Goal: Information Seeking & Learning: Learn about a topic

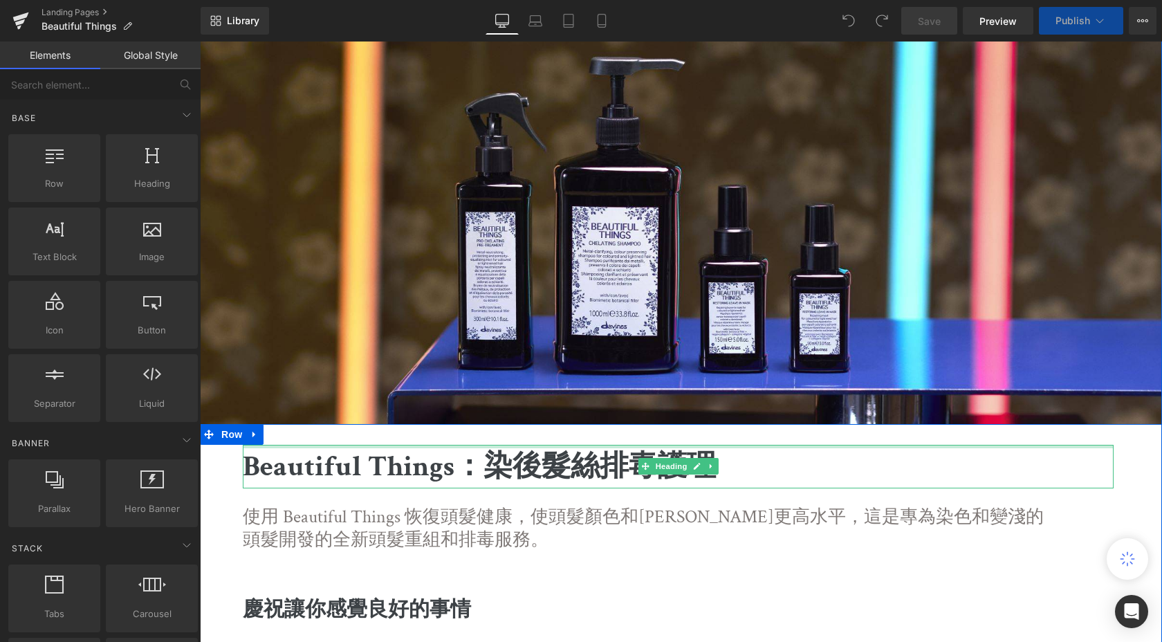
scroll to position [31, 0]
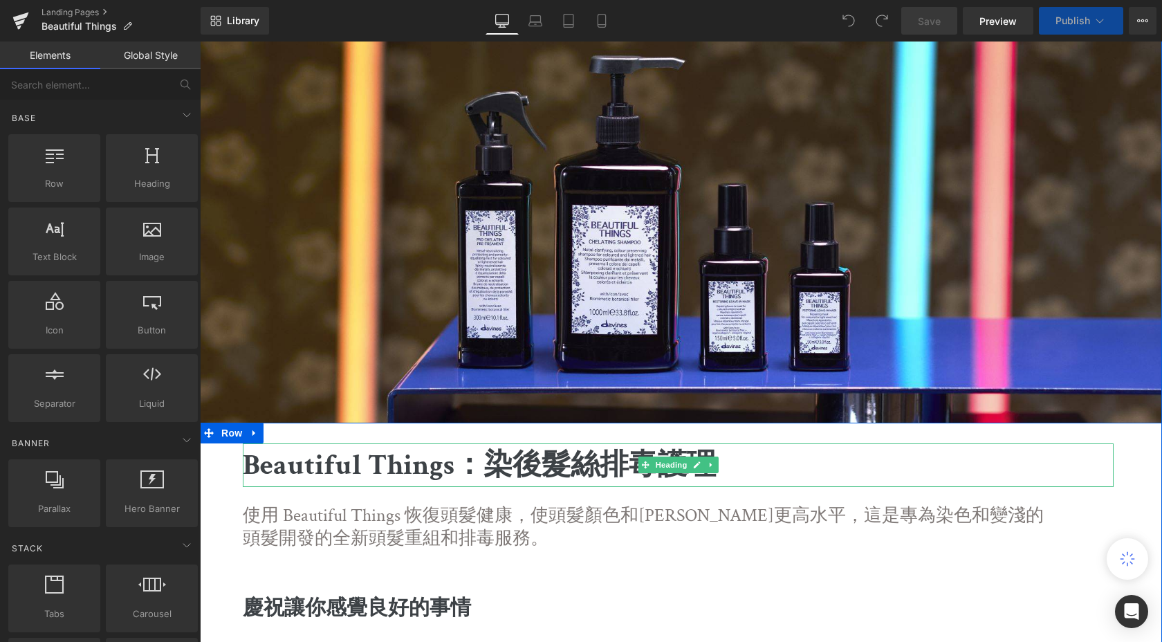
click at [549, 473] on b "Beautiful Things：染後髮絲排毒護理" at bounding box center [479, 465] width 473 height 38
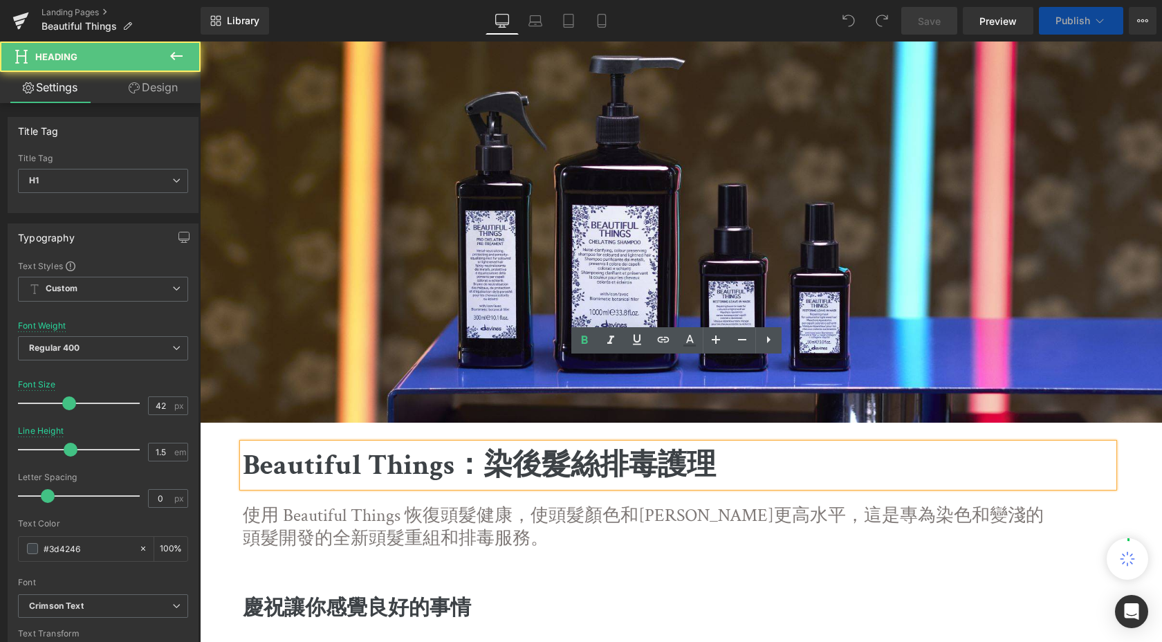
drag, startPoint x: 452, startPoint y: 375, endPoint x: 233, endPoint y: 366, distance: 219.5
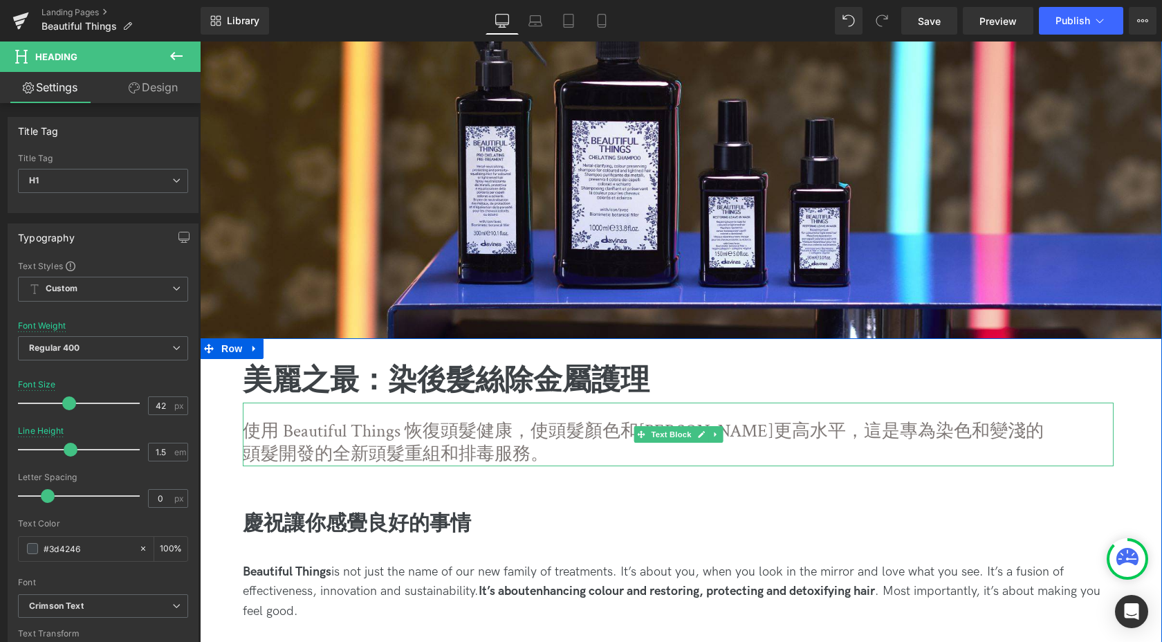
click at [331, 434] on p "使用 Beautiful Things 恢復頭髮健康，使頭髮顏色和[PERSON_NAME]更高水平，這是專為染色和變淺的頭髮開發的全新頭髮重組和排毒服務。" at bounding box center [644, 443] width 802 height 47
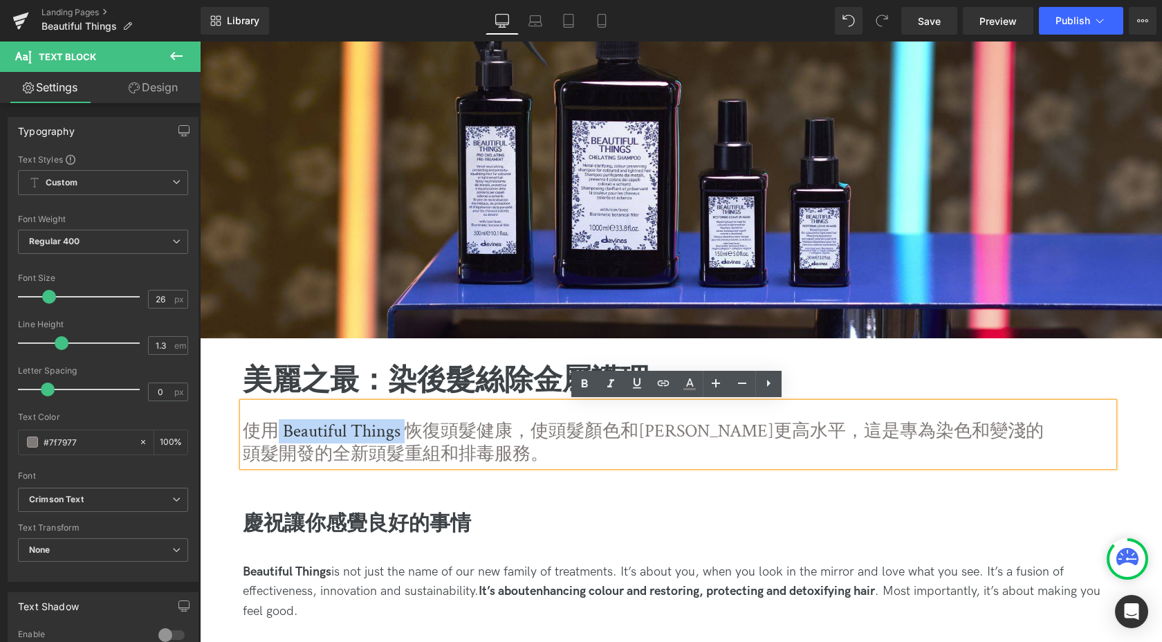
drag, startPoint x: 401, startPoint y: 427, endPoint x: 277, endPoint y: 426, distance: 123.8
click at [277, 426] on p "使用 Beautiful Things 恢復頭髮健康，使頭髮顏色和[PERSON_NAME]更高水平，這是專為染色和變淺的頭髮開發的全新頭髮重組和排毒服務。" at bounding box center [644, 443] width 802 height 47
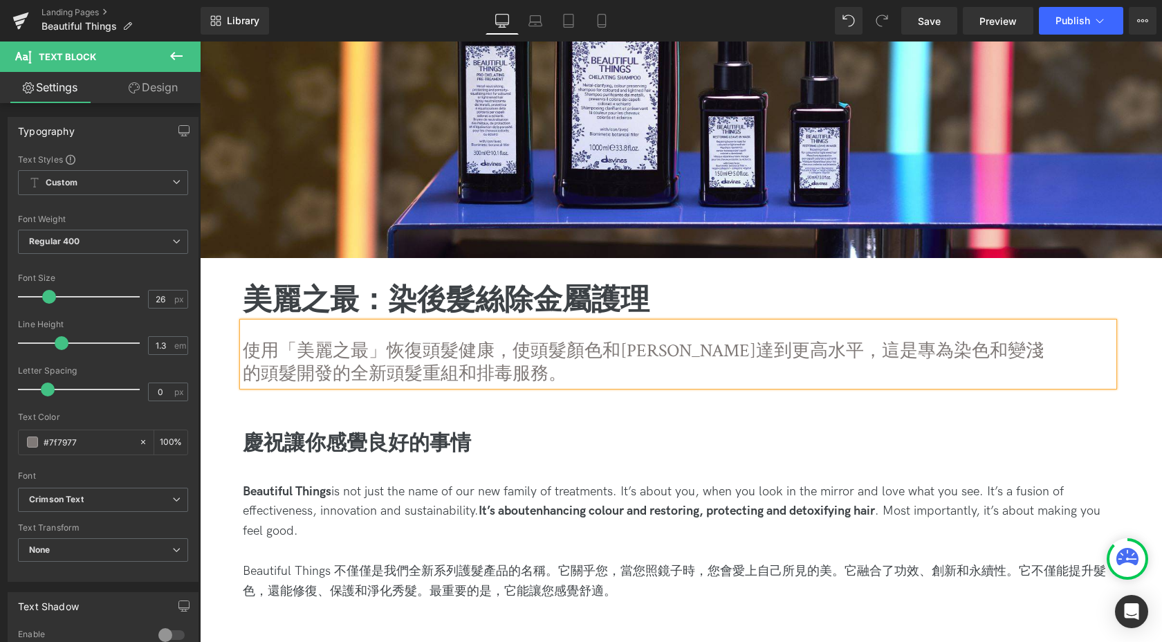
scroll to position [200, 0]
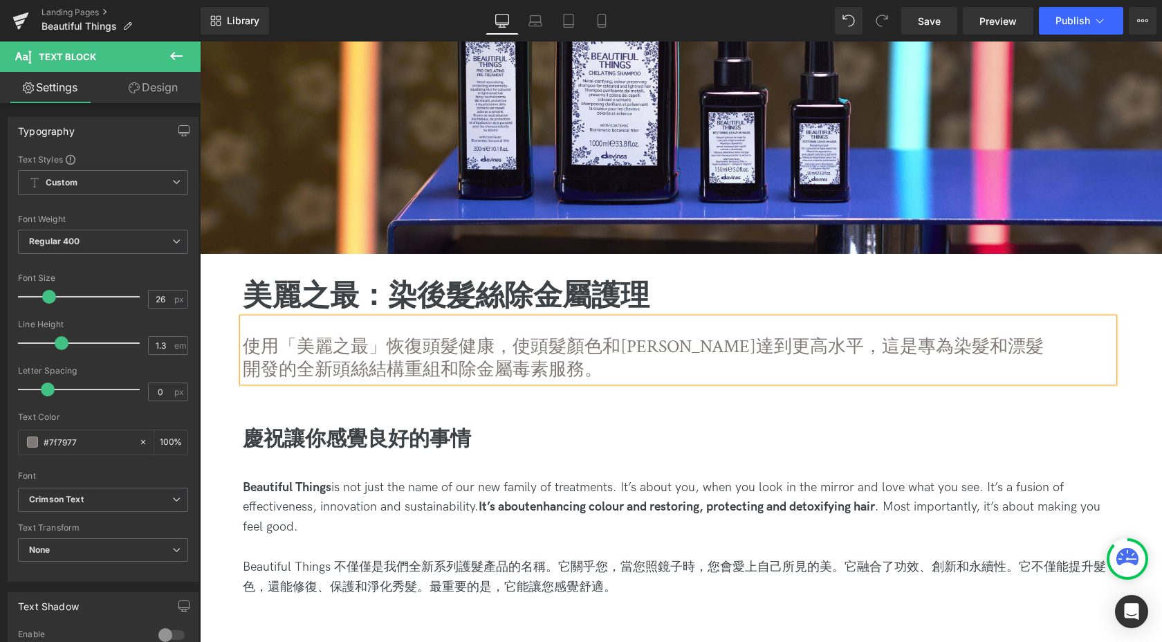
click at [304, 450] on b "慶祝讓你感覺良好的事情" at bounding box center [357, 439] width 228 height 27
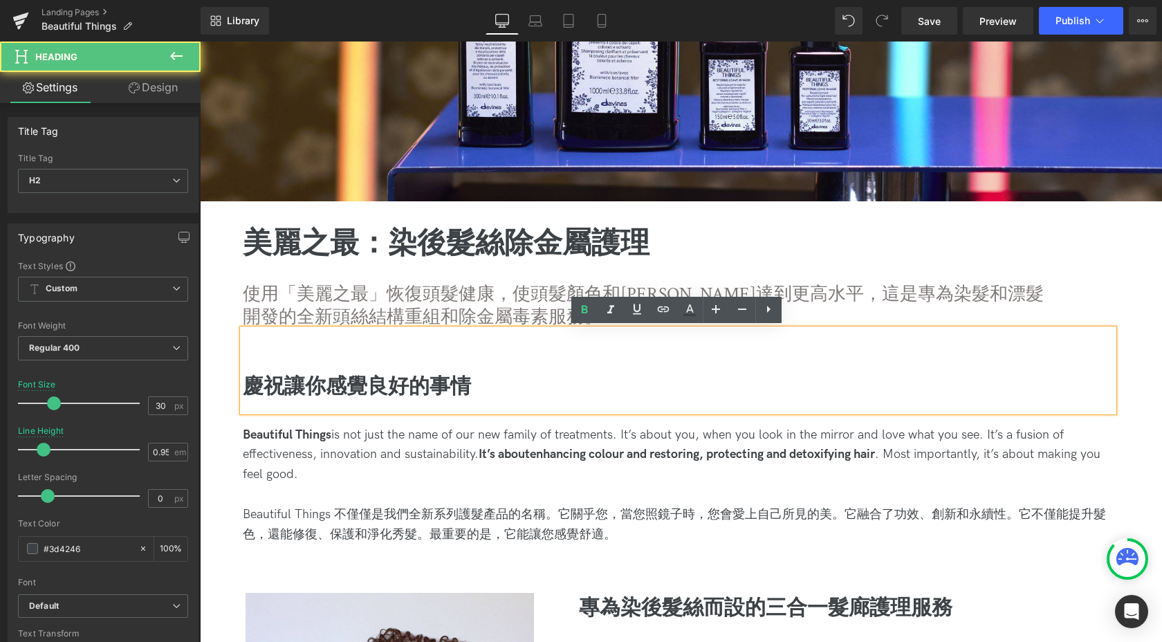
scroll to position [310, 0]
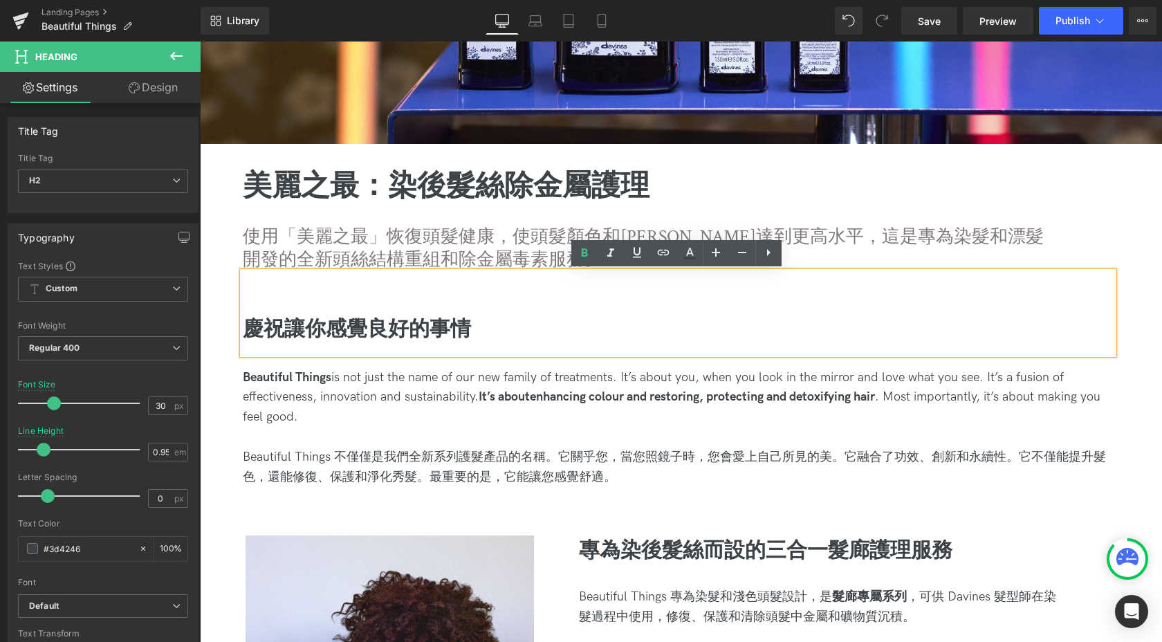
click at [295, 386] on div "Beautiful Things is not just the name of our new family of treatments. It’s abo…" at bounding box center [678, 397] width 871 height 59
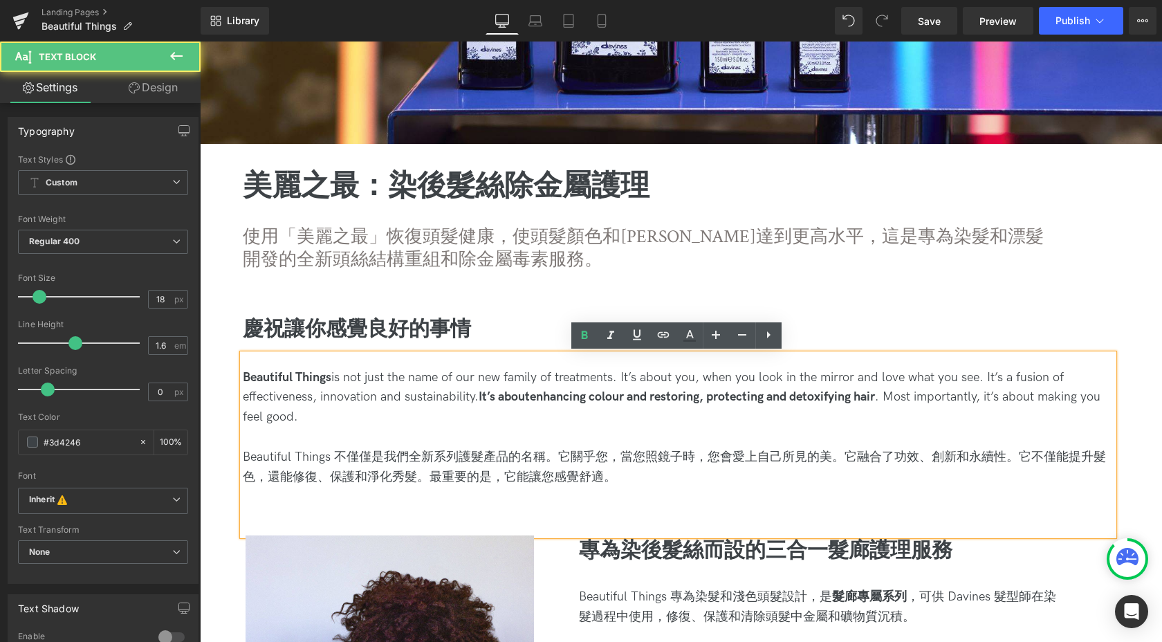
drag, startPoint x: 356, startPoint y: 412, endPoint x: 222, endPoint y: 367, distance: 141.3
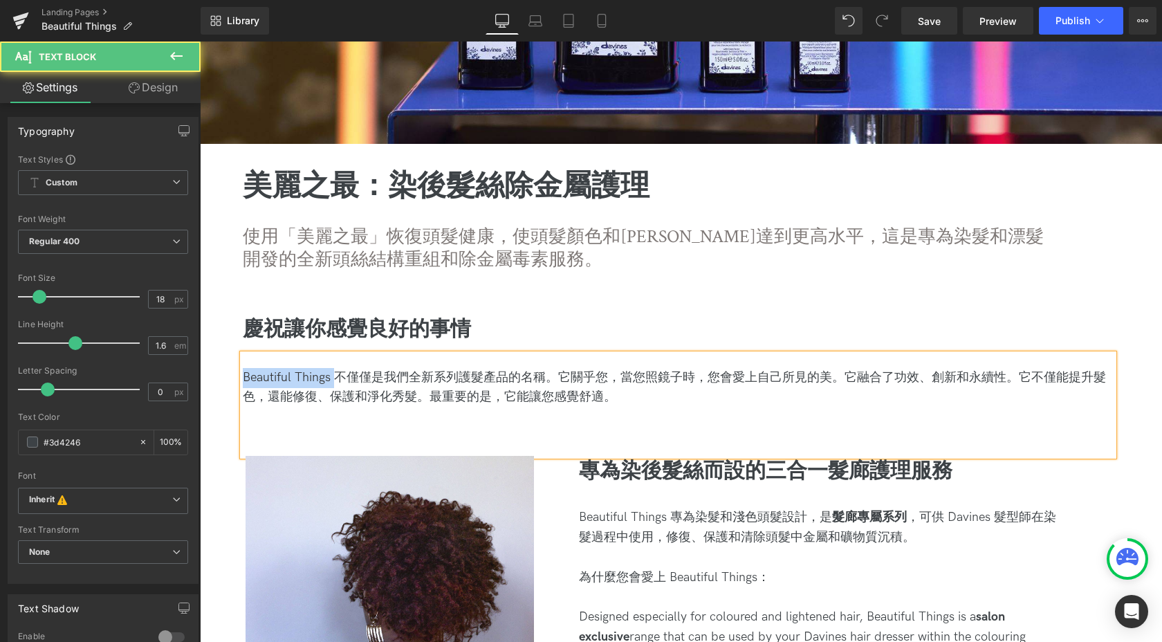
drag, startPoint x: 332, startPoint y: 380, endPoint x: 213, endPoint y: 374, distance: 119.1
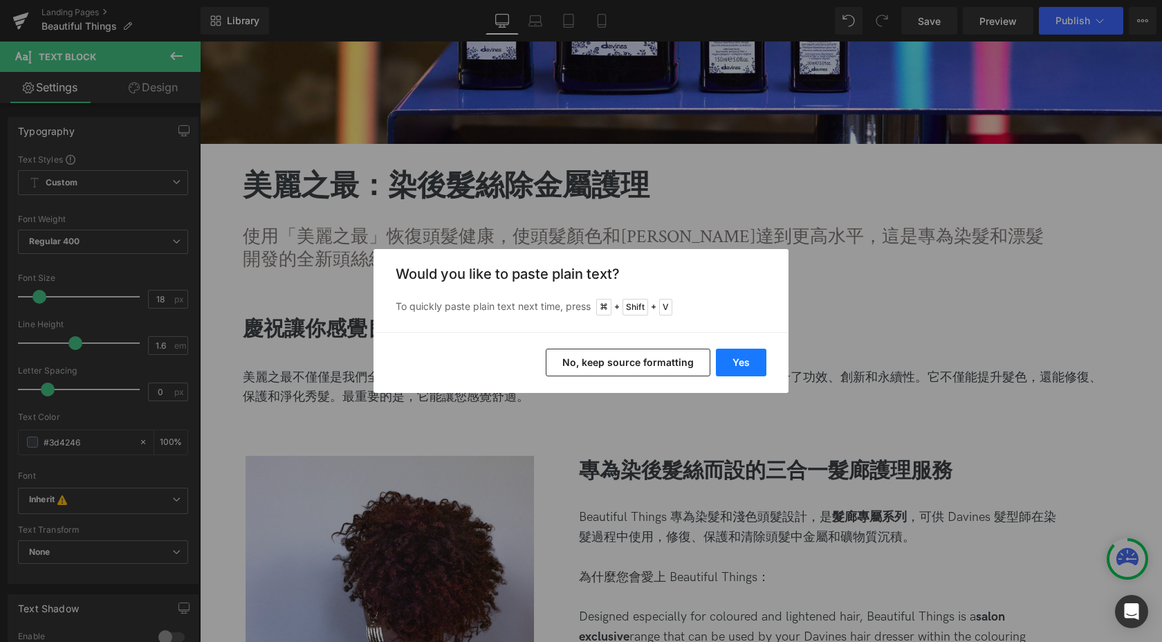
click at [736, 360] on button "Yes" at bounding box center [741, 363] width 50 height 28
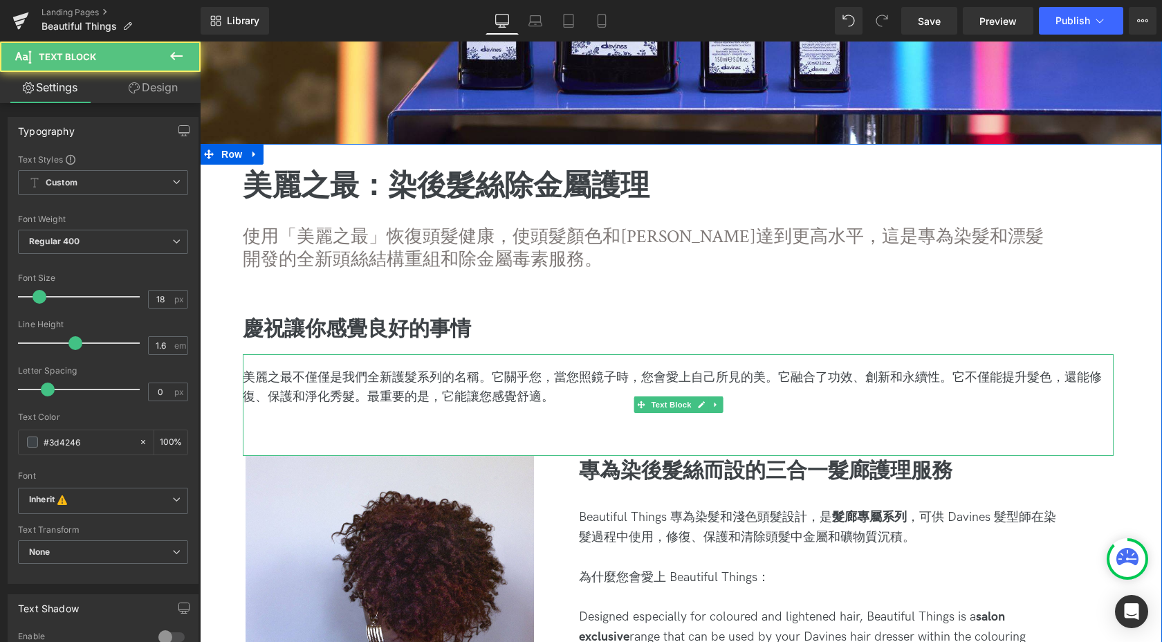
click at [439, 376] on span "美麗之最不僅僅是我們全新護髮系列的名稱。它關乎您，當您照鏡子時，您會愛上自己所見的美。它融合了功效、創新和永續性。它不僅能提升髮色，還能修復、保護和淨化秀髮。…" at bounding box center [672, 387] width 859 height 35
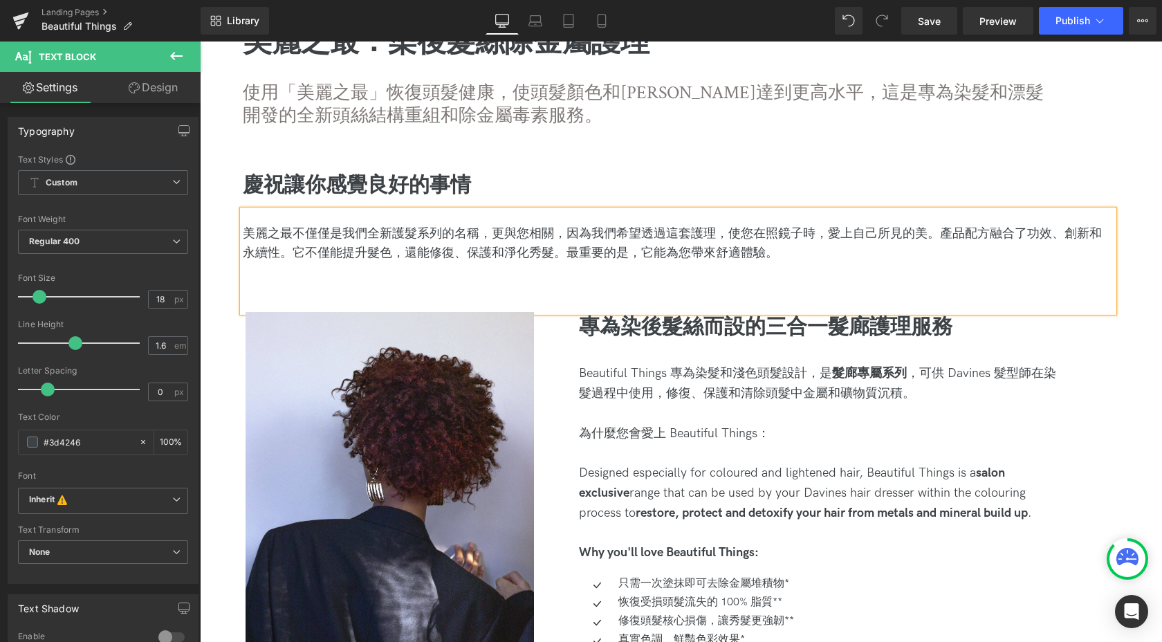
scroll to position [459, 0]
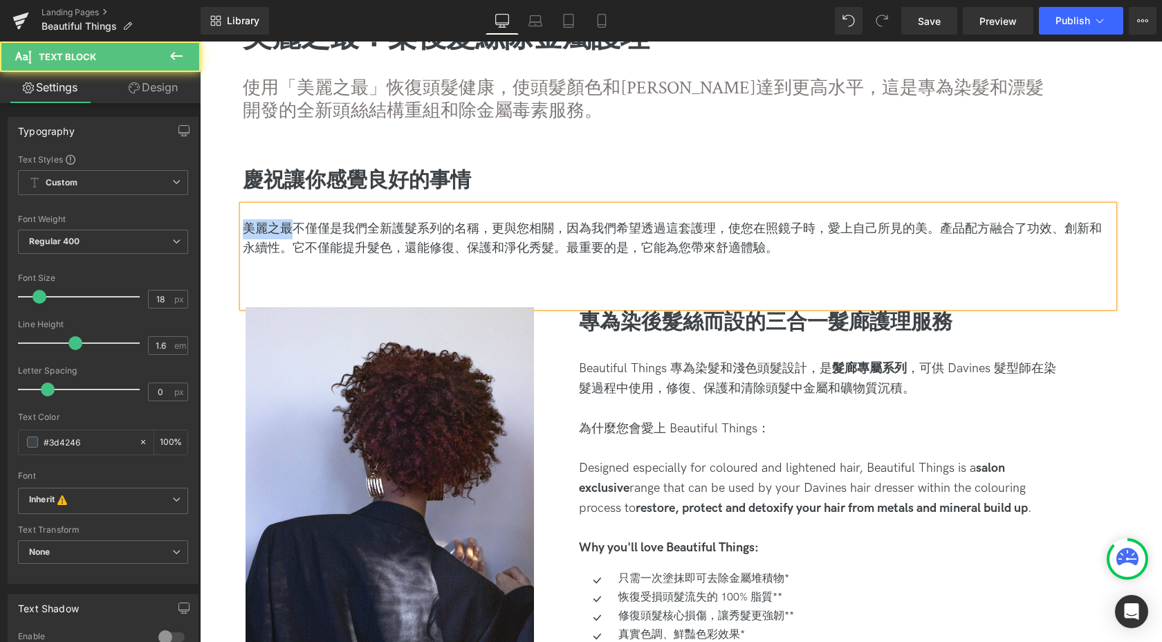
drag, startPoint x: 289, startPoint y: 227, endPoint x: 211, endPoint y: 227, distance: 78.2
copy span "美麗之最"
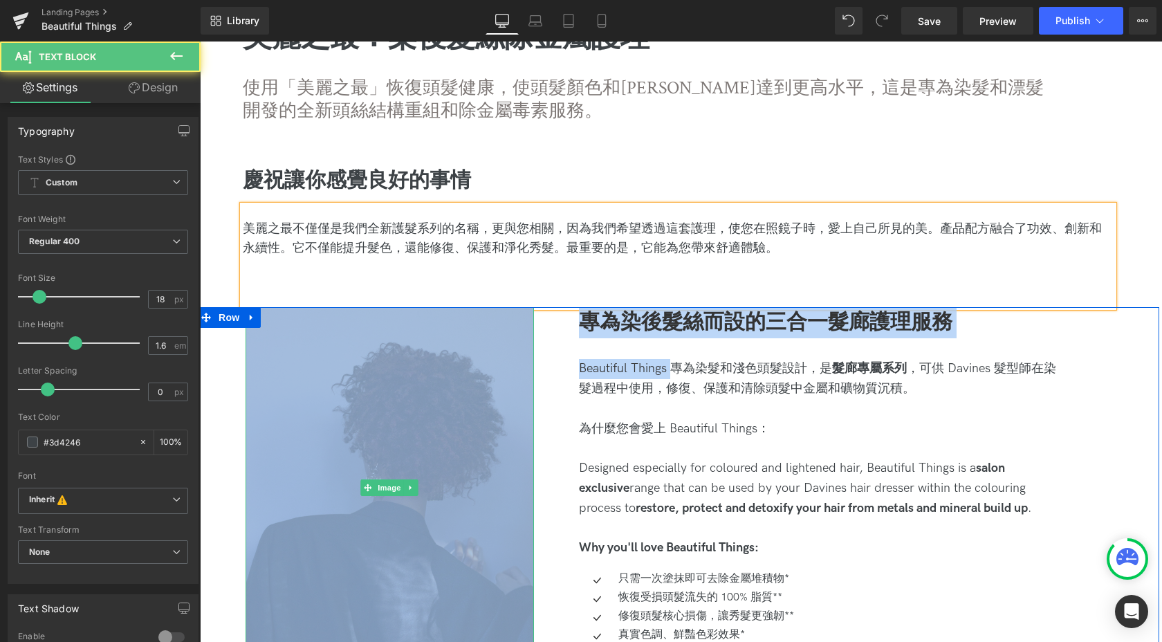
drag, startPoint x: 517, startPoint y: 364, endPoint x: 488, endPoint y: 362, distance: 29.1
click at [488, 362] on div "Image 專為染後髮絲而設的三合一髮廊護理服務 Heading Beautiful Things 專為染髮和淺色頭髮設計，是 髮廊專屬系列 ，可供 Davi…" at bounding box center [678, 592] width 962 height 571
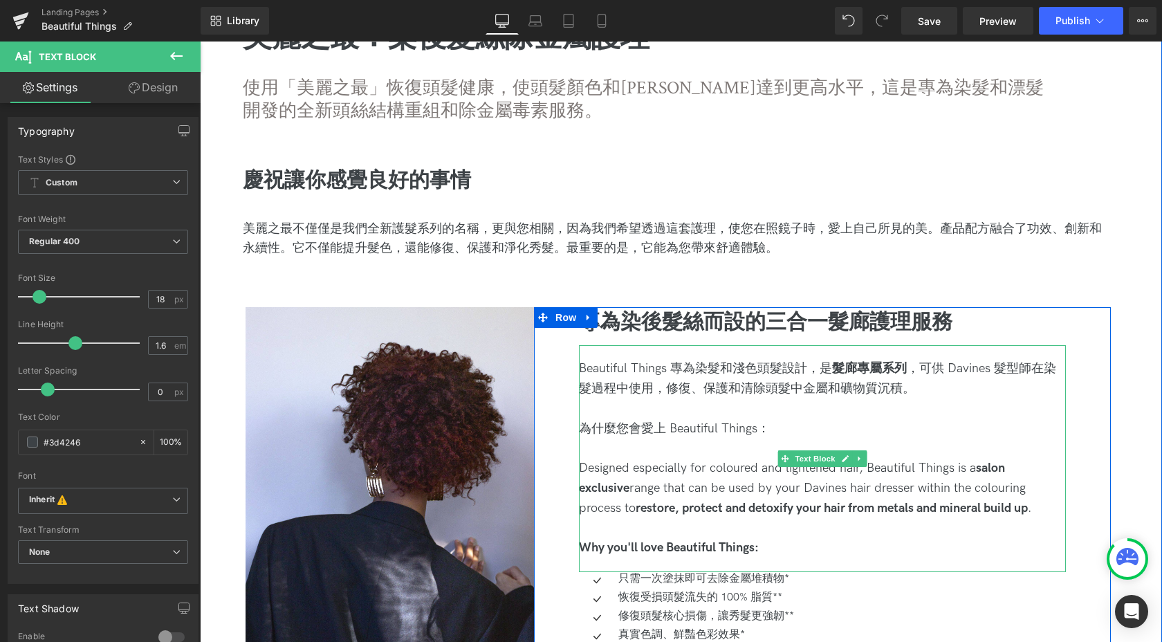
click at [750, 358] on div "Beautiful Things 專為染髮和淺色頭髮設計，是 髮廊專屬系列 ，可供 Davines 髮型師在染髮過程中使用，修復、保護和清除頭髮中金屬和礦物質…" at bounding box center [822, 458] width 487 height 227
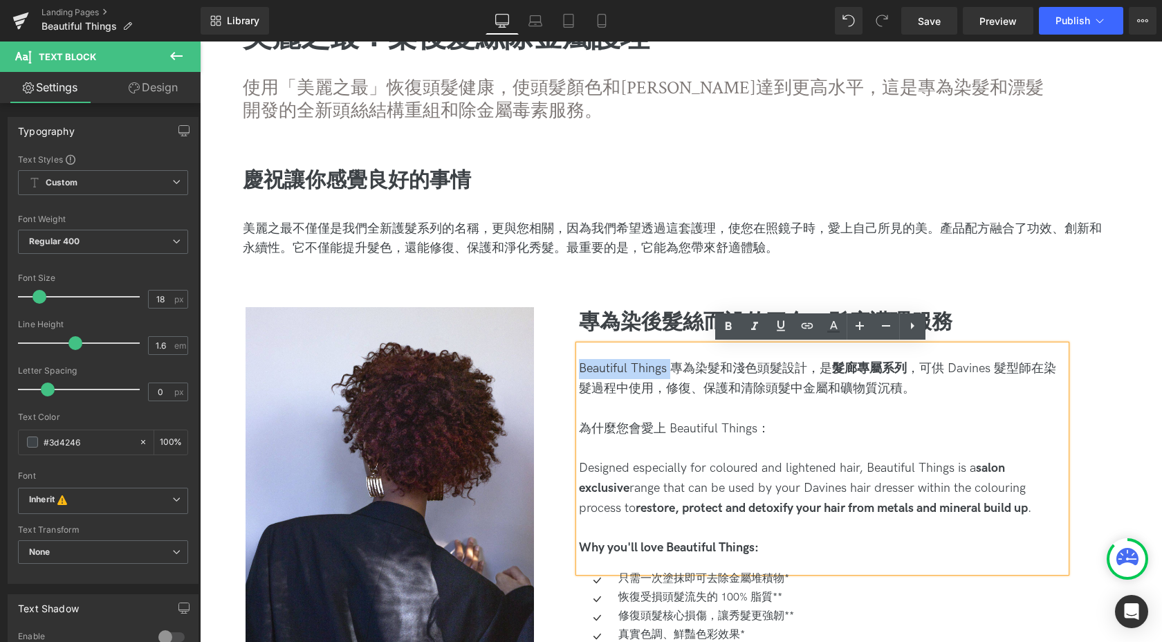
drag, startPoint x: 670, startPoint y: 366, endPoint x: 562, endPoint y: 365, distance: 107.9
click at [562, 365] on div "專為染後髮絲而設的三合一髮廊護理服務 Heading Beautiful Things 專為染髮和淺色頭髮設計，是 髮廊專屬系列 ，可供 Davines 髮型…" at bounding box center [822, 576] width 577 height 538
paste div
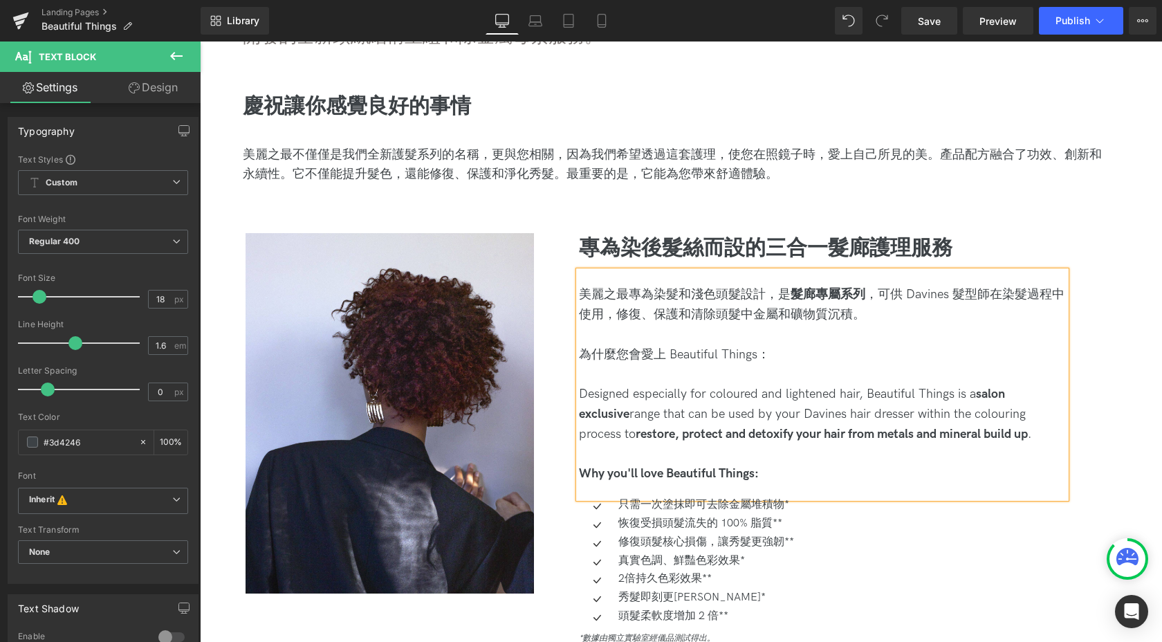
scroll to position [533, 0]
drag, startPoint x: 661, startPoint y: 353, endPoint x: 761, endPoint y: 353, distance: 100.3
click at [761, 353] on div "為什麼您會愛上 Beautiful Things：" at bounding box center [822, 354] width 487 height 20
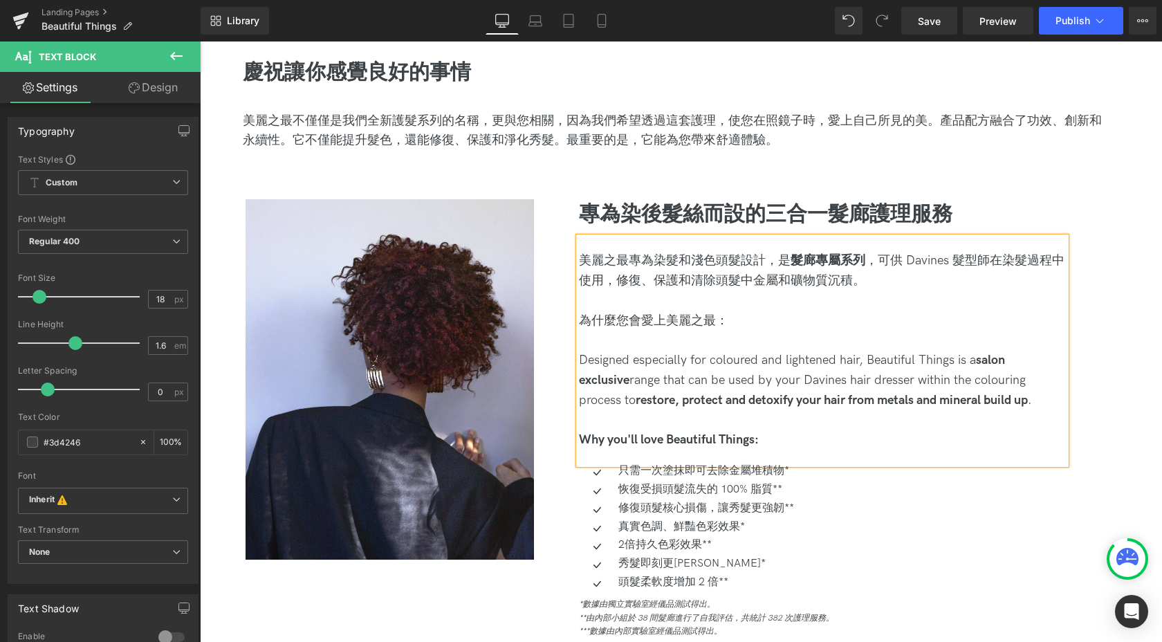
scroll to position [567, 0]
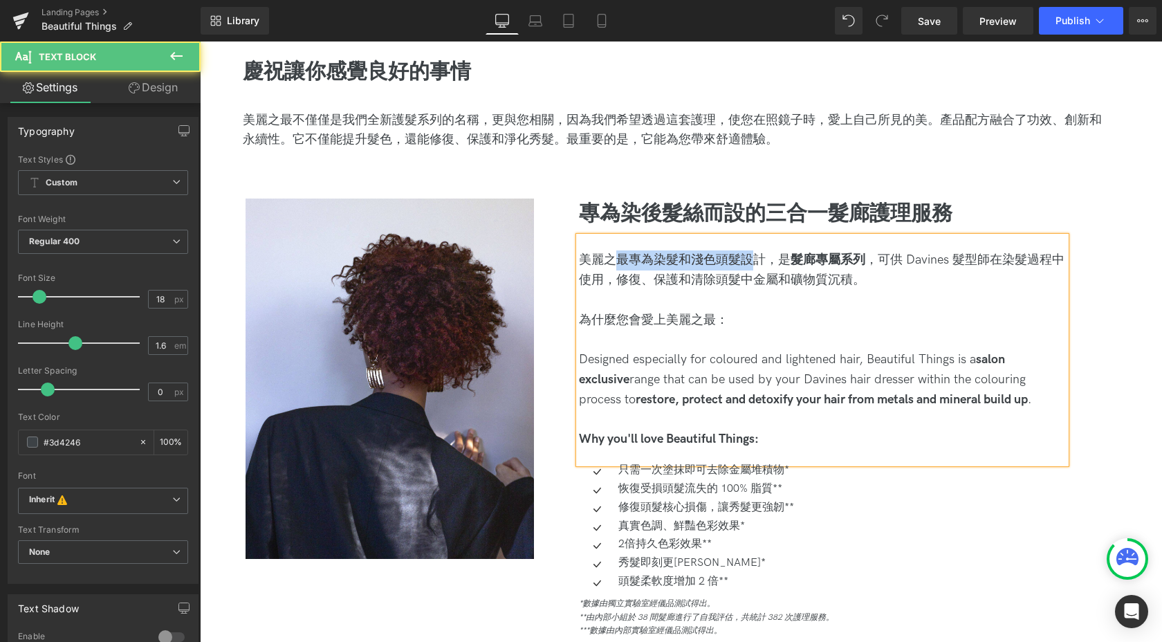
drag, startPoint x: 619, startPoint y: 255, endPoint x: 745, endPoint y: 255, distance: 125.9
click at [745, 255] on div "美麗之最專為染髮和淺色頭髮設計，是 髮廊專屬系列 ，可供 Davines 髮型師在染髮過程中使用，修復、保護和清除頭髮中金屬和礦物質沉積。" at bounding box center [822, 270] width 487 height 40
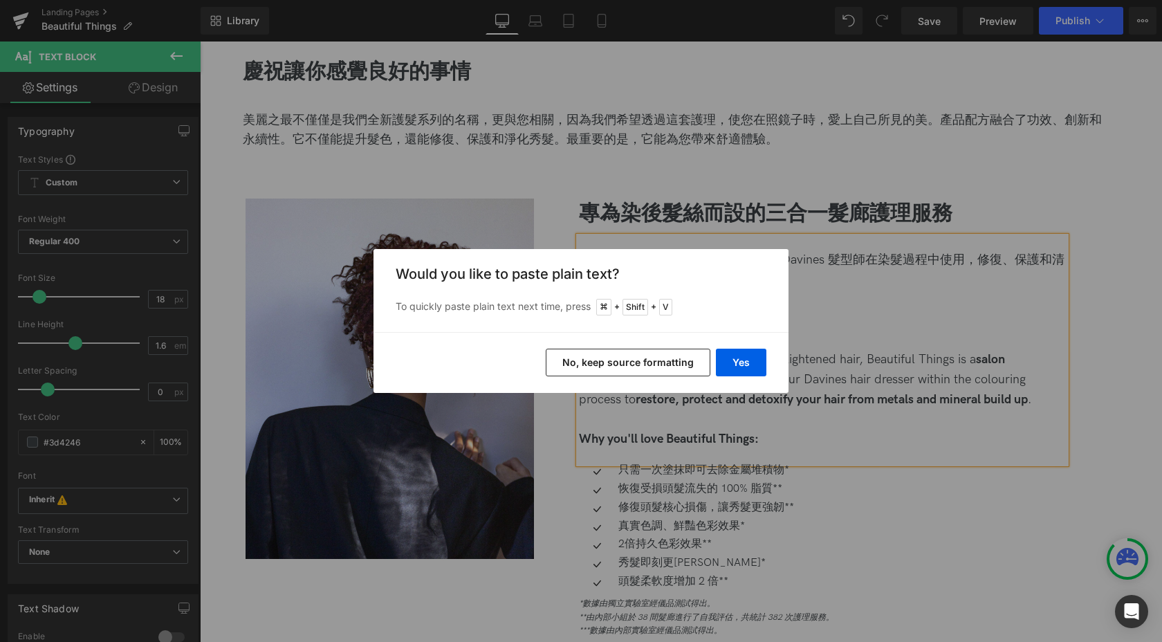
click at [684, 364] on button "No, keep source formatting" at bounding box center [628, 363] width 165 height 28
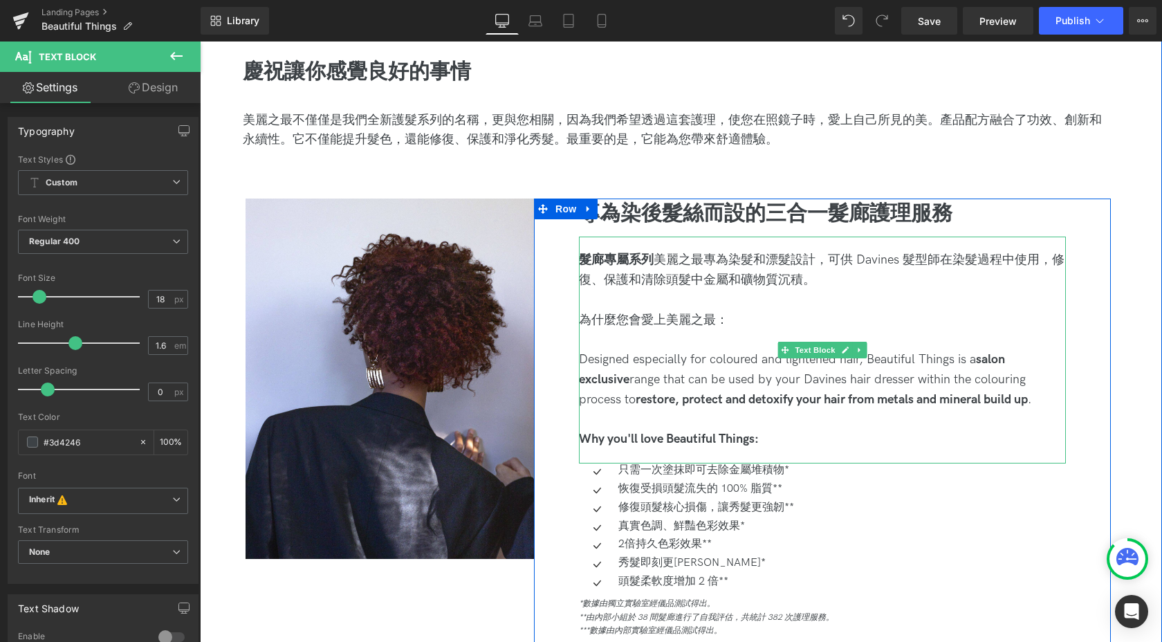
click at [692, 255] on div "髮廊專屬系列 美麗之最專為染髮和漂髮設計 ，可供 Davines 髮型師在染髮過程中使用，修復、保護和清除頭髮中金屬和礦物質沉積。" at bounding box center [822, 270] width 487 height 40
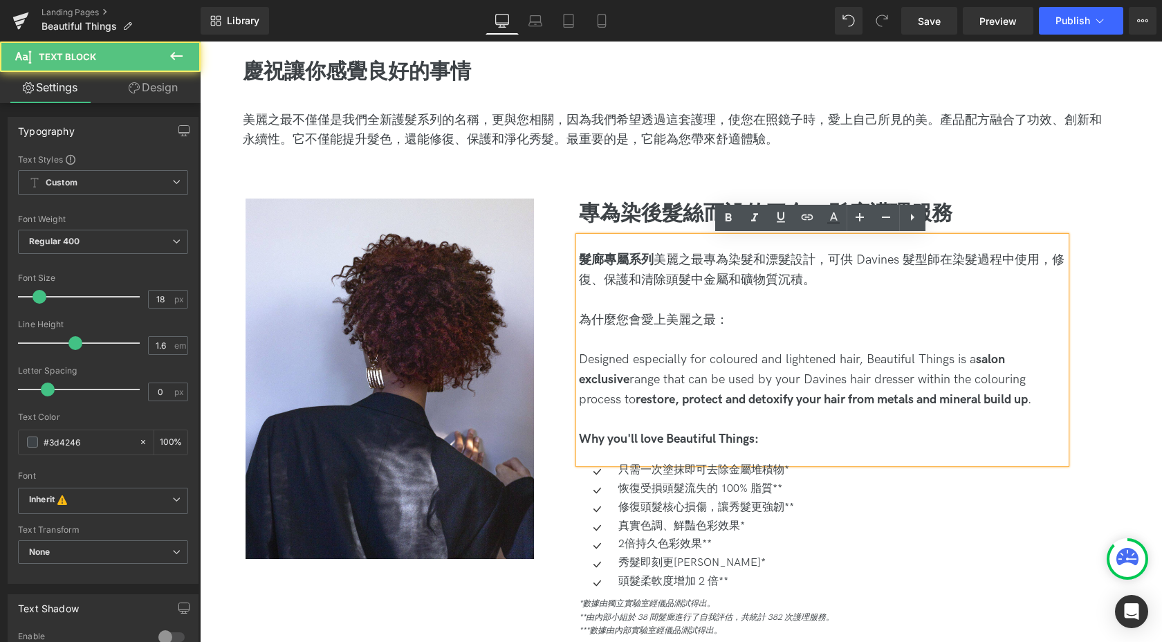
click at [652, 258] on div "髮廊專屬系列 美麗之最專為染髮和漂髮設計 ，可供 Davines 髮型師在染髮過程中使用，修復、保護和清除頭髮中金屬和礦物質沉積。" at bounding box center [822, 270] width 487 height 40
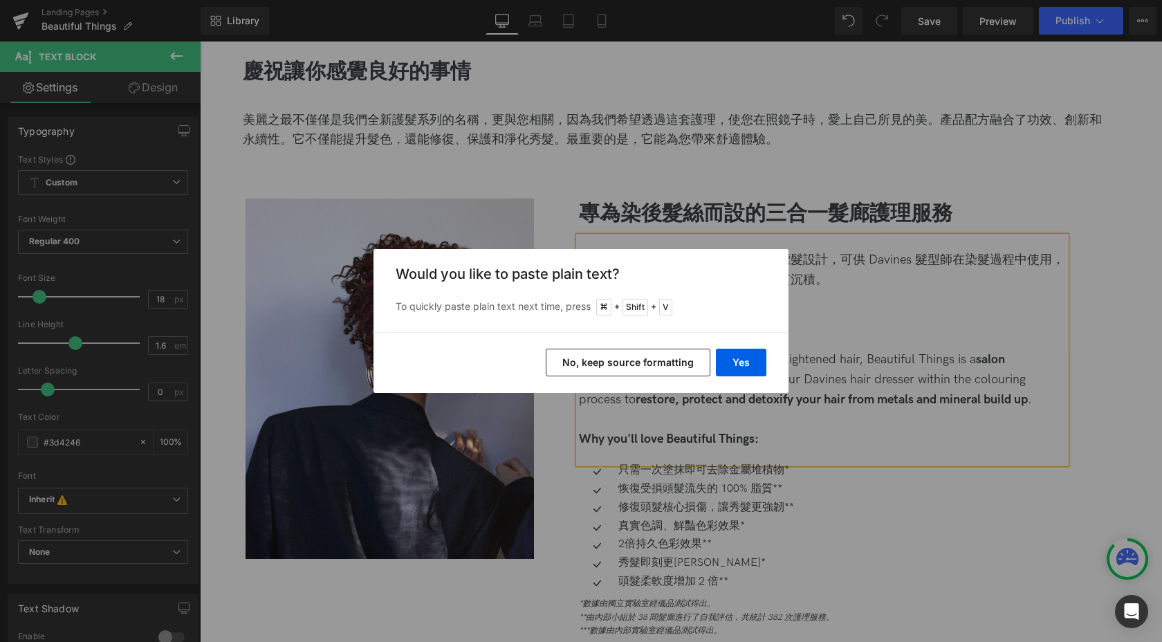
click at [654, 364] on button "No, keep source formatting" at bounding box center [628, 363] width 165 height 28
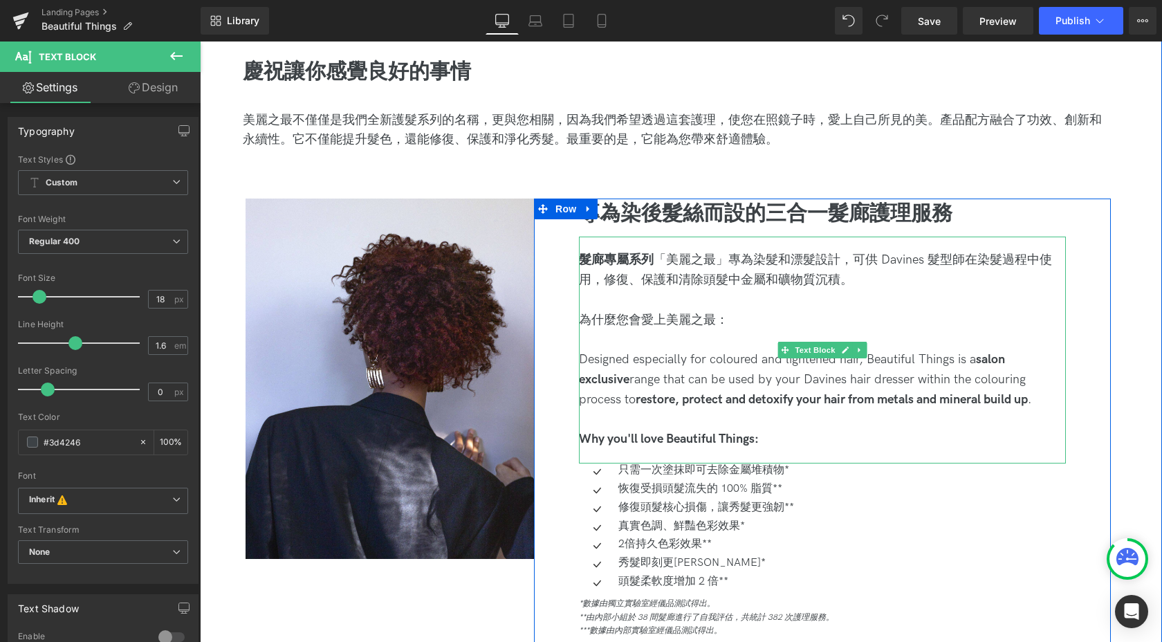
click at [753, 266] on span "美麗之最」專為染髮和漂髮設計" at bounding box center [753, 259] width 174 height 15
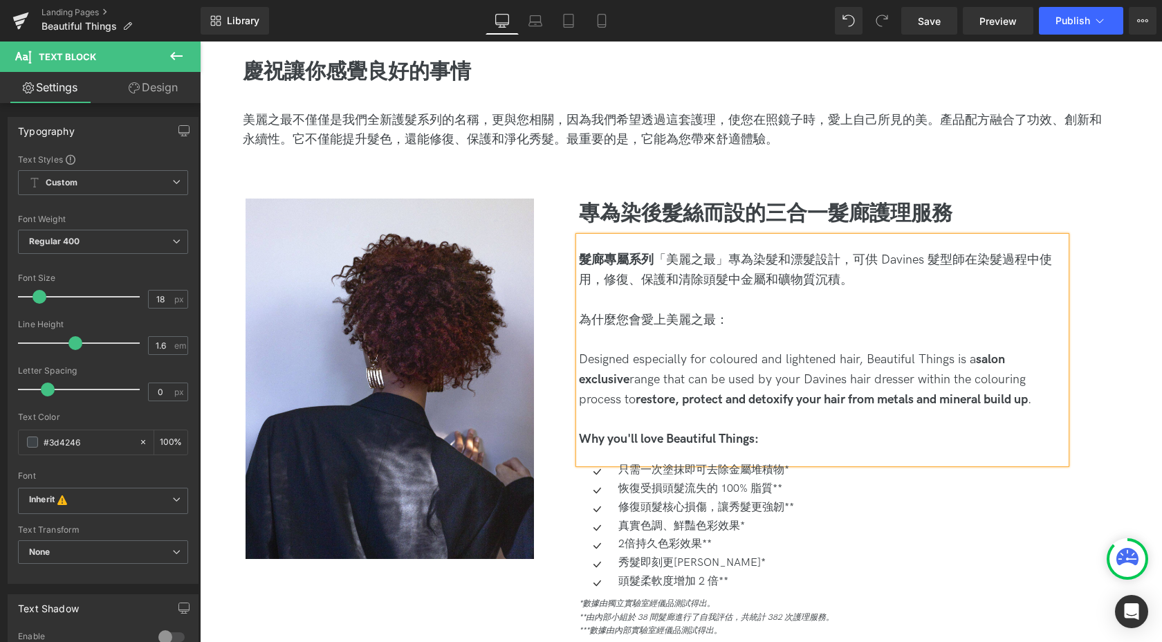
click at [861, 266] on span "，可供 Davines 髮型師在染髮過程中使用，修復、保護和清除頭髮中金屬和礦物質沉積。" at bounding box center [815, 269] width 473 height 35
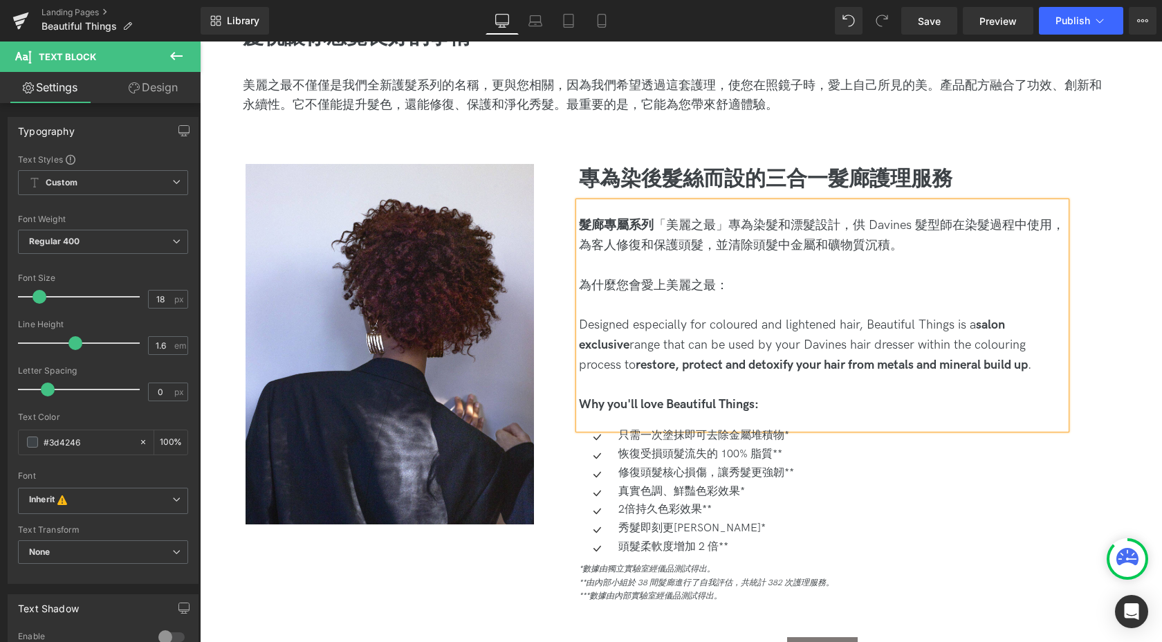
scroll to position [609, 0]
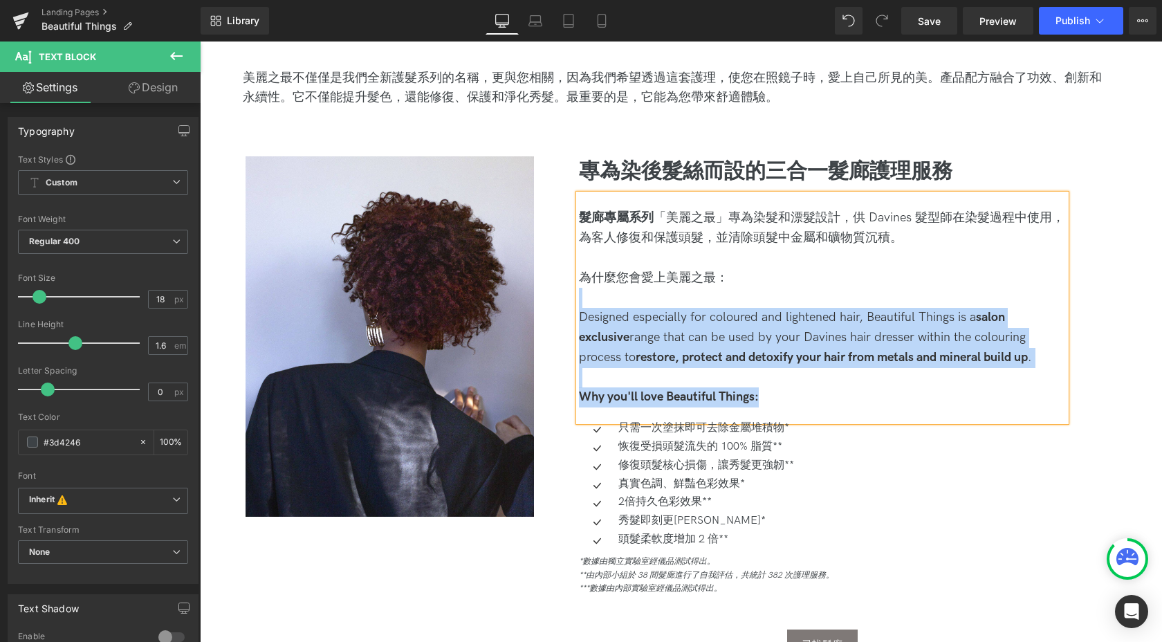
drag, startPoint x: 747, startPoint y: 270, endPoint x: 978, endPoint y: 393, distance: 261.5
click at [978, 393] on div "髮廊專屬系列 「 美麗之最」專為染髮和漂髮設計 ，供 Davines 髮型師在染髮過程中使用，為客人修復和保護頭髮，並清除頭髮中金屬和礦物質沉積。 為什麼您會…" at bounding box center [822, 307] width 487 height 227
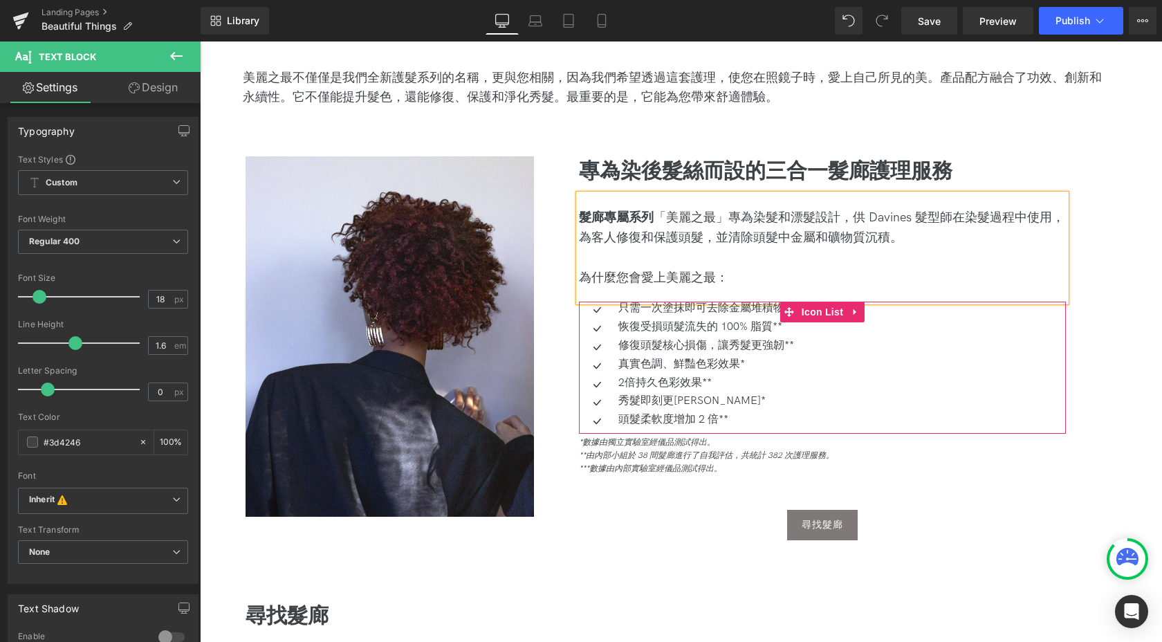
scroll to position [643, 0]
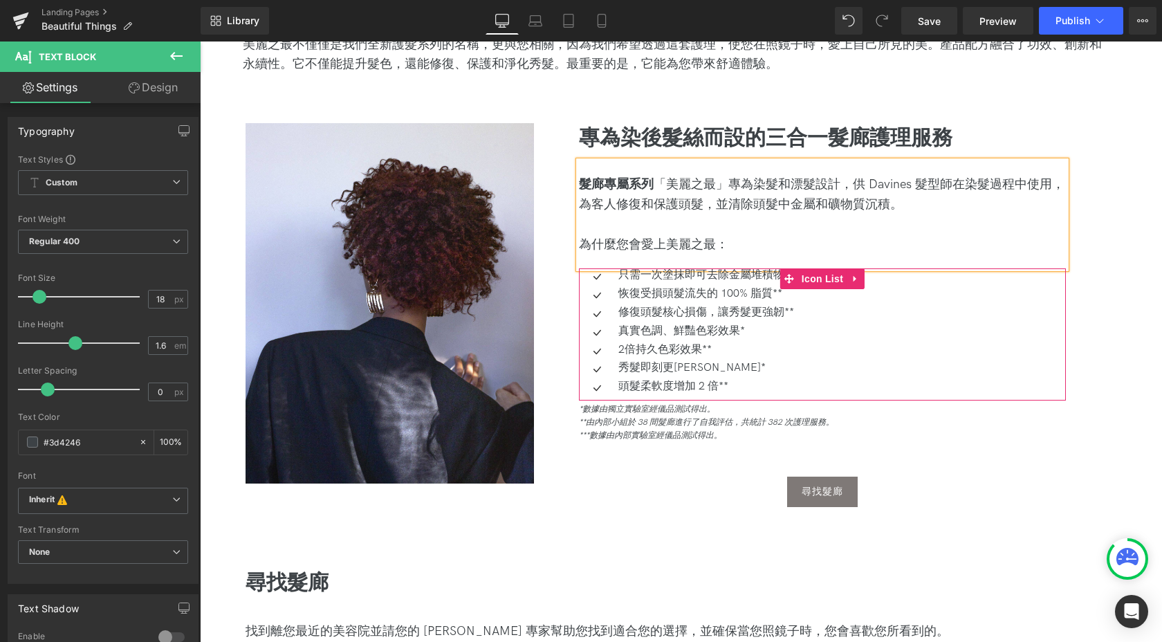
click at [762, 336] on div "真實色調、鮮豔色彩效果* Text Block" at bounding box center [704, 331] width 179 height 15
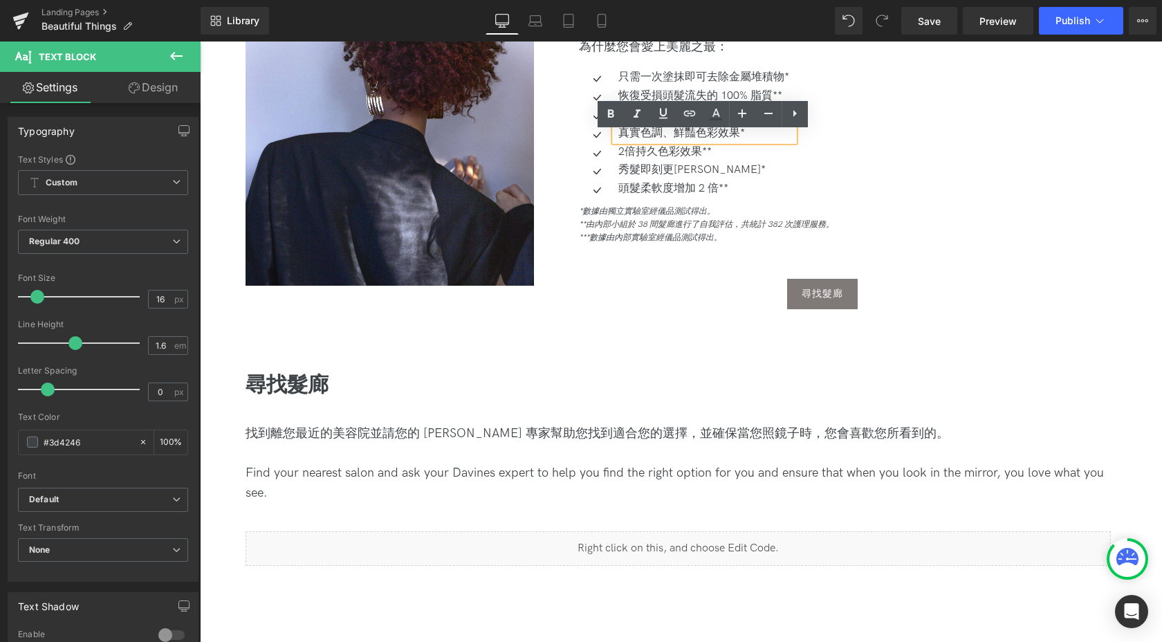
scroll to position [844, 0]
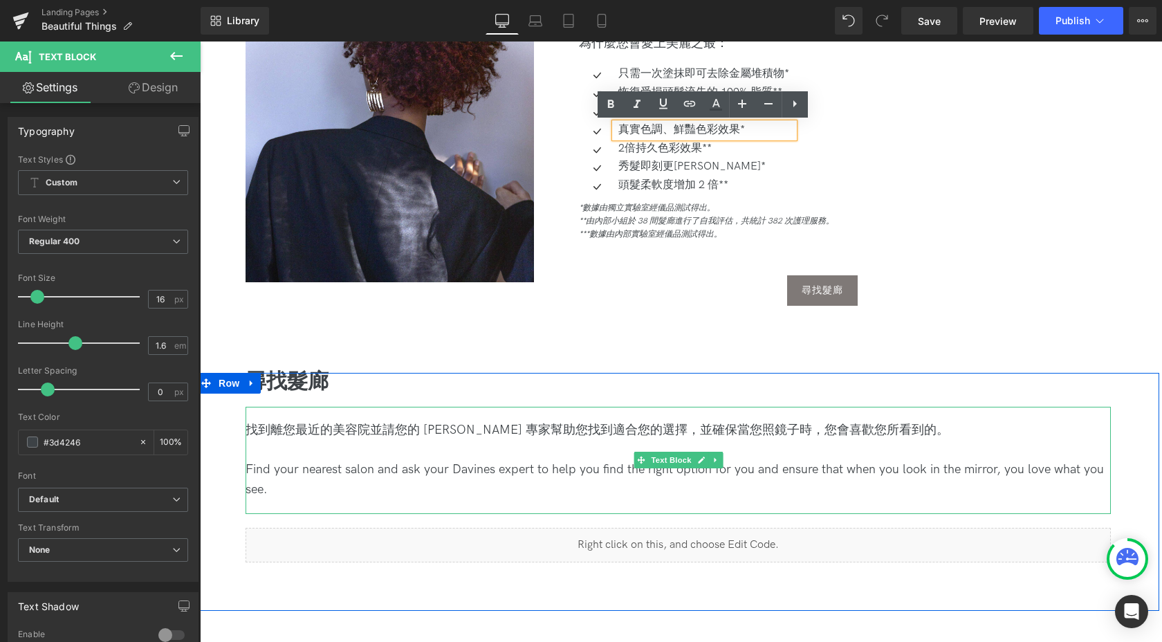
click at [510, 474] on span "Find your nearest salon and ask your Davines expert to help you find the right …" at bounding box center [675, 479] width 858 height 35
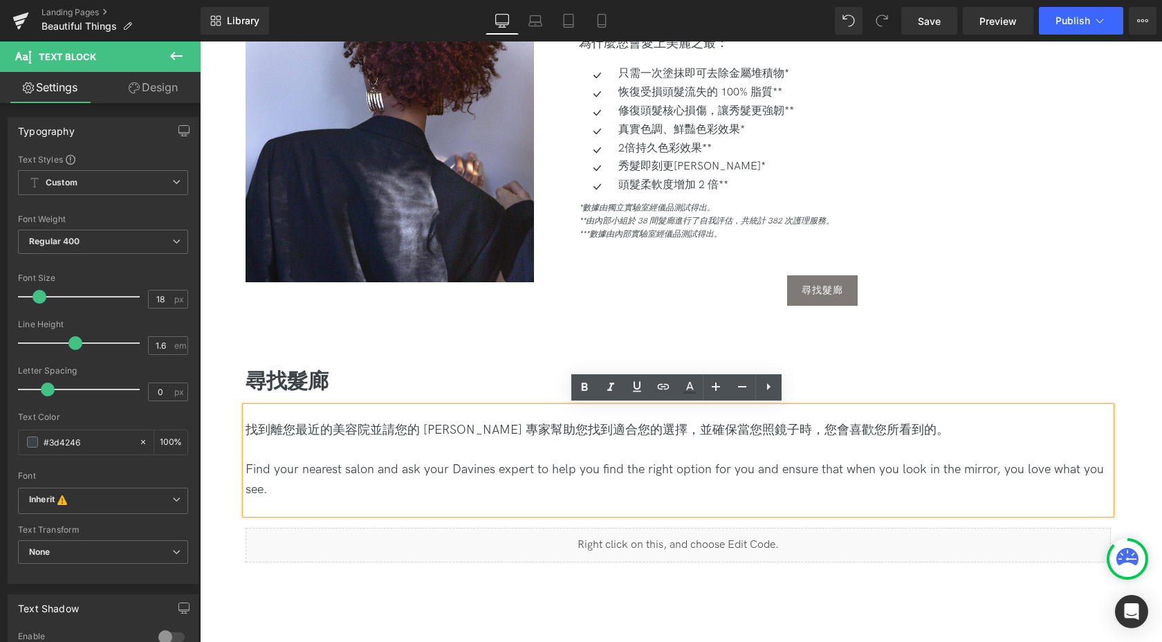
drag, startPoint x: 451, startPoint y: 490, endPoint x: 205, endPoint y: 471, distance: 247.0
click at [205, 471] on div "尋找髮廊 Heading 找到離您最近的美容院並請您的 [PERSON_NAME] 專家幫助您找到適合您的選擇，並確保當您照鏡子時，您會喜歡您所看到的。 Fi…" at bounding box center [678, 492] width 962 height 238
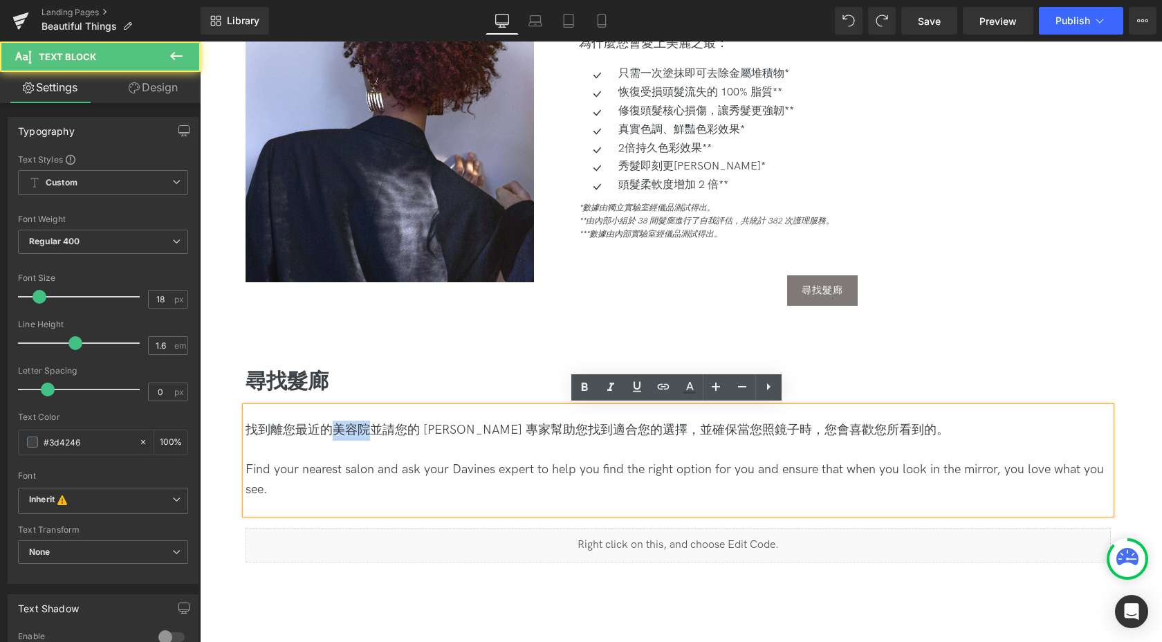
drag, startPoint x: 363, startPoint y: 431, endPoint x: 326, endPoint y: 430, distance: 37.4
click at [326, 430] on span "找到離您最近的美容院並請您的 [PERSON_NAME] 專家幫助您找到適合您的選擇，並確保當您照鏡子時，您會喜歡您所看到的。" at bounding box center [597, 430] width 703 height 15
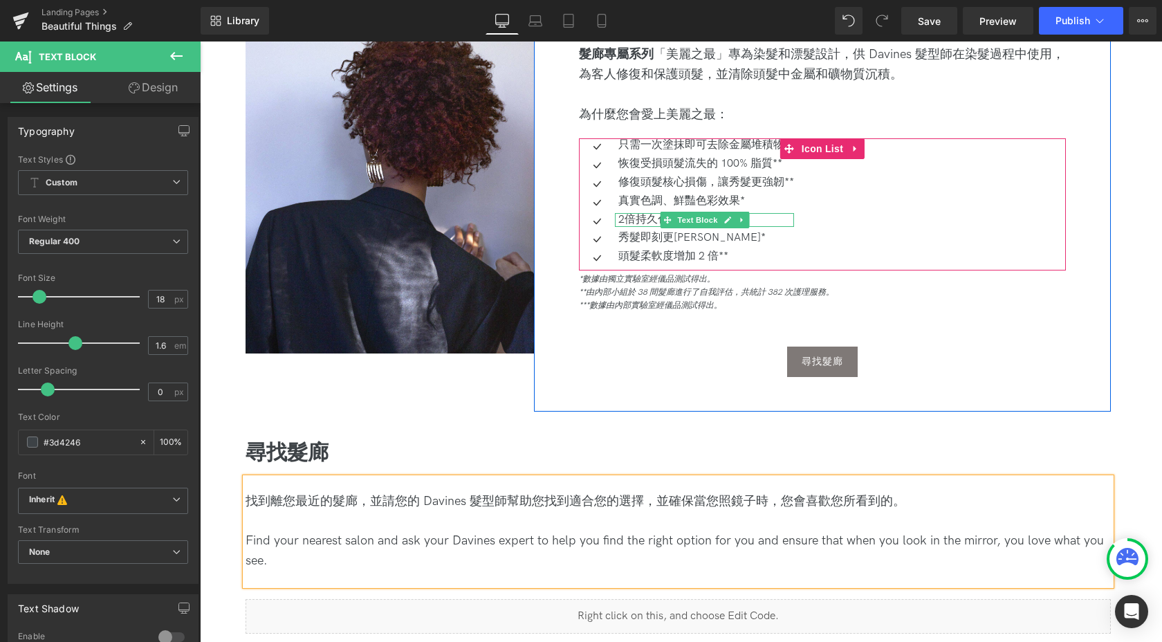
scroll to position [767, 0]
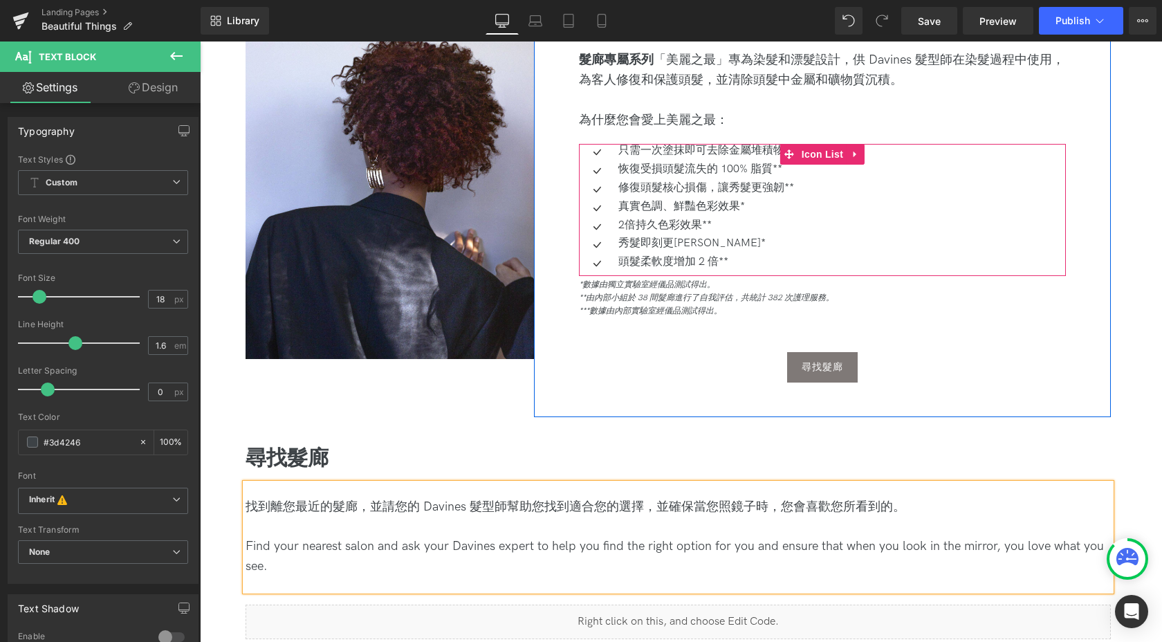
click at [663, 156] on div "只需一次塗抹即可去除金屬堆積物* Text Block" at bounding box center [704, 151] width 179 height 15
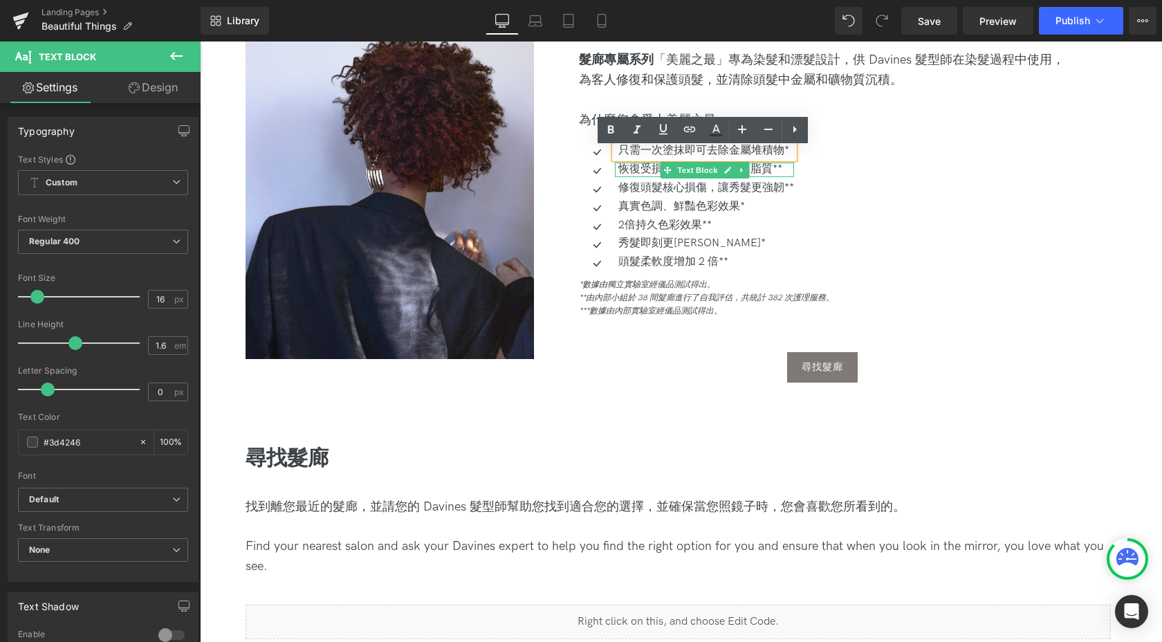
scroll to position [762, 0]
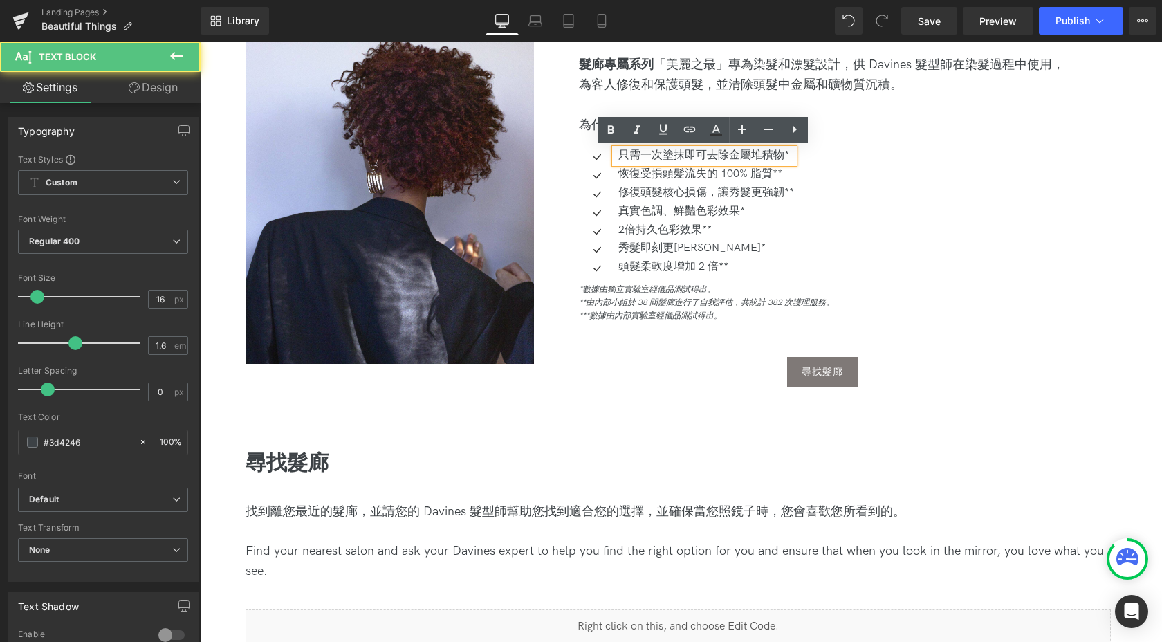
click at [651, 155] on p "只需一次塗抹即可去除金屬堆積物*" at bounding box center [706, 156] width 176 height 15
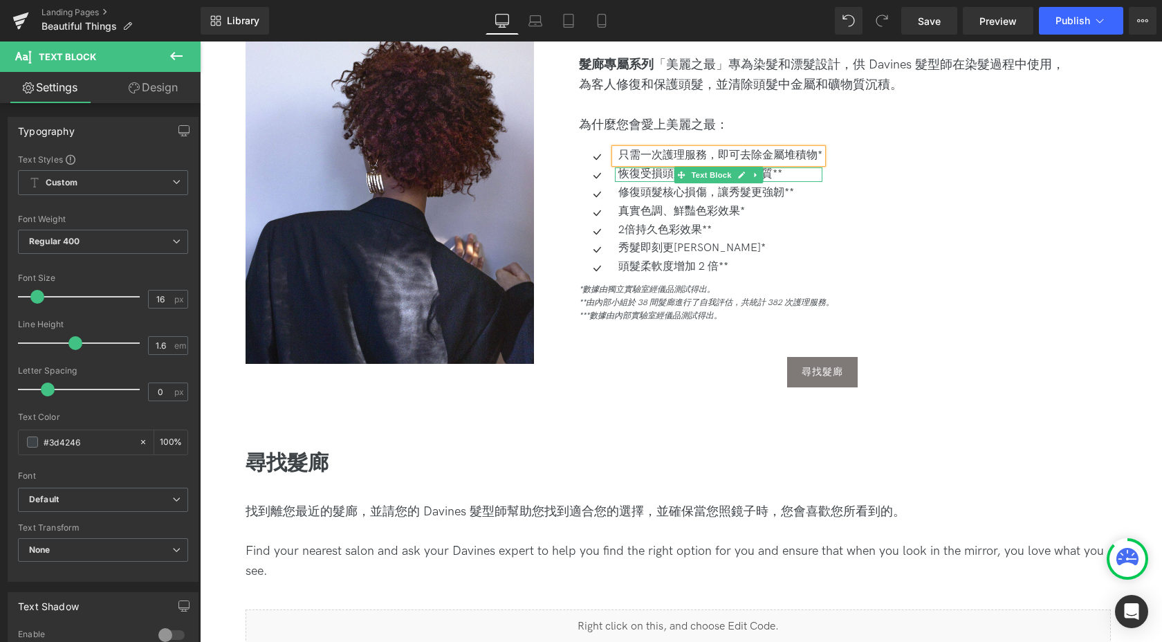
click at [653, 172] on p "恢復受損頭髮流失的 100% 脂質**" at bounding box center [720, 174] width 204 height 15
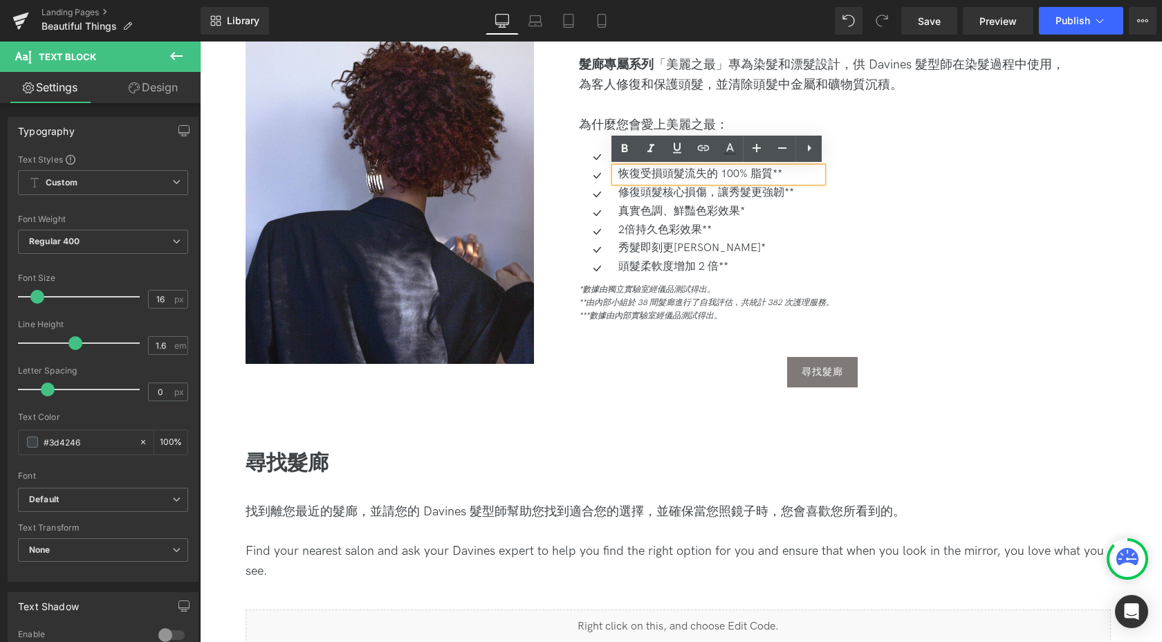
click at [635, 196] on p "修復頭髮核心損傷，讓秀髮更強韌**" at bounding box center [720, 193] width 204 height 15
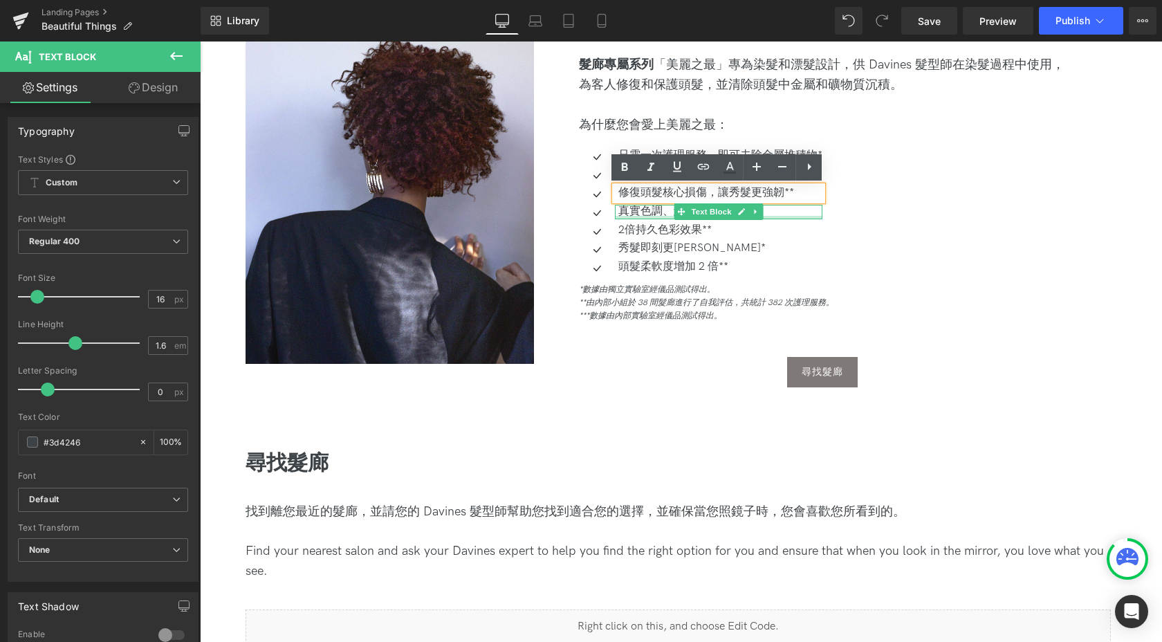
click at [639, 218] on div at bounding box center [719, 217] width 208 height 3
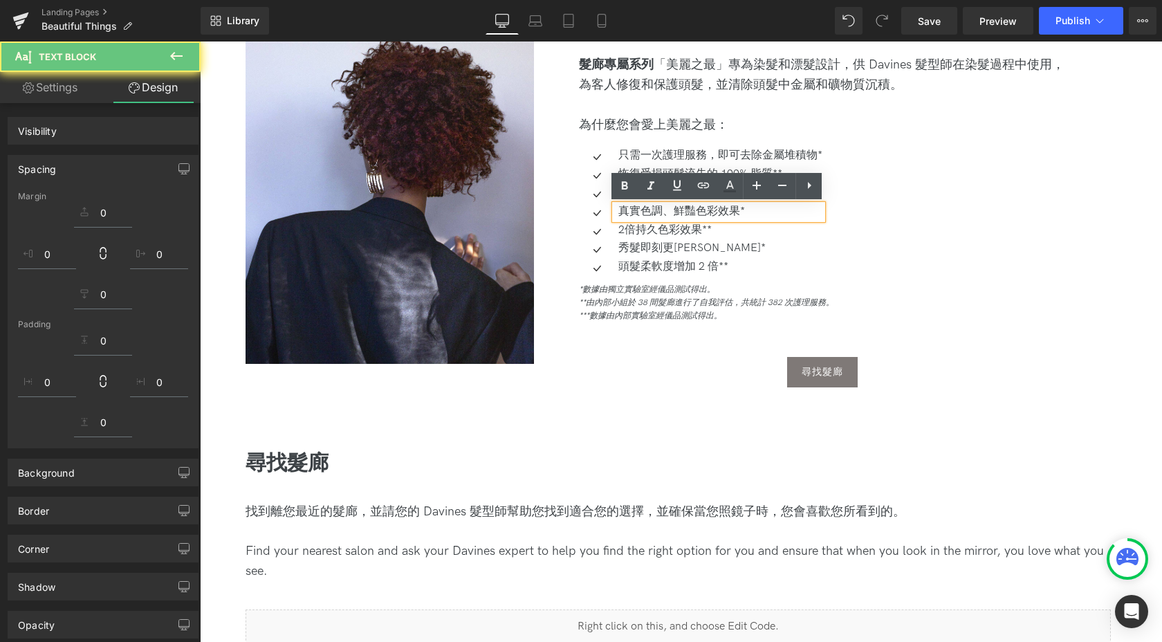
click at [638, 215] on p "真實色調、鮮豔色彩效果*" at bounding box center [720, 212] width 204 height 15
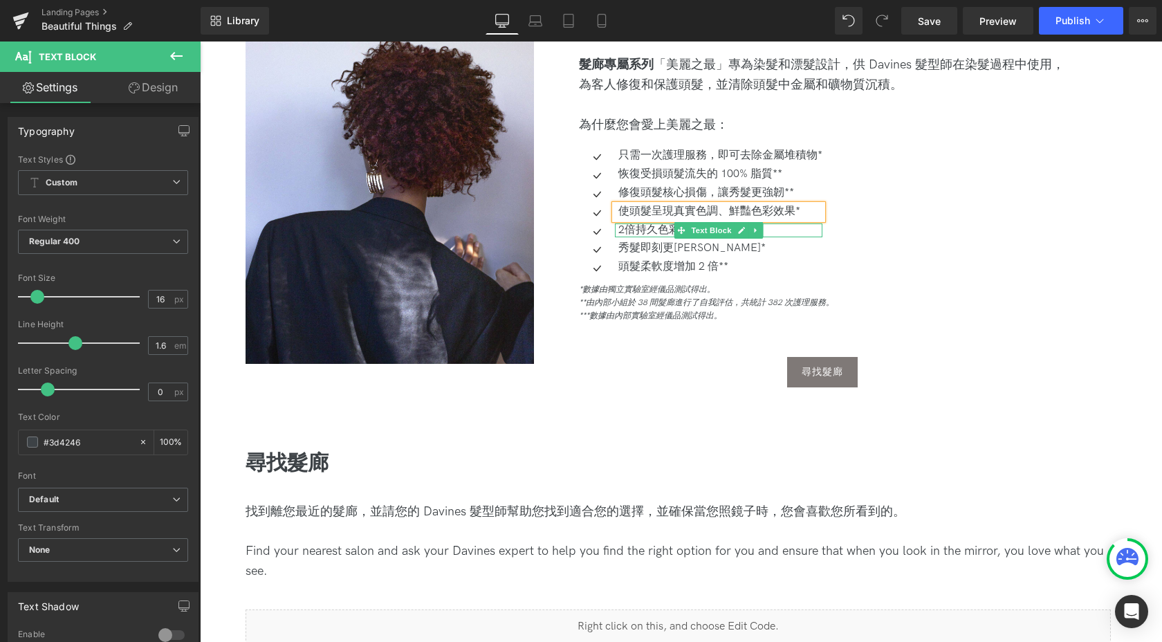
click at [641, 230] on p "2倍持久色彩效果**" at bounding box center [720, 230] width 204 height 15
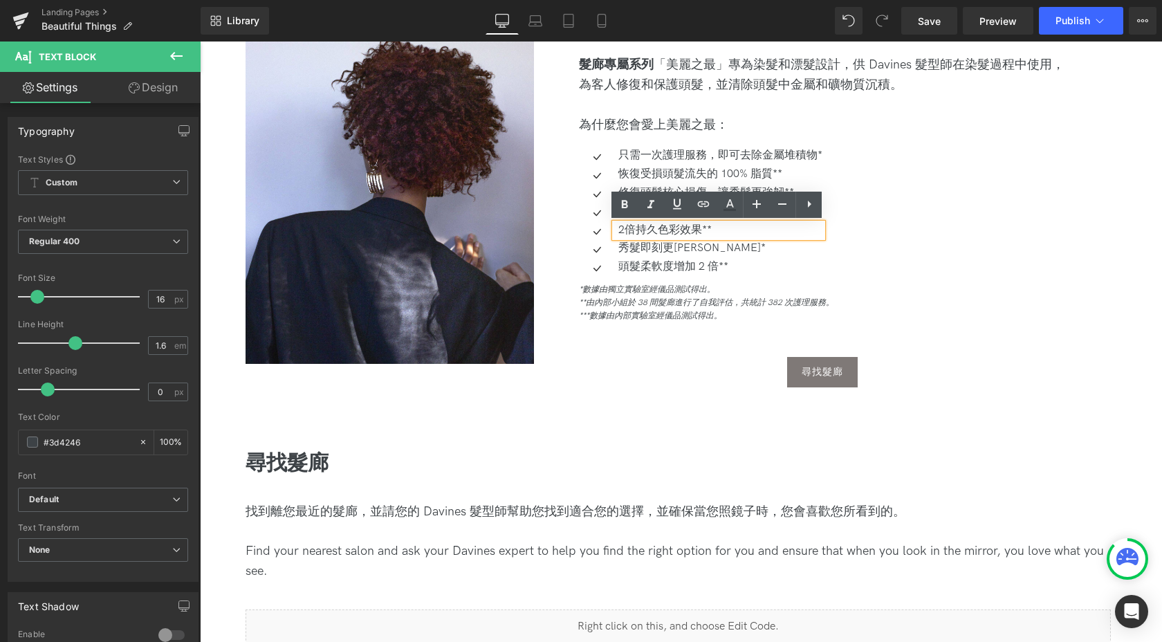
click at [650, 164] on ul "Icon 只需一次護理服務，即可去除金屬堆積物* Text Block Icon 恢復受損頭髮流失的 100% 脂質** Text Block Icon 修復…" at bounding box center [700, 214] width 243 height 130
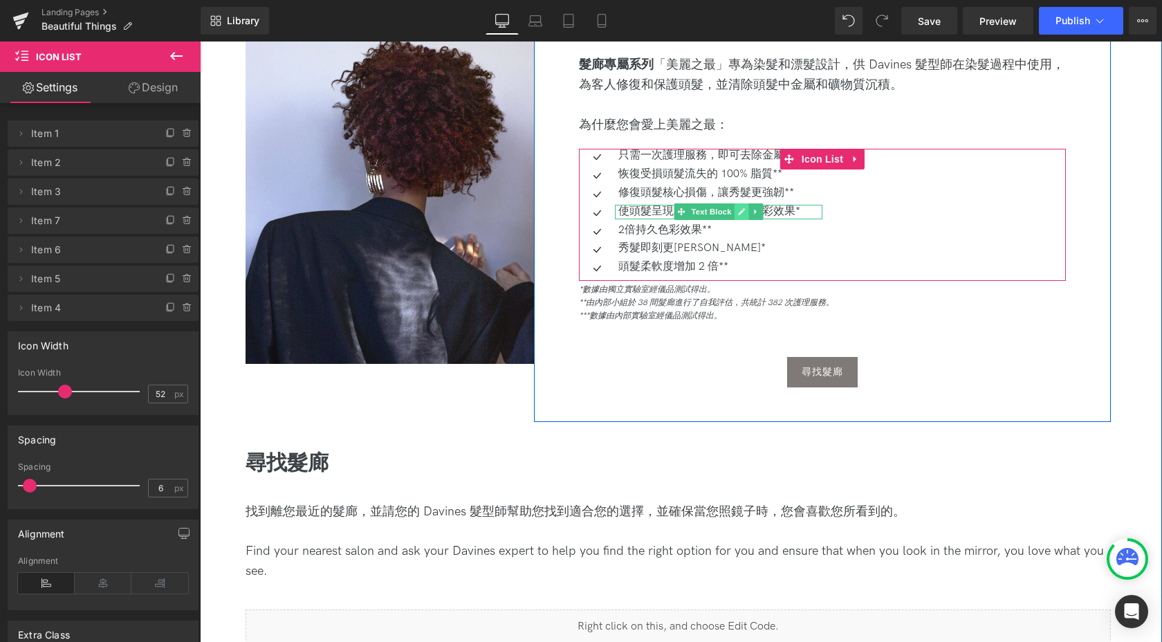
click at [742, 214] on icon at bounding box center [742, 212] width 8 height 8
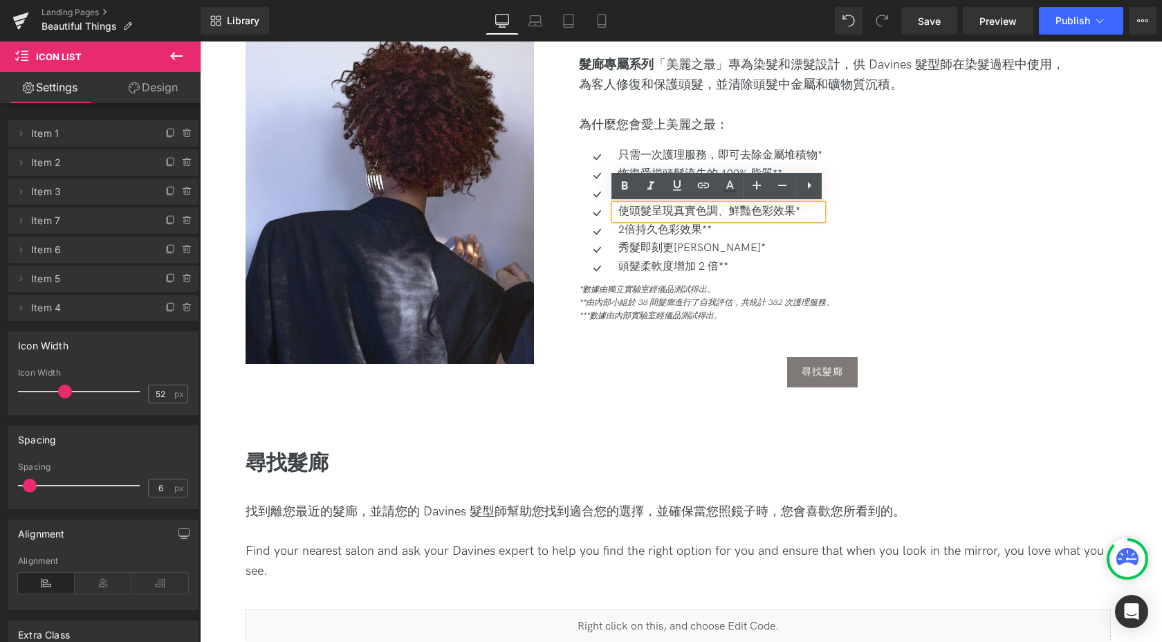
click at [734, 211] on p "使頭髮呈現真實色調、鮮豔色彩效果*" at bounding box center [720, 212] width 204 height 15
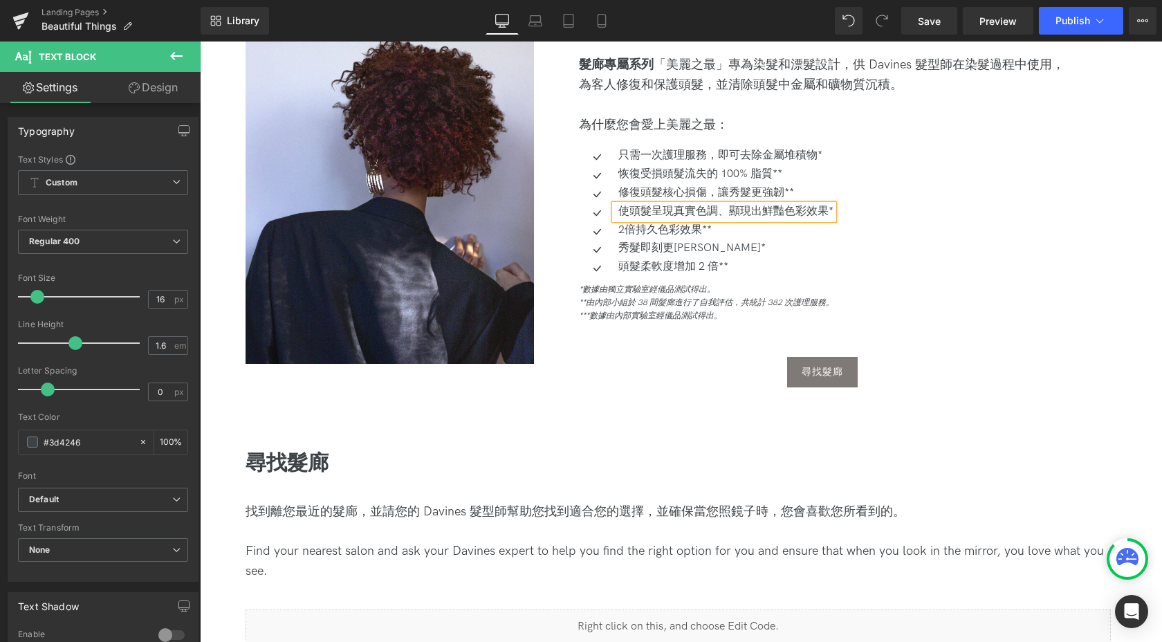
click at [200, 42] on div at bounding box center [200, 42] width 0 height 0
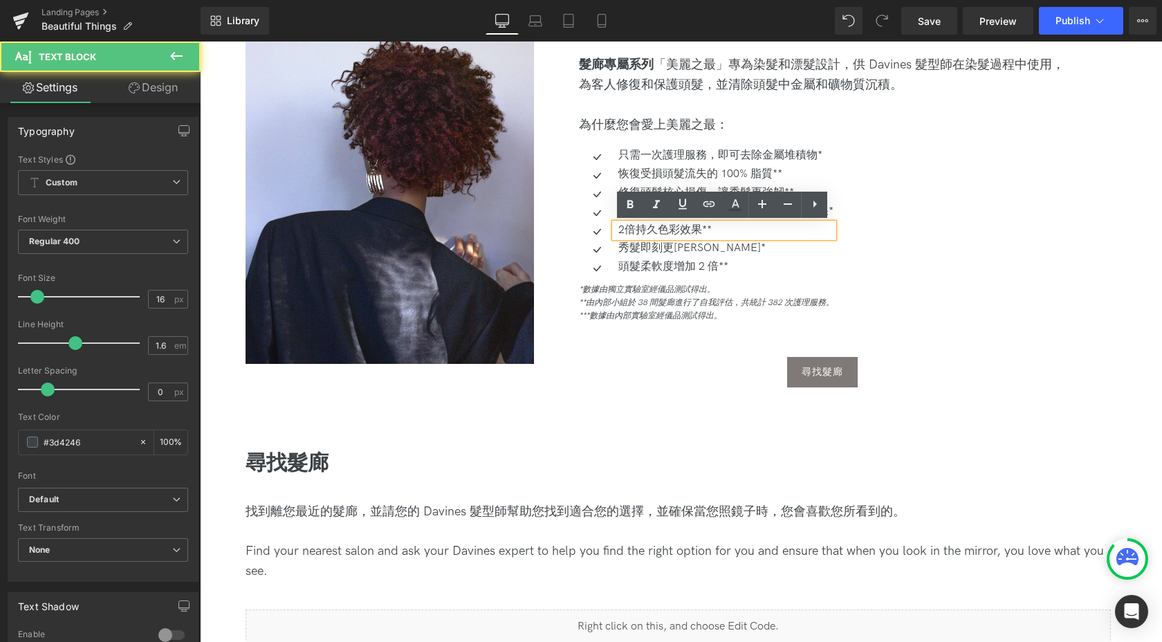
click at [627, 230] on p "2倍持久色彩效果**" at bounding box center [725, 230] width 215 height 15
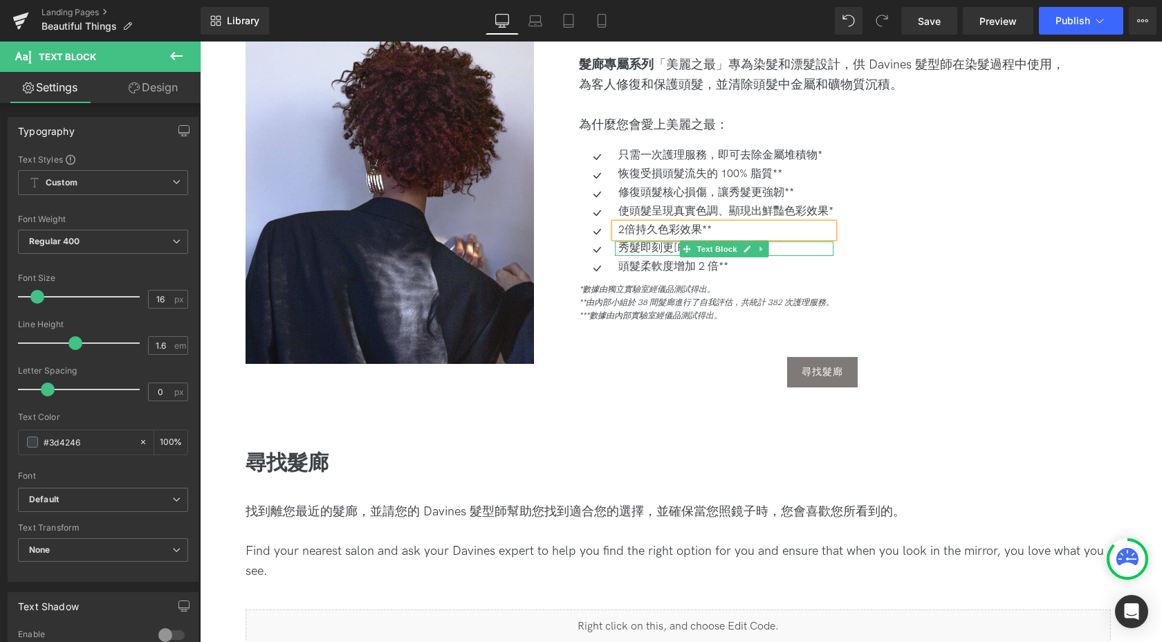
click at [627, 251] on p "秀髮即刻更[PERSON_NAME]*" at bounding box center [725, 248] width 215 height 15
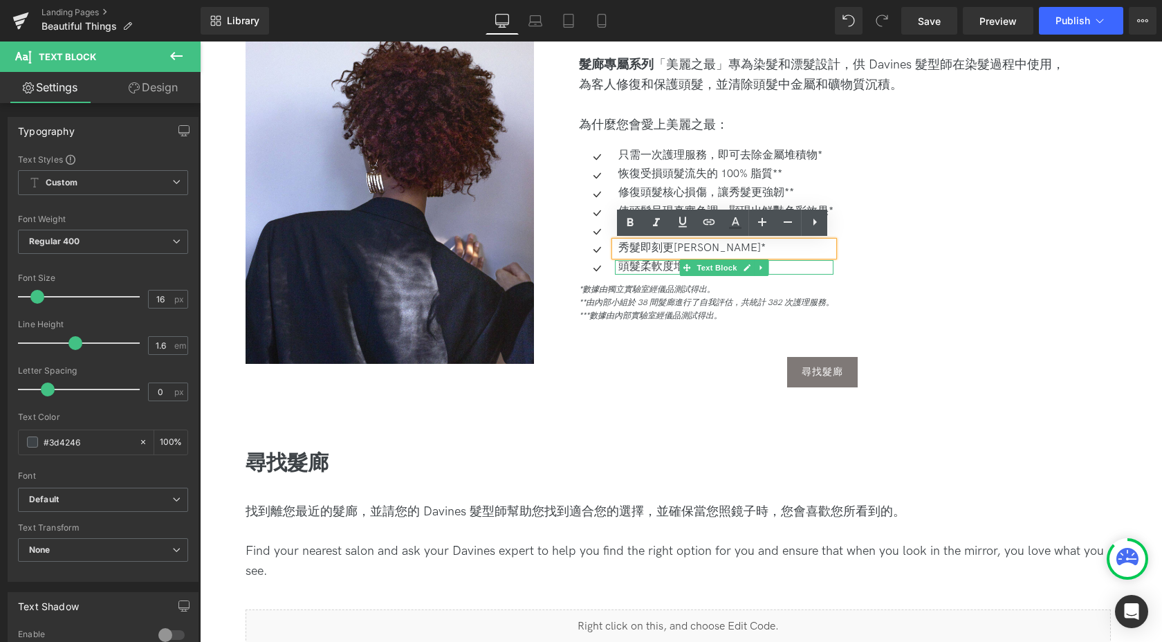
click at [639, 268] on p "頭髮柔軟度增加 2 倍**" at bounding box center [725, 267] width 215 height 15
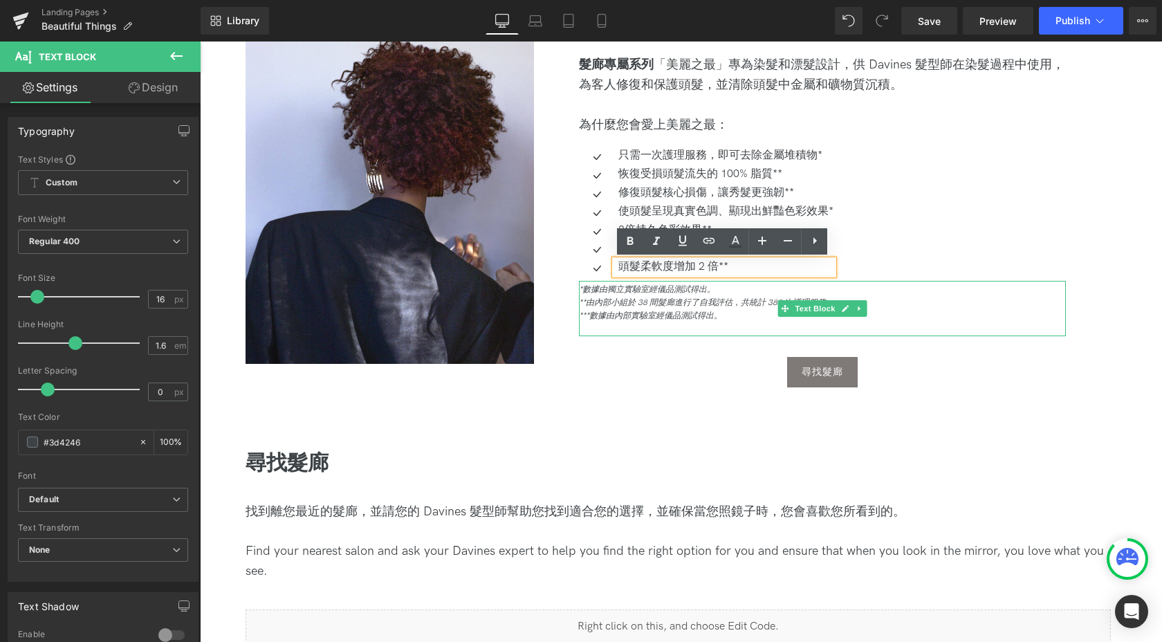
click at [607, 288] on icon "*數據由獨立實驗室經儀品測試得出。" at bounding box center [647, 289] width 136 height 10
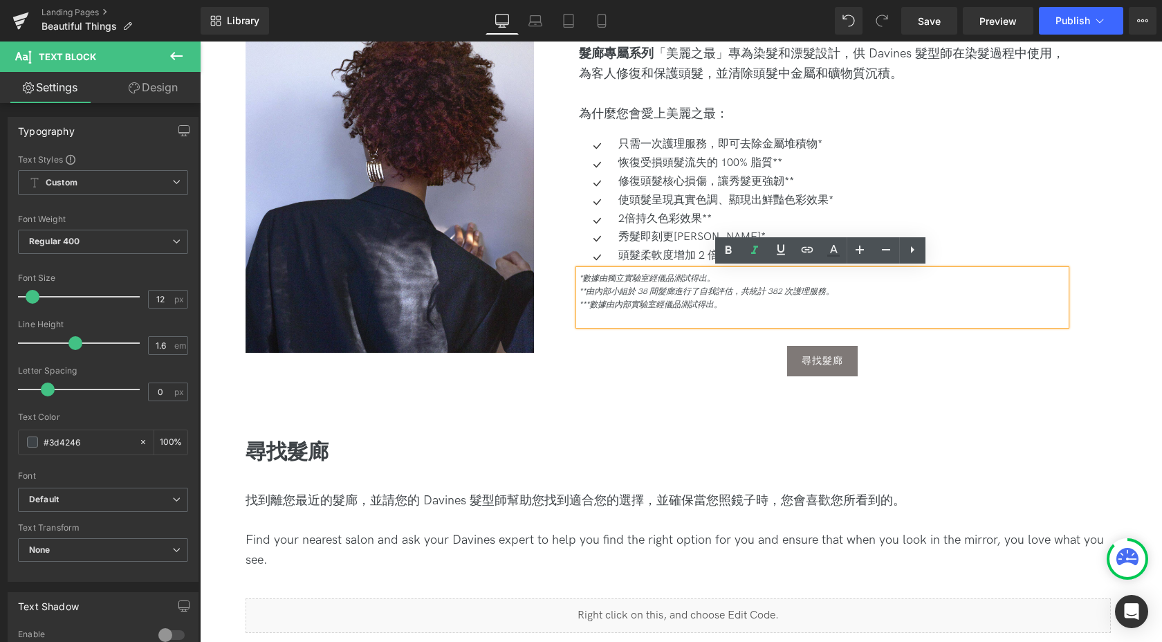
scroll to position [775, 0]
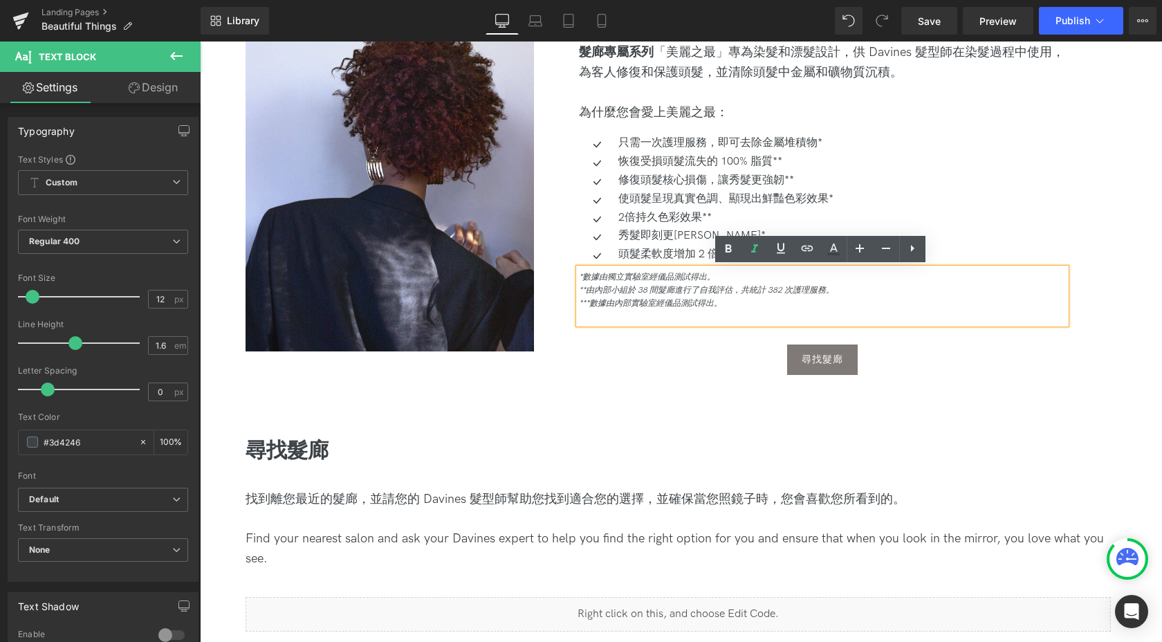
click at [680, 305] on icon "***數據由內部實驗室經儀品測試得出。" at bounding box center [650, 303] width 143 height 10
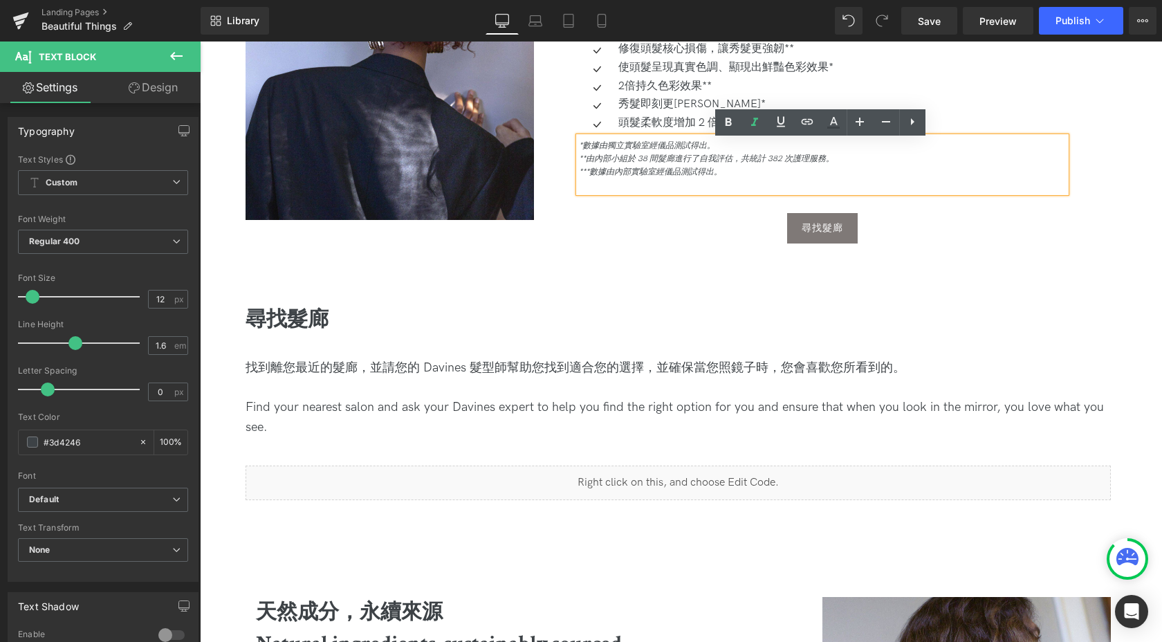
scroll to position [909, 0]
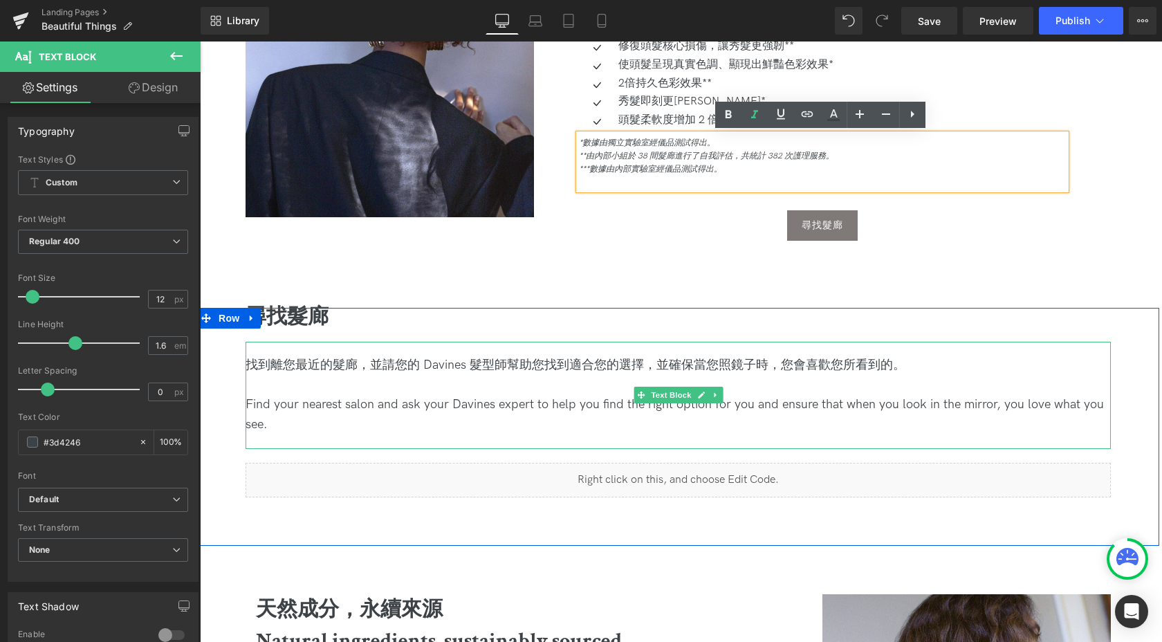
click at [558, 365] on span "找到離您最近的髮廊，並請您的 Davines 髮型師幫助您找到適合您的選擇，並確保當您照鏡子時，您會喜歡您所看到的。" at bounding box center [576, 365] width 660 height 15
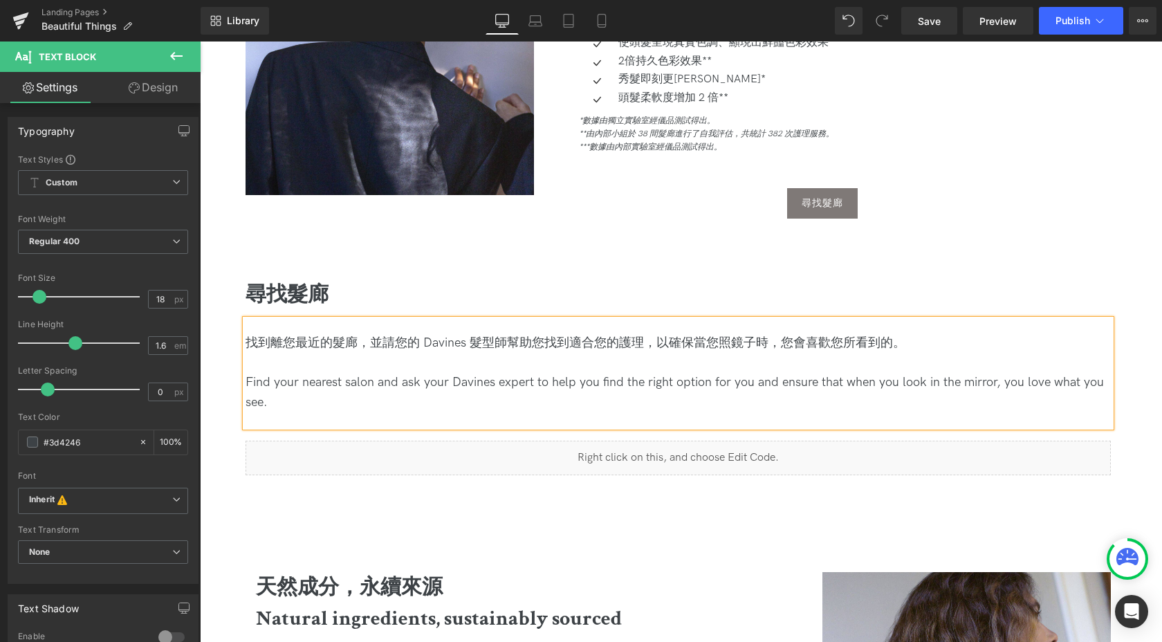
scroll to position [995, 0]
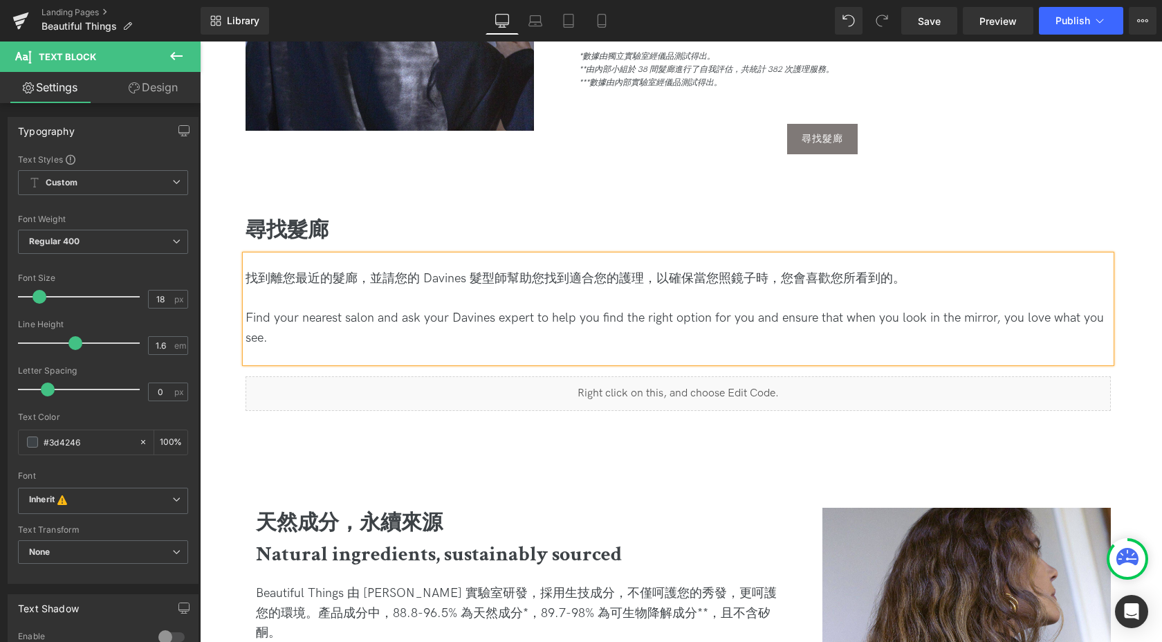
click at [262, 324] on span "Find your nearest salon and ask your Davines expert to help you find the right …" at bounding box center [675, 328] width 858 height 35
drag, startPoint x: 247, startPoint y: 320, endPoint x: 388, endPoint y: 380, distance: 153.4
click at [388, 380] on div "尋找髮廊 Heading 找到離您最近的髮廊，並請您的 Davines 髮型師幫助您找到適合您的護理，以確保當您照鏡子時，您會喜歡您所看到的。 Find yo…" at bounding box center [678, 316] width 865 height 190
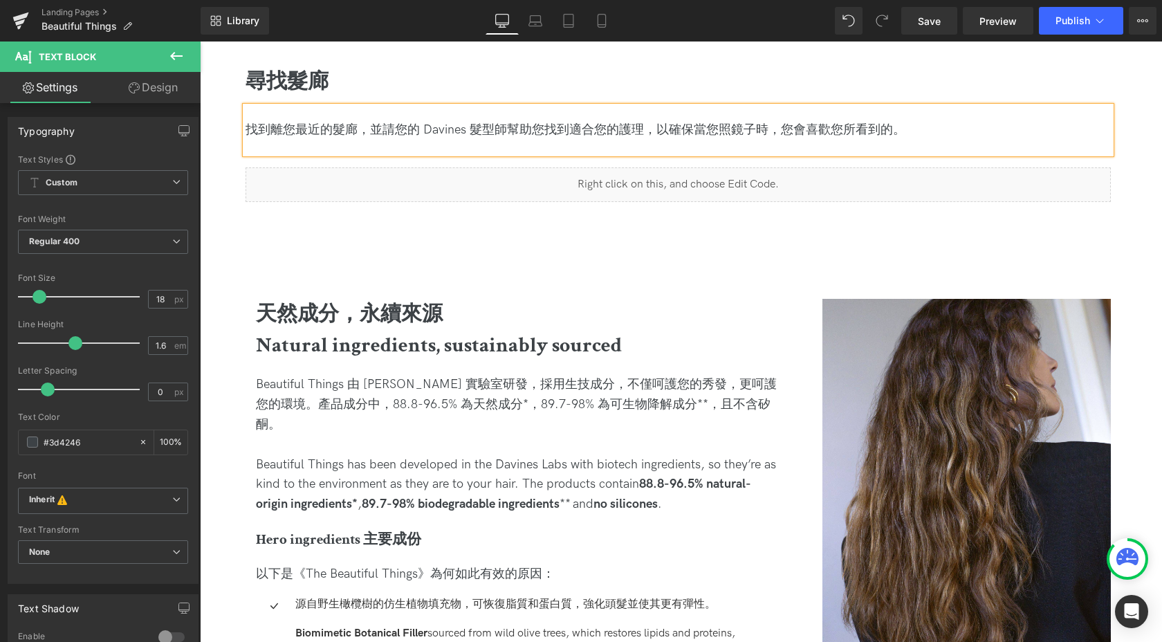
scroll to position [1157, 0]
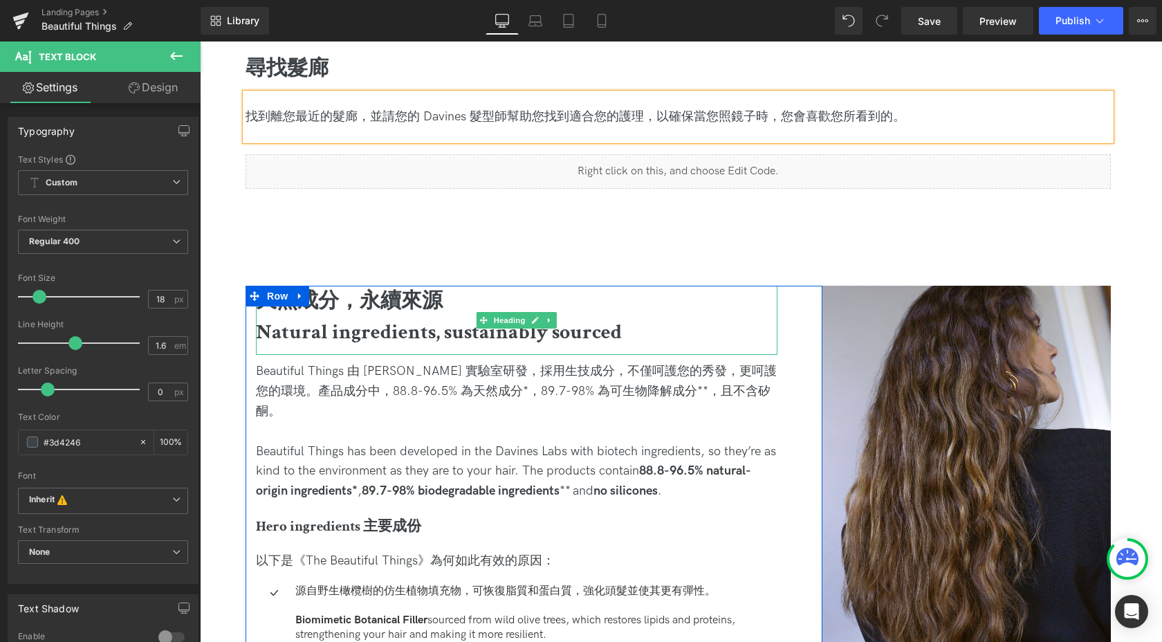
click at [365, 333] on b "Natural ingredients, sustainably sourced" at bounding box center [439, 332] width 366 height 27
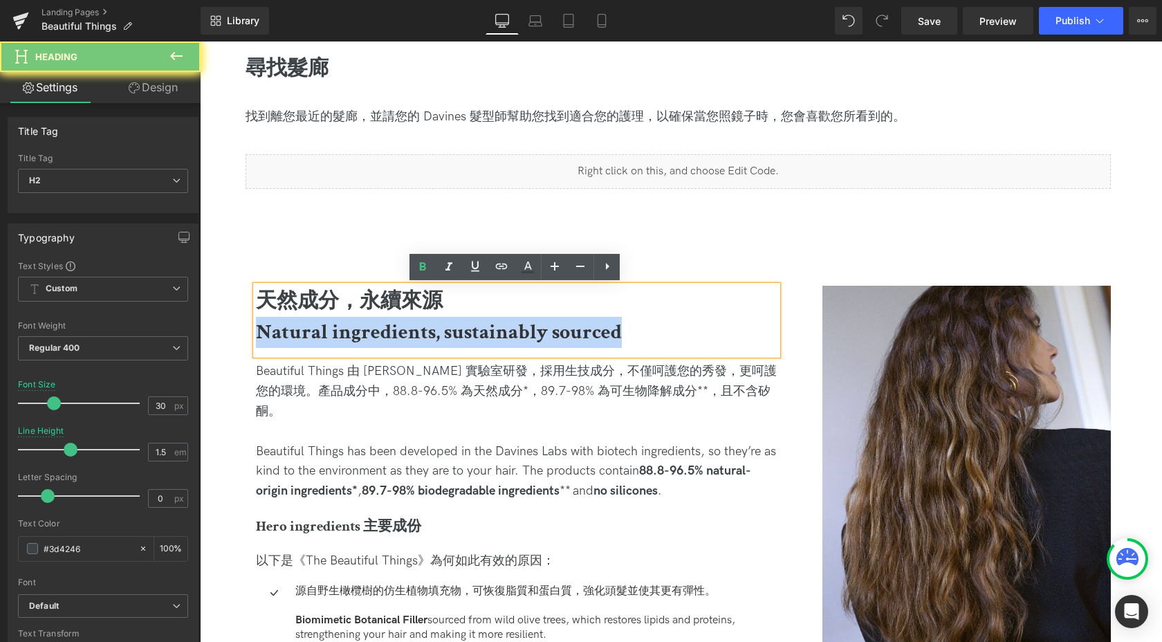
click at [365, 333] on b "Natural ingredients, sustainably sourced" at bounding box center [439, 332] width 366 height 27
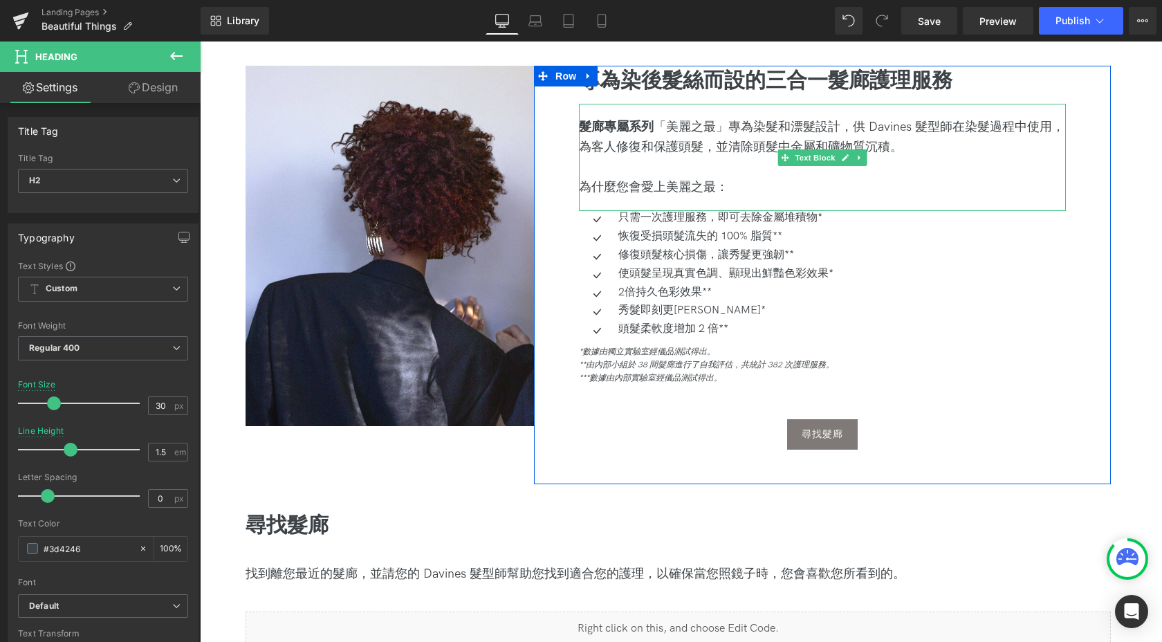
scroll to position [697, 0]
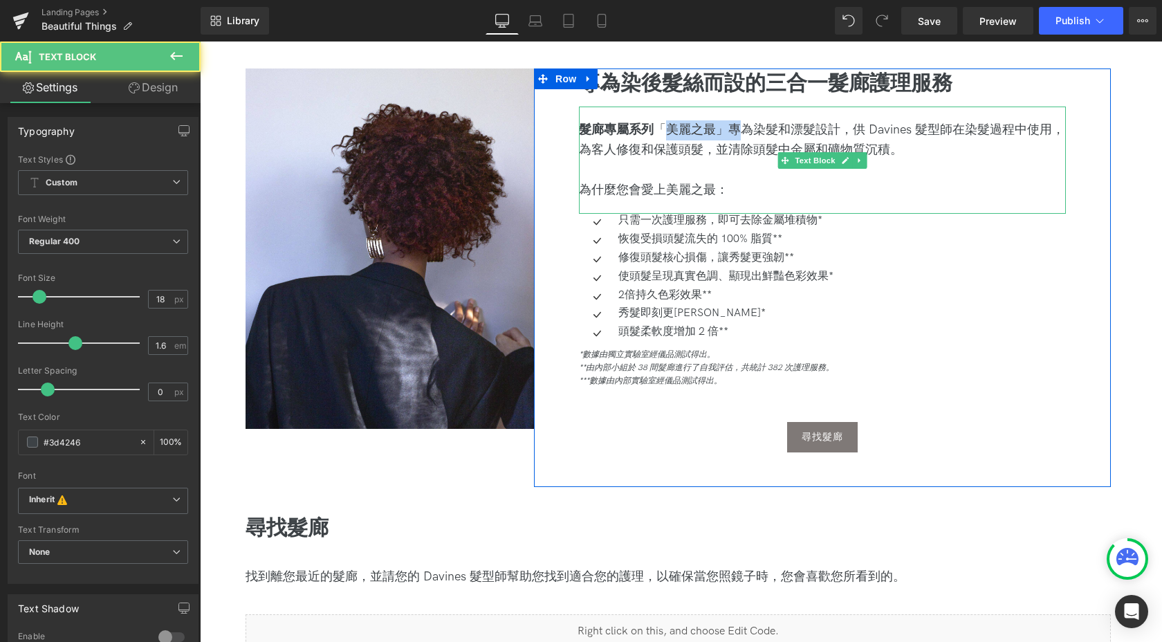
click at [736, 129] on div "髮廊專屬系列 「 美麗之最」專為染髮和漂髮設計 ，供 Davines 髮型師在染髮過程中使用，為客人修復和保護頭髮，並清除頭髮中金屬和礦物質沉積。" at bounding box center [822, 140] width 487 height 40
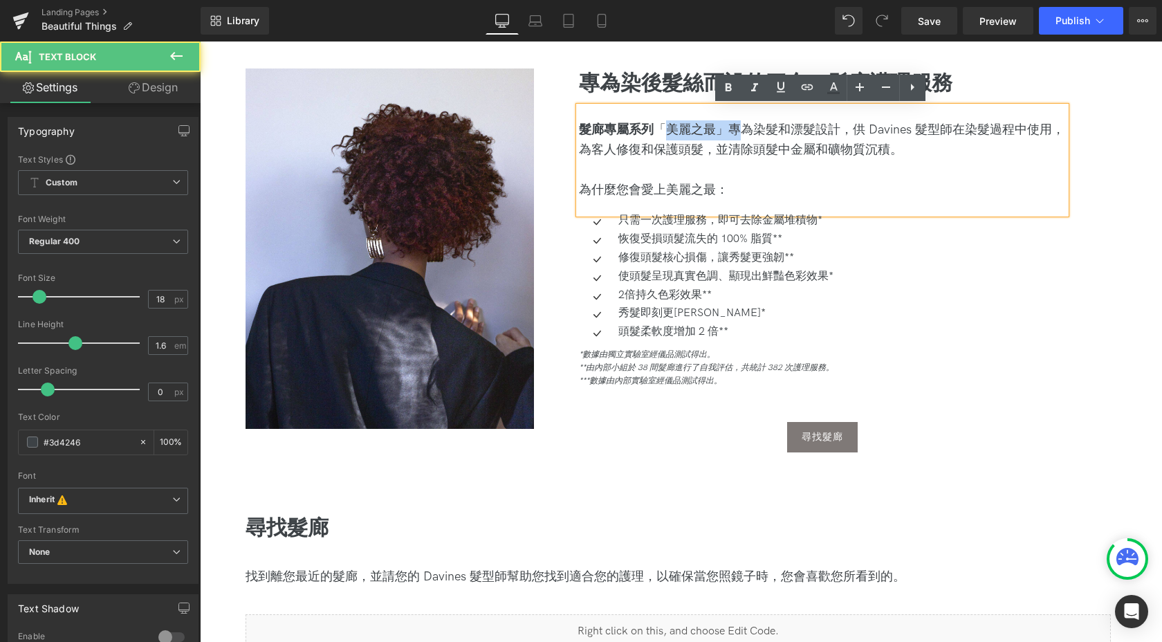
click at [726, 124] on span "美麗之最」專為染髮和漂髮設計" at bounding box center [753, 129] width 174 height 15
drag, startPoint x: 724, startPoint y: 128, endPoint x: 650, endPoint y: 129, distance: 74.0
click at [650, 129] on div "髮廊專屬系列 「 美麗之最」專為染髮和漂髮設計 ，供 Davines 髮型師在染髮過程中使用，為客人修復和保護頭髮，並清除頭髮中金屬和礦物質沉積。" at bounding box center [822, 140] width 487 height 40
copy div "「 美麗之最」"
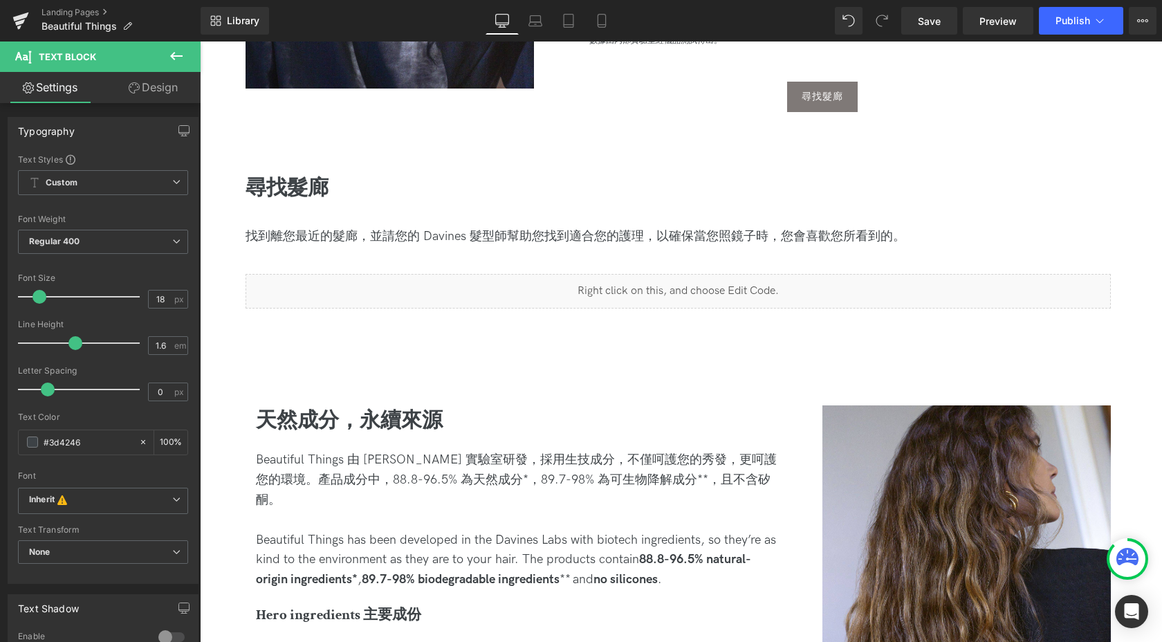
scroll to position [1120, 0]
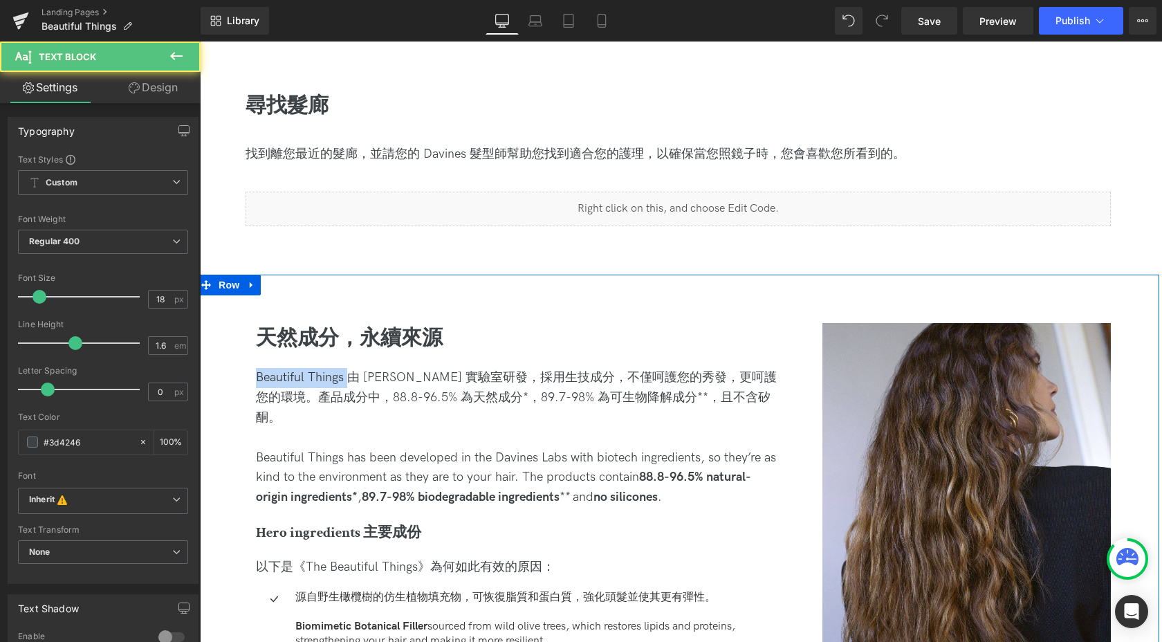
drag, startPoint x: 345, startPoint y: 376, endPoint x: 222, endPoint y: 376, distance: 123.1
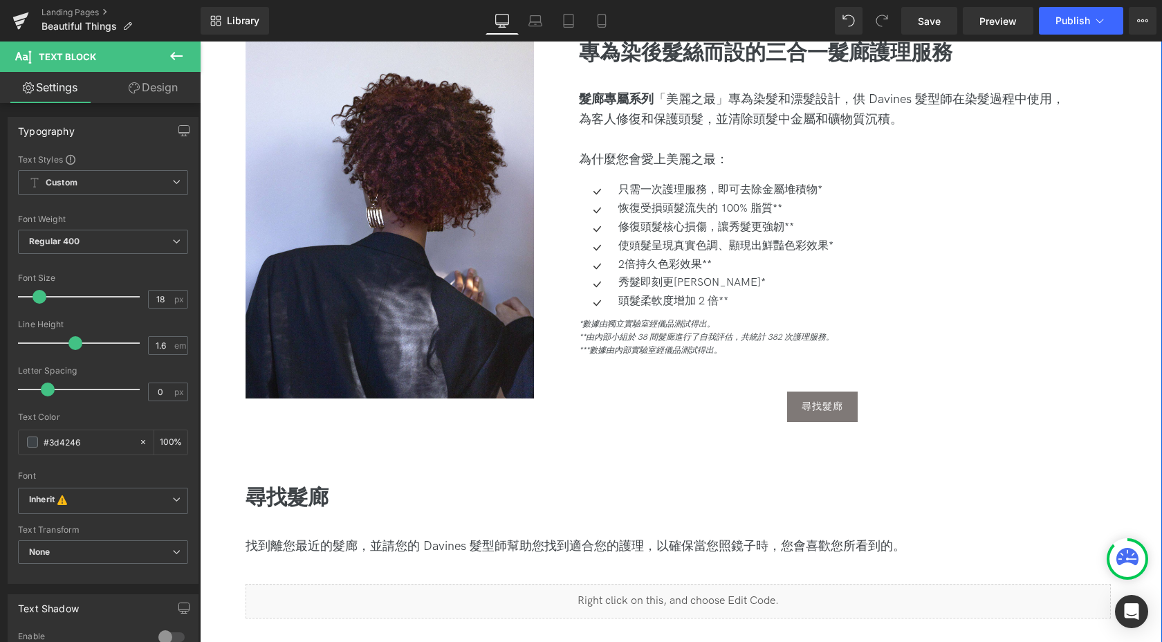
scroll to position [663, 0]
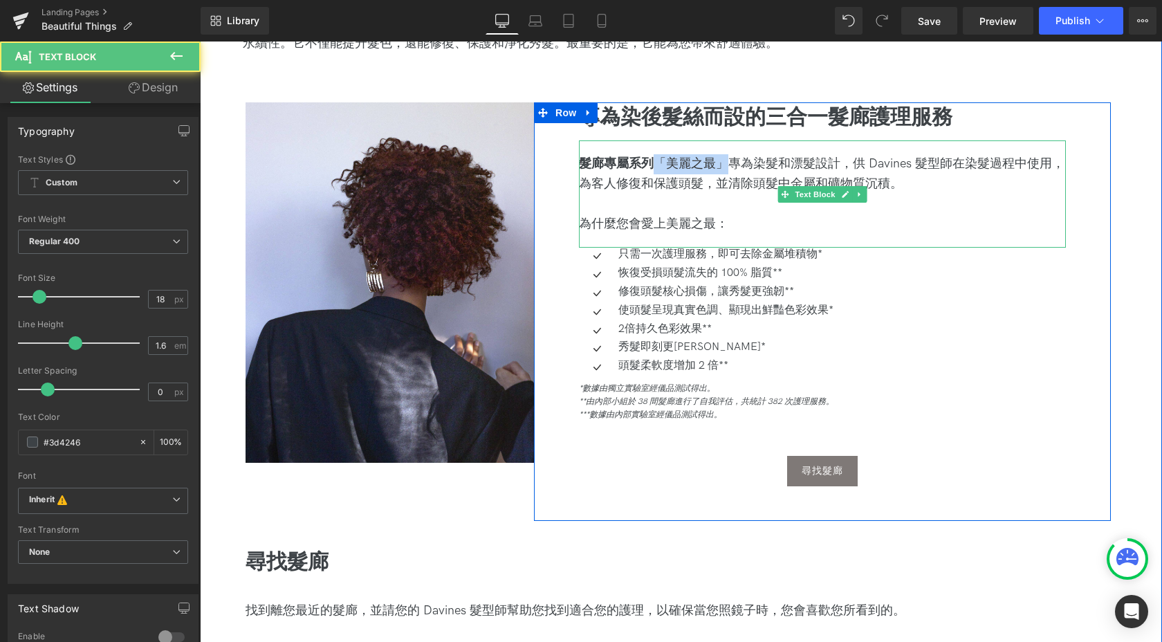
drag, startPoint x: 701, startPoint y: 163, endPoint x: 646, endPoint y: 163, distance: 55.3
click at [646, 163] on div "髮廊專屬系列 「 美麗之最」專為染髮和漂髮設計 ，供 Davines 髮型師在染髮過程中使用，為客人修復和保護頭髮，並清除頭髮中金屬和礦物質沉積。" at bounding box center [822, 174] width 487 height 40
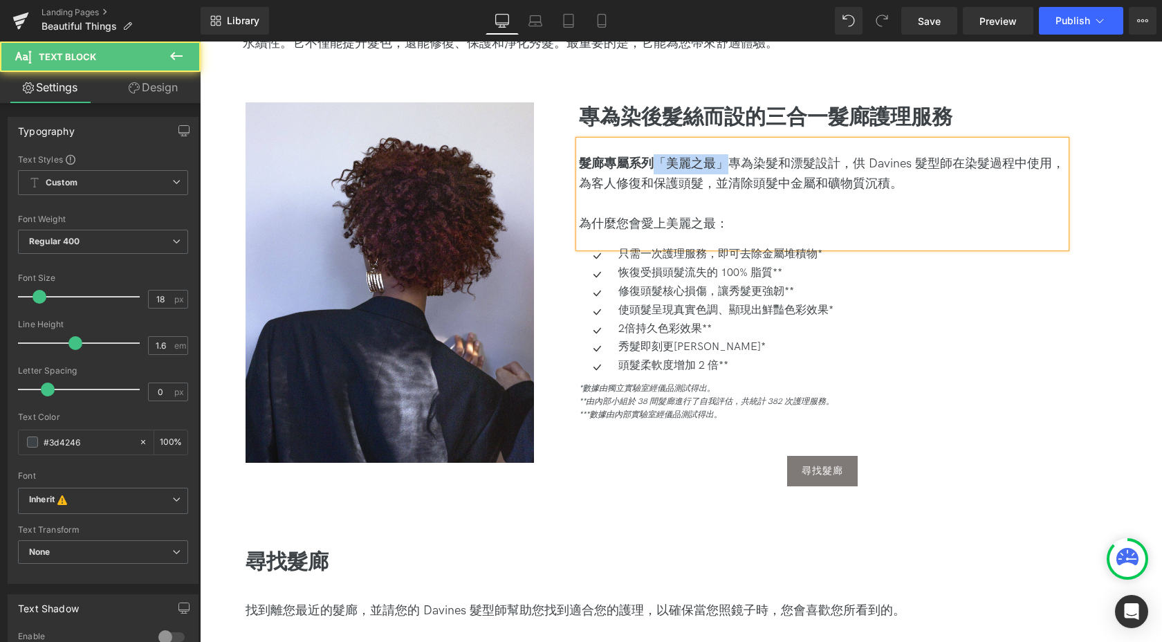
copy div "「 美麗之最」"
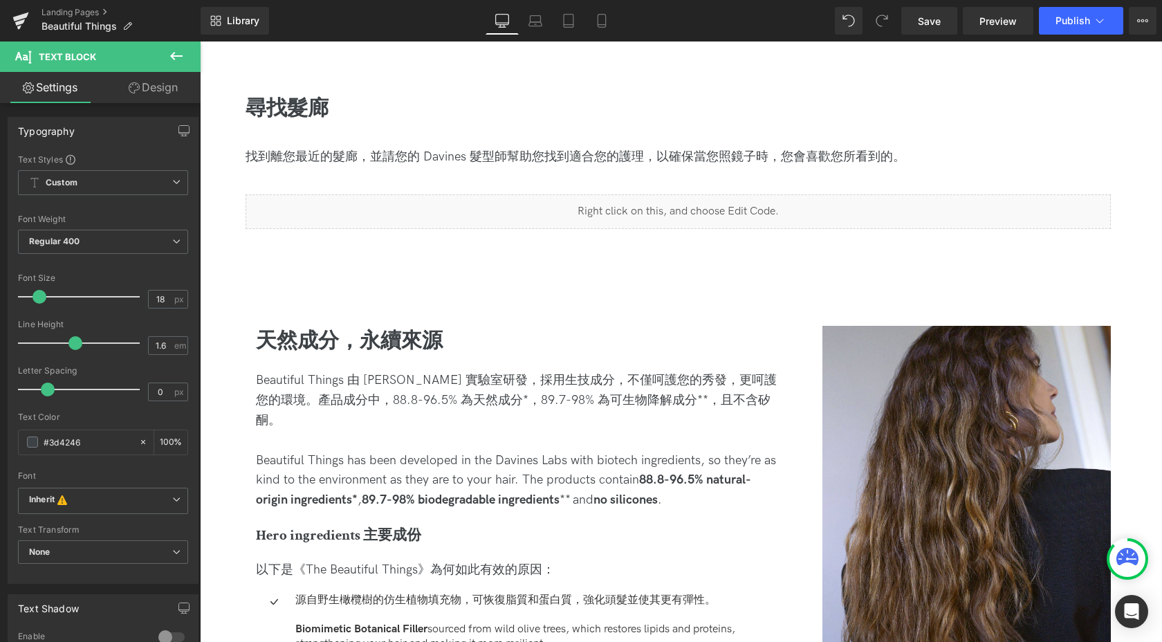
scroll to position [1121, 0]
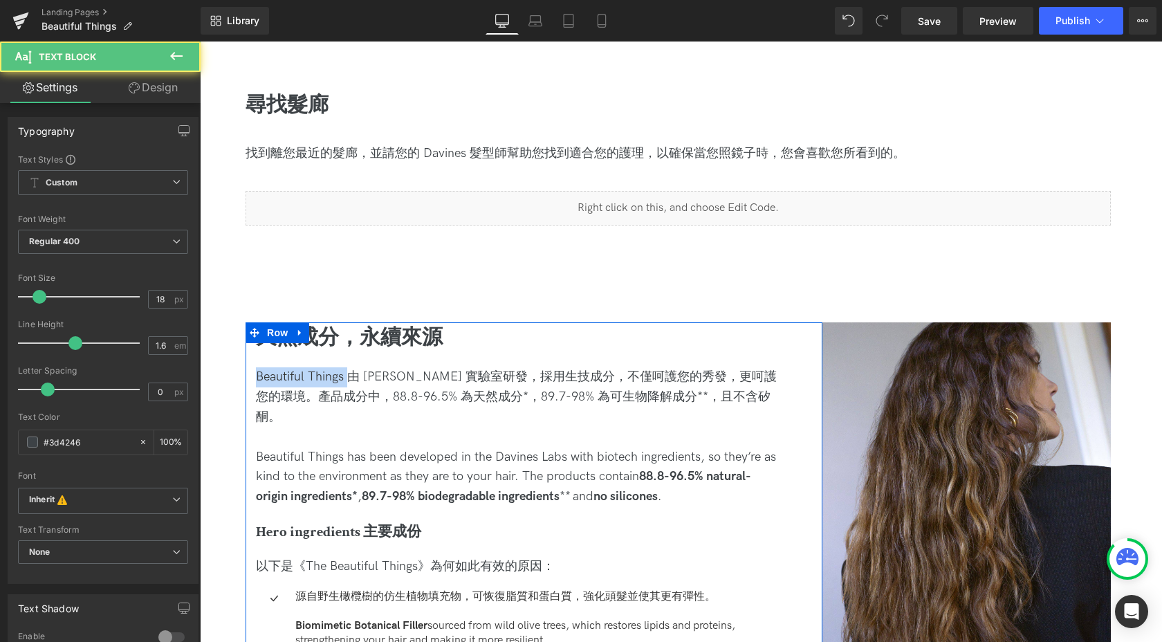
drag, startPoint x: 306, startPoint y: 375, endPoint x: 235, endPoint y: 375, distance: 71.2
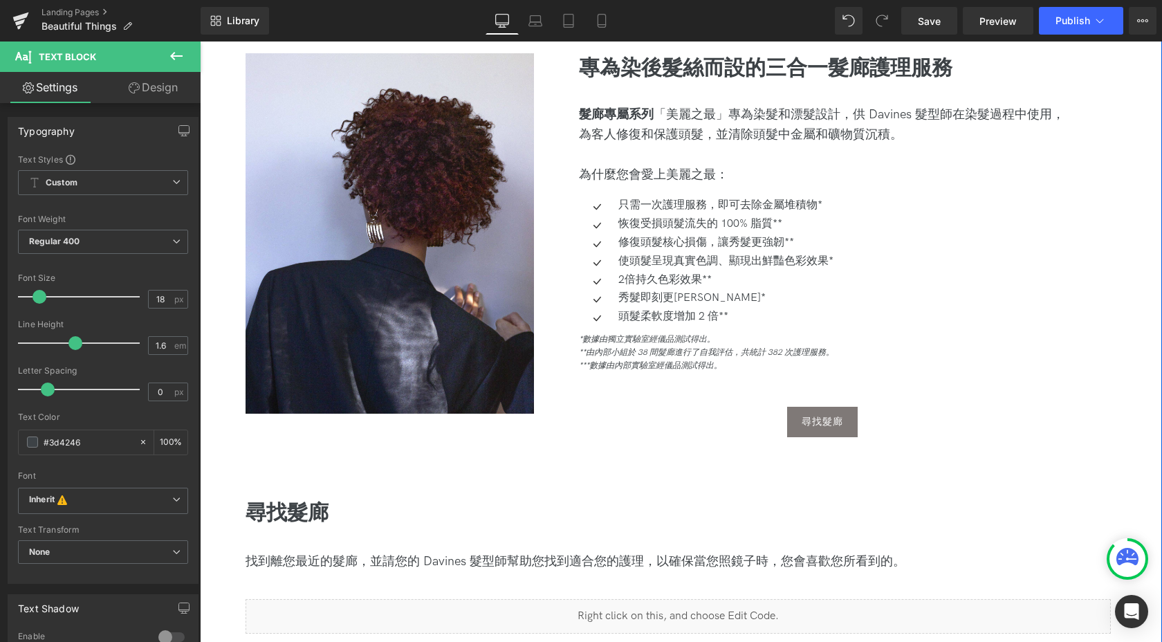
scroll to position [700, 0]
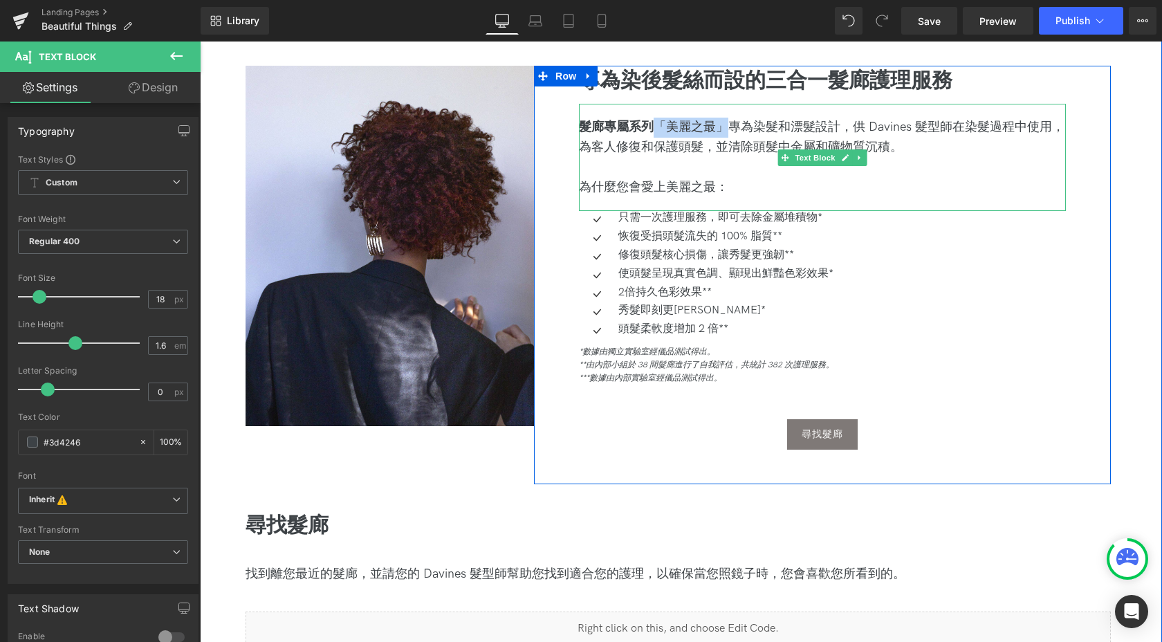
drag, startPoint x: 726, startPoint y: 125, endPoint x: 651, endPoint y: 123, distance: 75.4
click at [651, 123] on div "髮廊專屬系列 「 美麗之最」專為染髮和漂髮設計 ，供 Davines 髮型師在染髮過程中使用，為客人修復和保護頭髮，並清除頭髮中金屬和礦物質沉積。" at bounding box center [822, 138] width 487 height 40
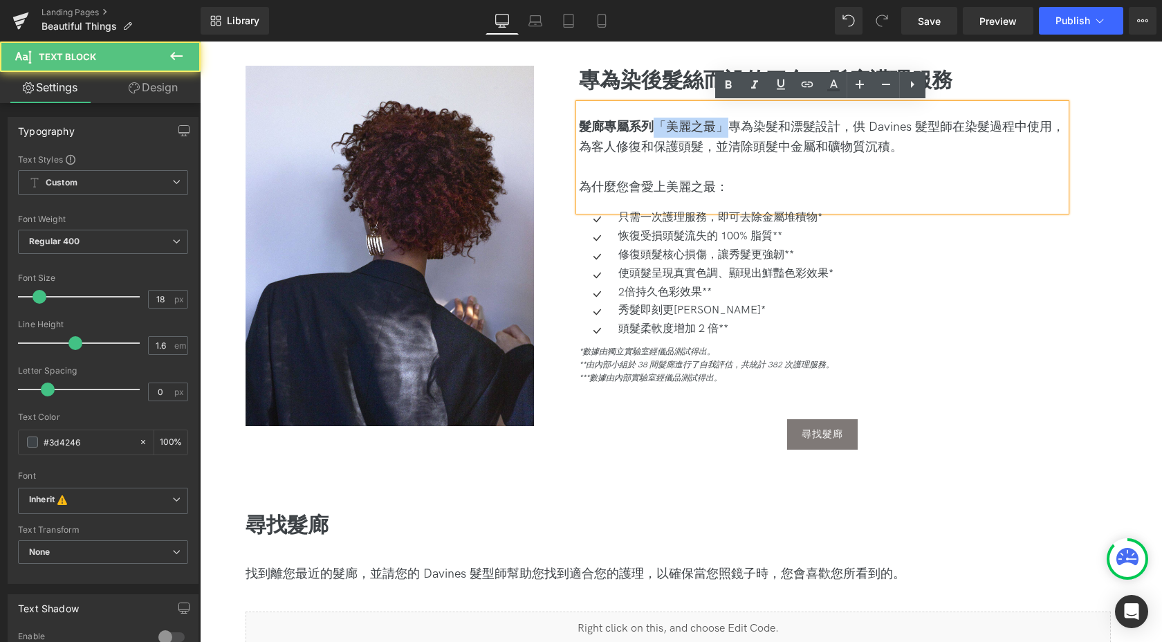
click at [672, 128] on span "美麗之最」專為染髮和漂髮設計" at bounding box center [753, 127] width 174 height 15
drag, startPoint x: 652, startPoint y: 126, endPoint x: 726, endPoint y: 126, distance: 74.0
click at [726, 126] on div "髮廊專屬系列 「 美麗之最」專為染髮和漂髮設計 ，供 Davines 髮型師在染髮過程中使用，為客人修復和保護頭髮，並清除頭髮中金屬和礦物質沉積。" at bounding box center [822, 138] width 487 height 40
copy div "「 美麗之最」"
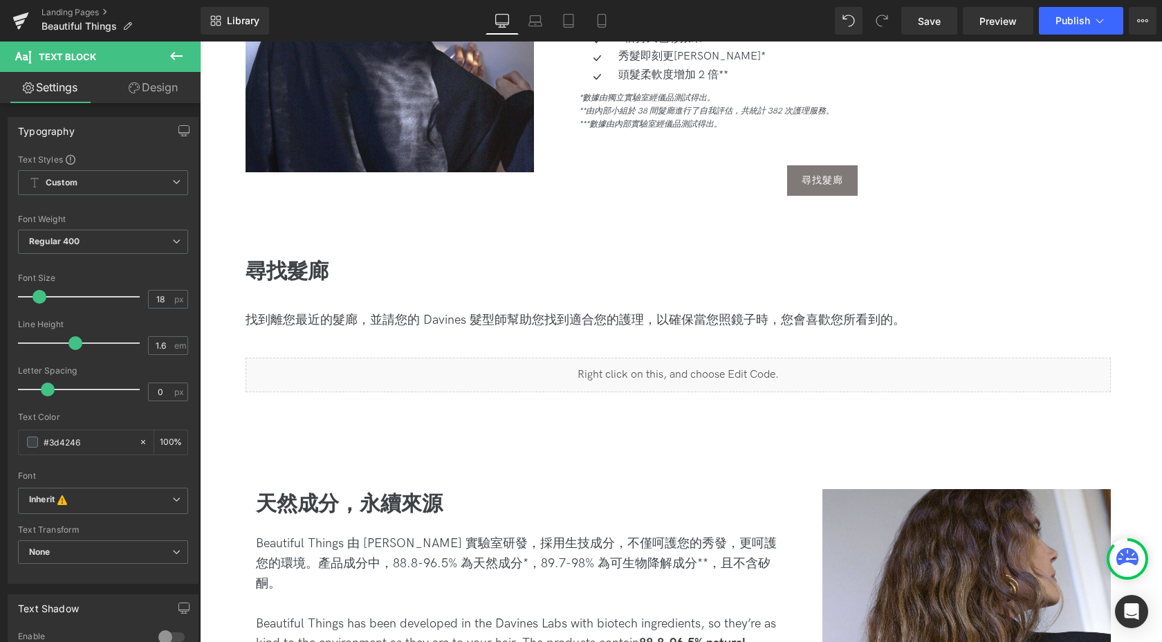
scroll to position [961, 0]
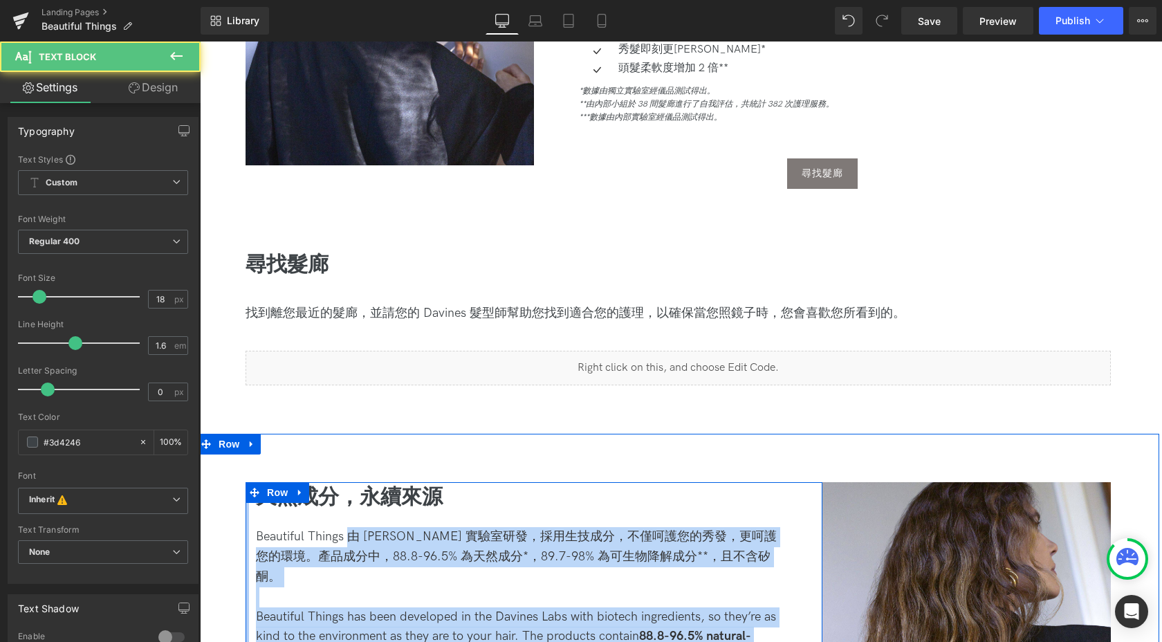
drag, startPoint x: 336, startPoint y: 535, endPoint x: 246, endPoint y: 537, distance: 89.9
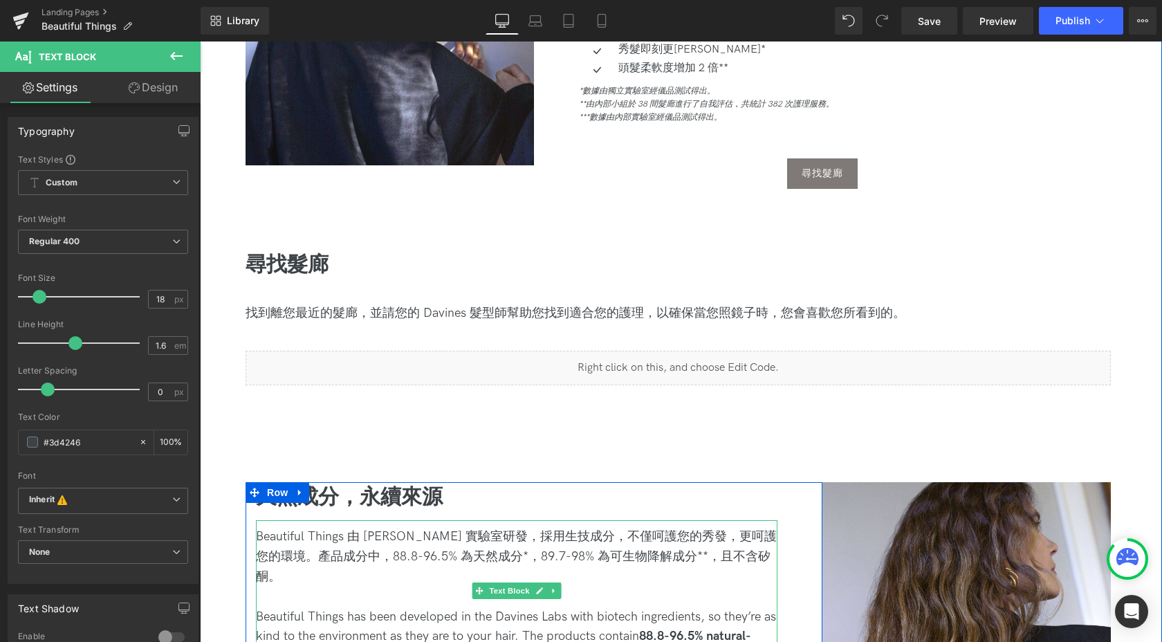
click at [348, 534] on div "Beautiful Things 由 [PERSON_NAME] 實驗室研發，採用生技成分，不僅呵護您的秀發，更呵護您的環境。產品成分中，88.8-96.5%…" at bounding box center [517, 556] width 522 height 59
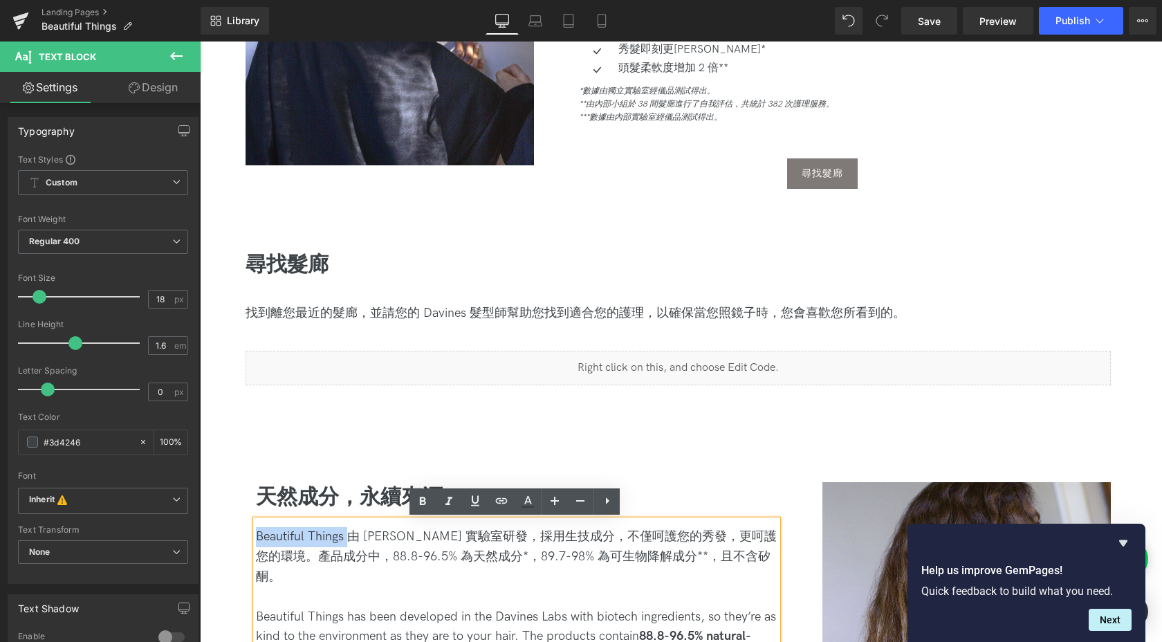
drag, startPoint x: 347, startPoint y: 535, endPoint x: 237, endPoint y: 531, distance: 110.8
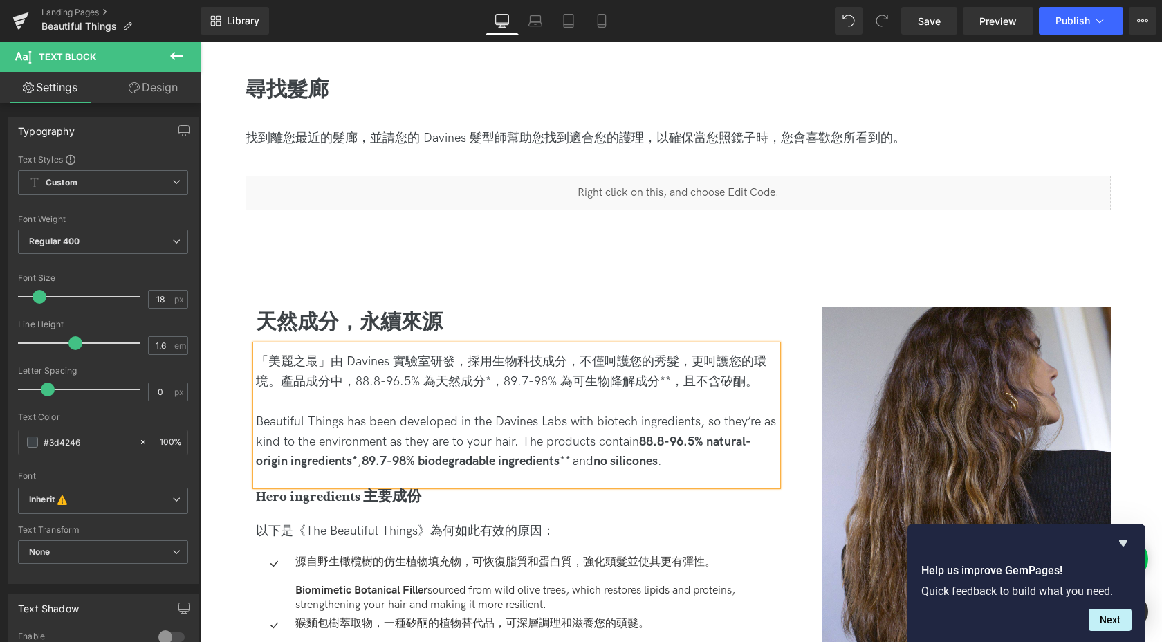
scroll to position [1141, 0]
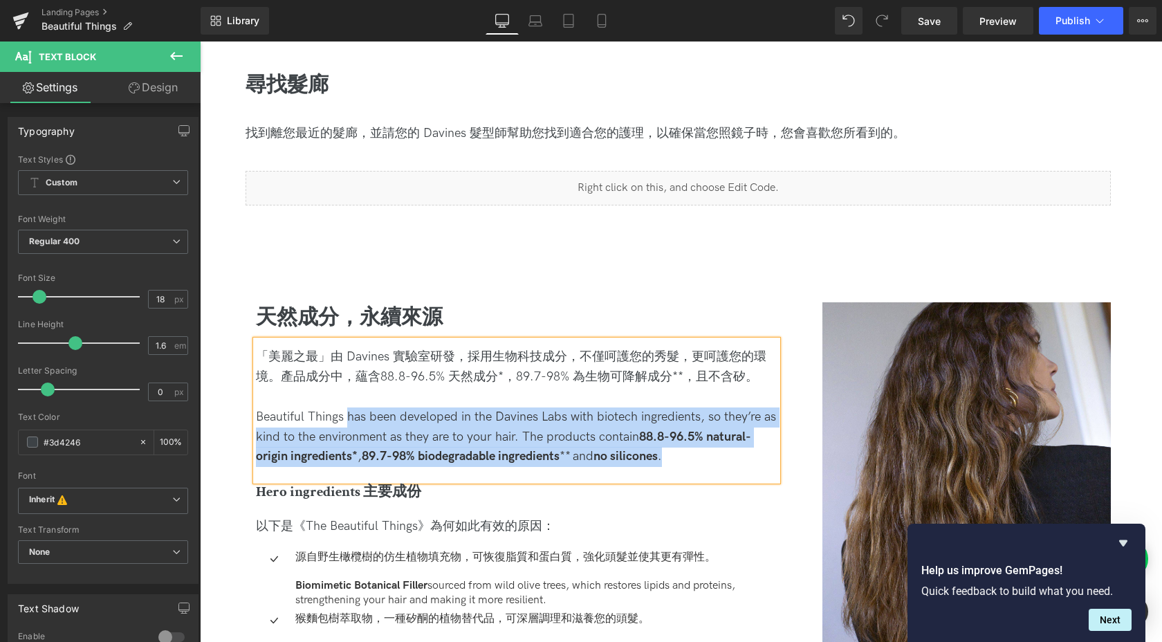
drag, startPoint x: 703, startPoint y: 454, endPoint x: 349, endPoint y: 423, distance: 354.8
click at [349, 423] on div "Beautiful Things has been developed in the Davines Labs with biotech ingredient…" at bounding box center [517, 436] width 522 height 59
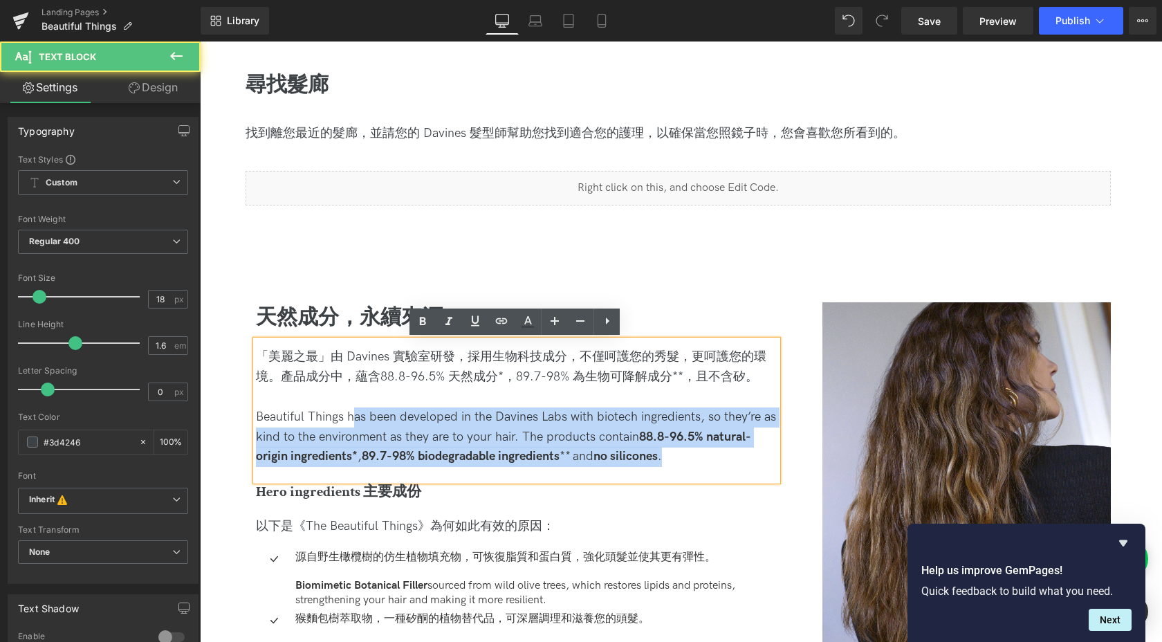
click at [455, 441] on div "Beautiful Things has been developed in the Davines Labs with biotech ingredient…" at bounding box center [517, 436] width 522 height 59
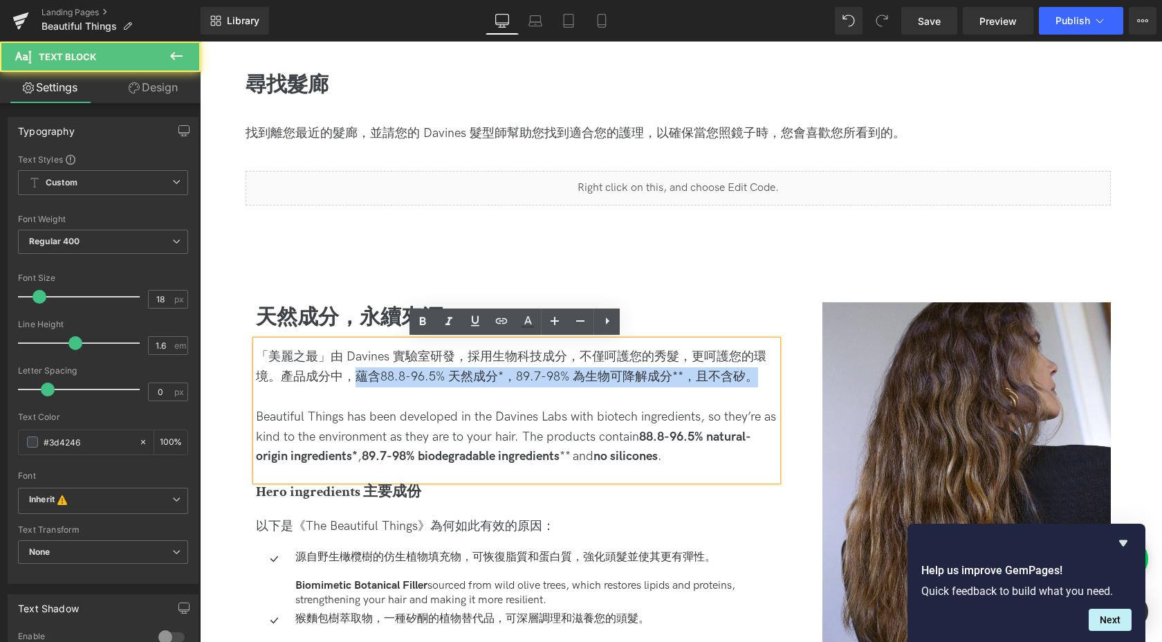
drag, startPoint x: 355, startPoint y: 376, endPoint x: 780, endPoint y: 379, distance: 424.7
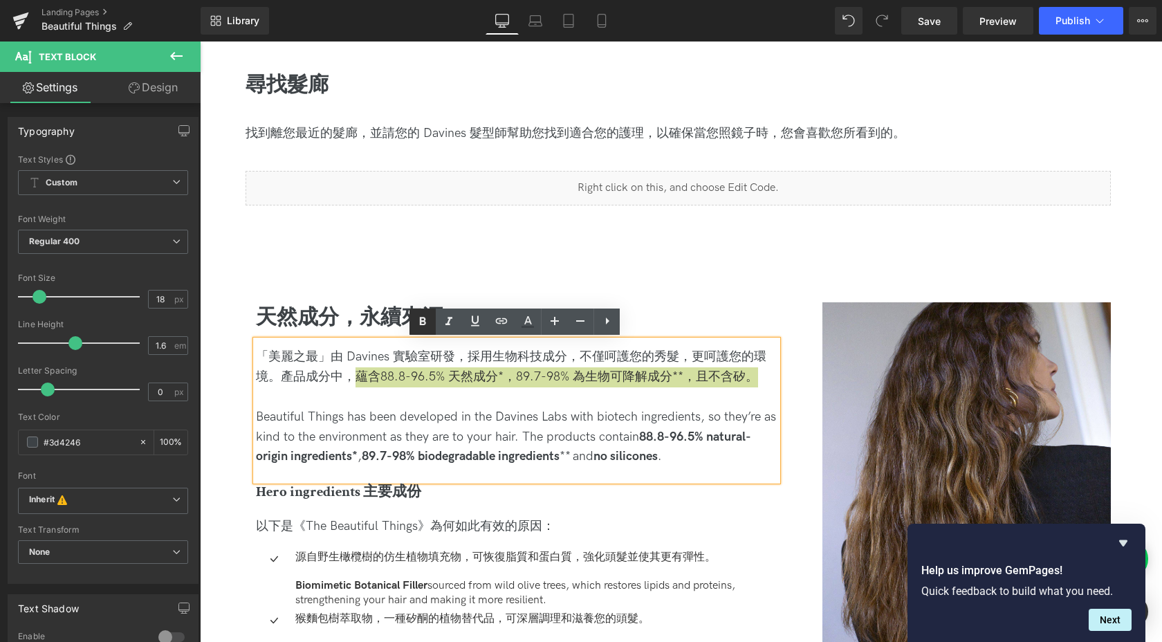
click at [423, 317] on icon at bounding box center [423, 321] width 6 height 8
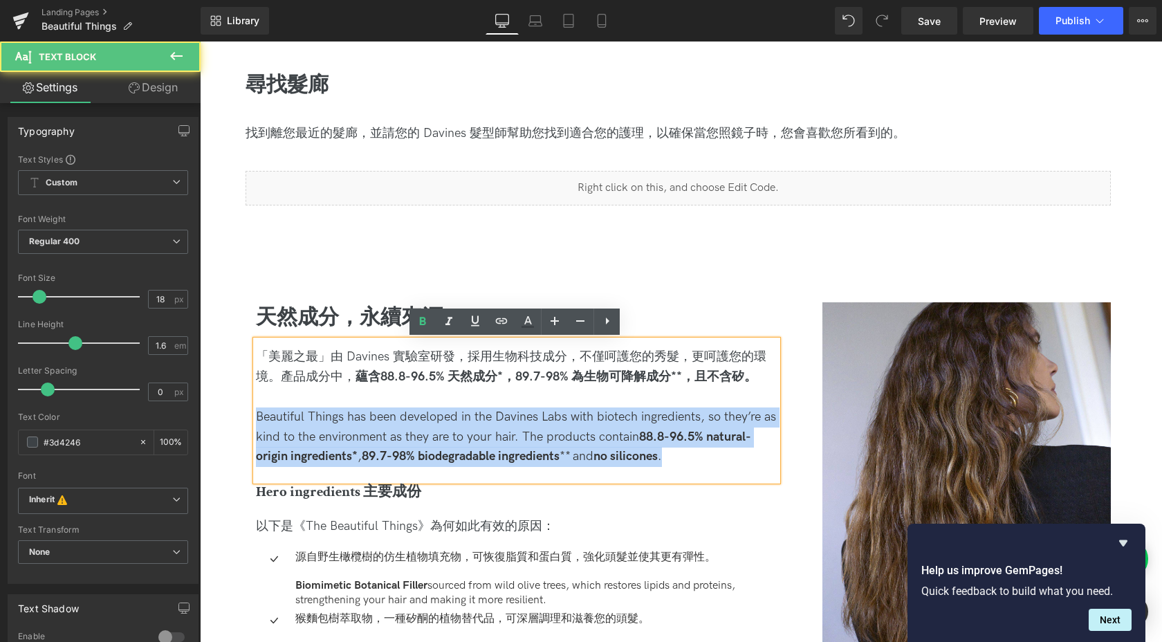
drag, startPoint x: 696, startPoint y: 452, endPoint x: 238, endPoint y: 420, distance: 459.1
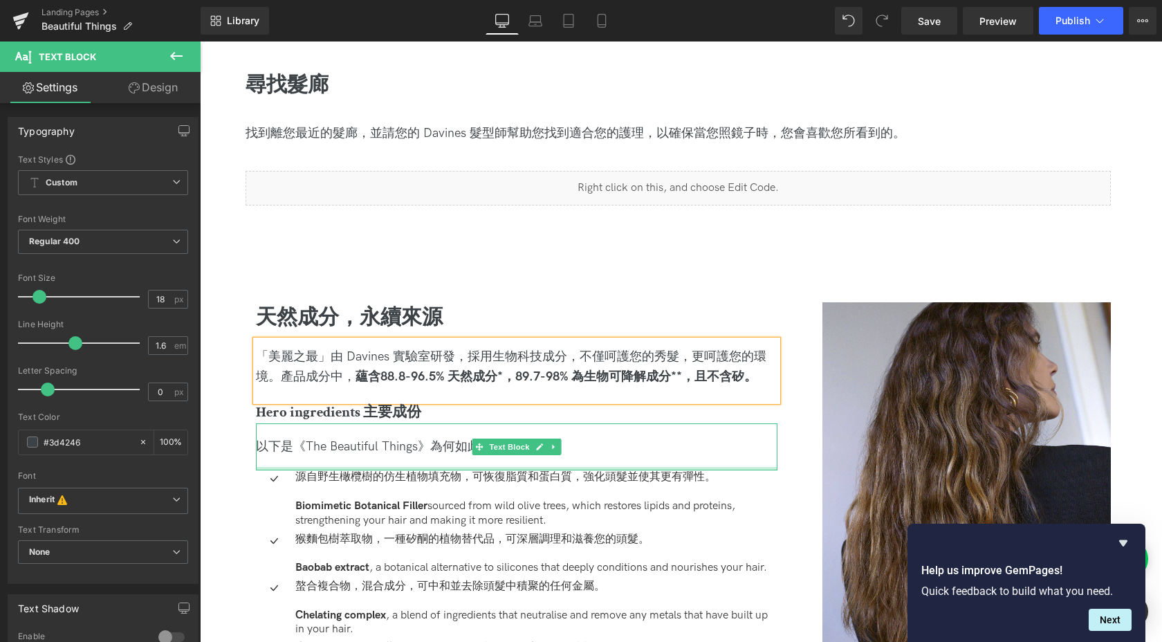
scroll to position [1177, 0]
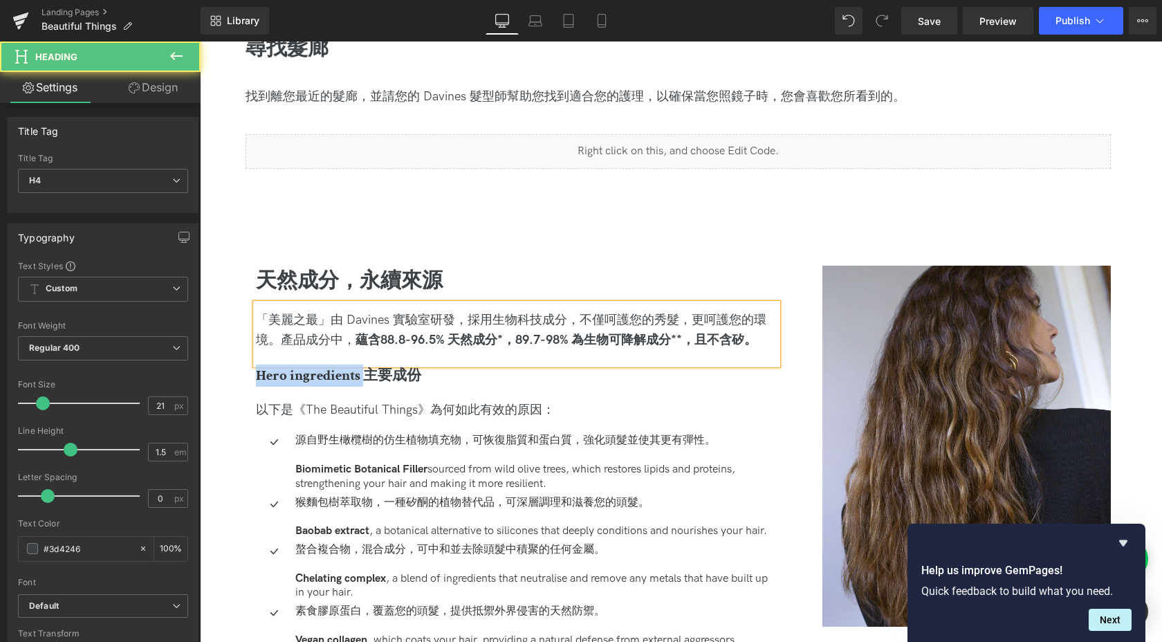
drag, startPoint x: 365, startPoint y: 374, endPoint x: 203, endPoint y: 372, distance: 161.9
click at [203, 372] on div "Image 天然成分，永續來源 Heading 「美麗之最」由 [PERSON_NAME] 實驗室研發，採用生物科技成分，不僅呵護您的秀髮，更呵護您的環境。產…" at bounding box center [678, 602] width 962 height 771
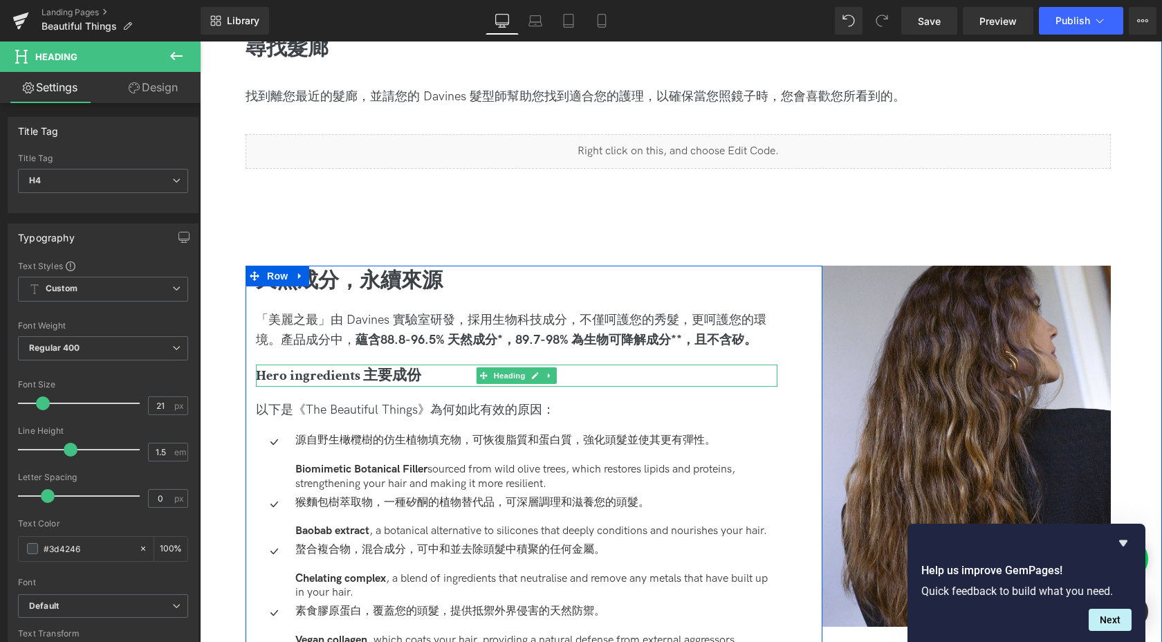
click at [366, 373] on span "Hero ingredients 主要成份" at bounding box center [338, 375] width 165 height 19
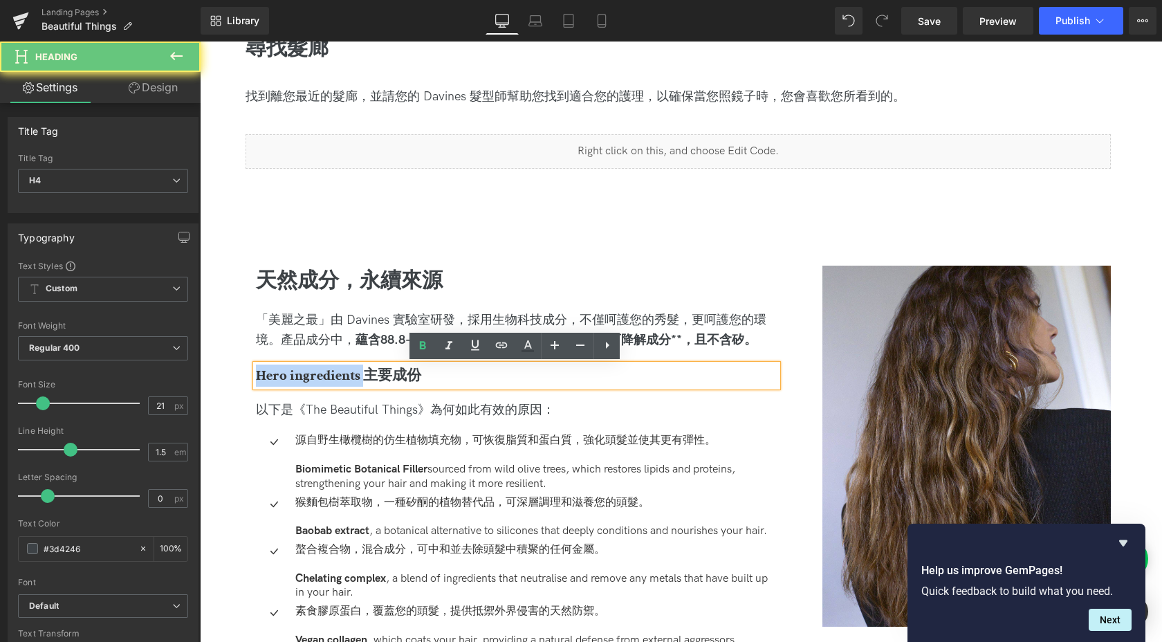
drag, startPoint x: 365, startPoint y: 374, endPoint x: 227, endPoint y: 374, distance: 137.7
click at [227, 374] on div "Image 天然成分，永續來源 Heading 「美麗之最」由 [PERSON_NAME] 實驗室研發，採用生物科技成分，不僅呵護您的秀髮，更呵護您的環境。產…" at bounding box center [678, 602] width 962 height 771
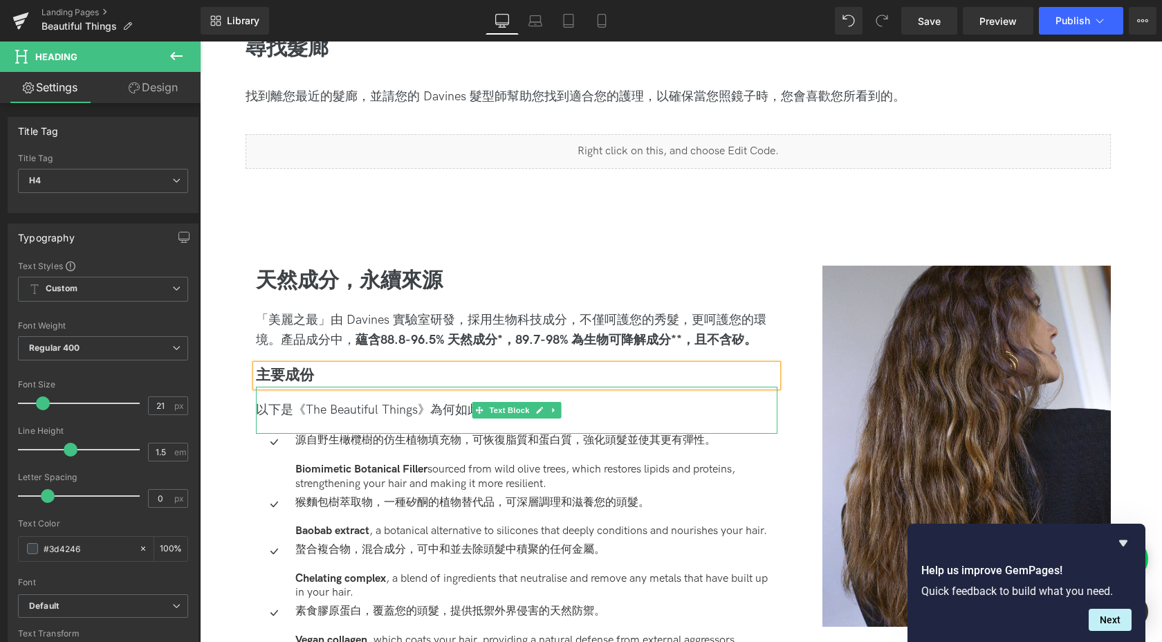
click at [316, 403] on span "以下是《The Beautiful Things》為何如此有效的原因：" at bounding box center [405, 410] width 299 height 15
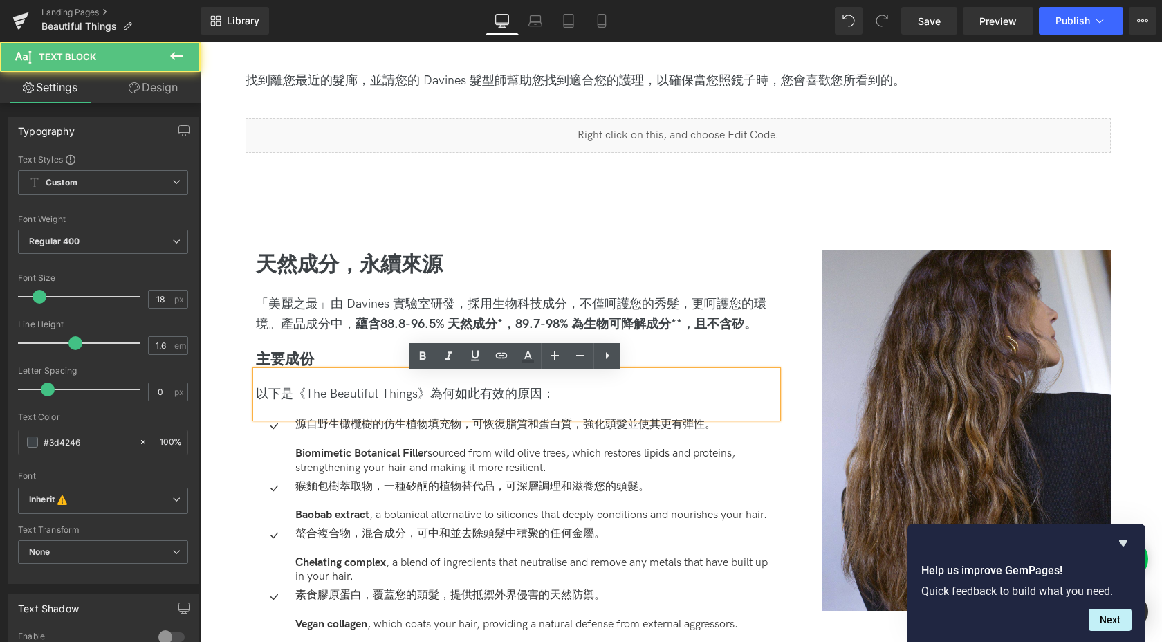
scroll to position [1194, 0]
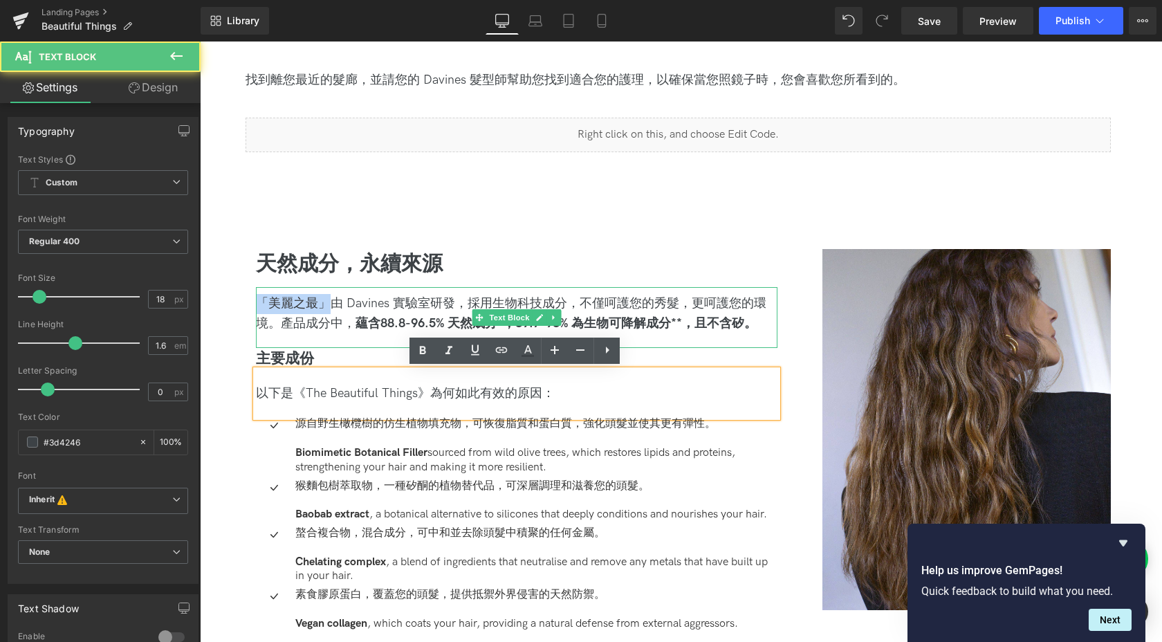
drag, startPoint x: 259, startPoint y: 303, endPoint x: 329, endPoint y: 301, distance: 69.2
click at [329, 301] on div "「美麗之最」由 Davines 實驗室研發，採用生物科技成分，不僅呵護您的秀髮，更呵護您的環境。產品成分中， 蘊含88.8-96.5% 天然成分*，89.7-…" at bounding box center [517, 314] width 522 height 40
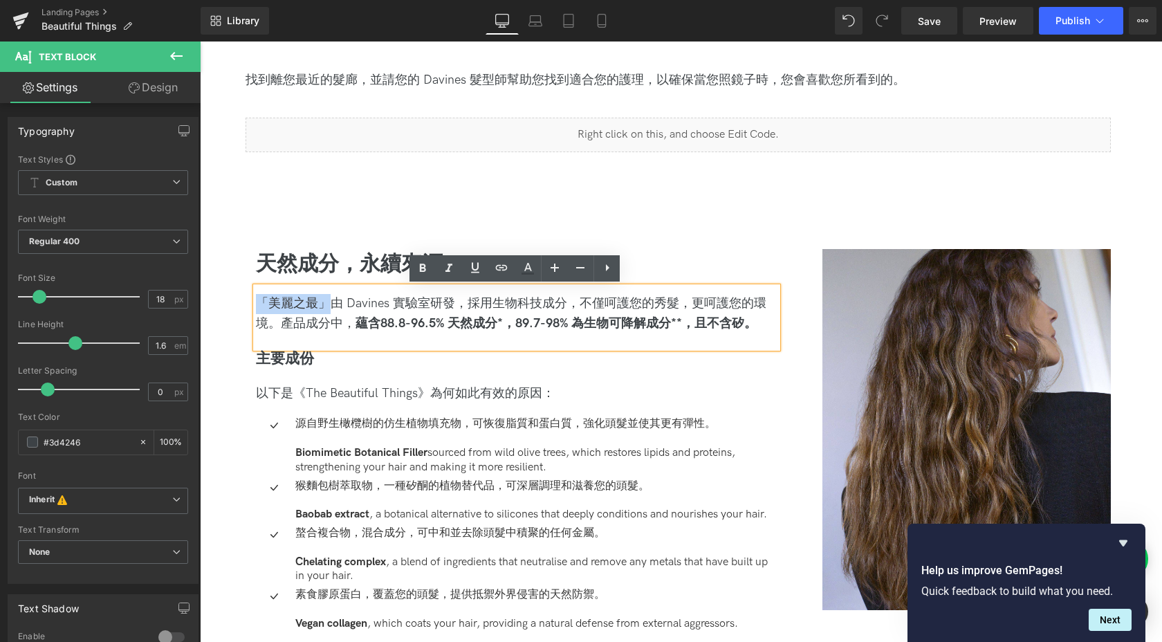
copy div "「美麗之最」"
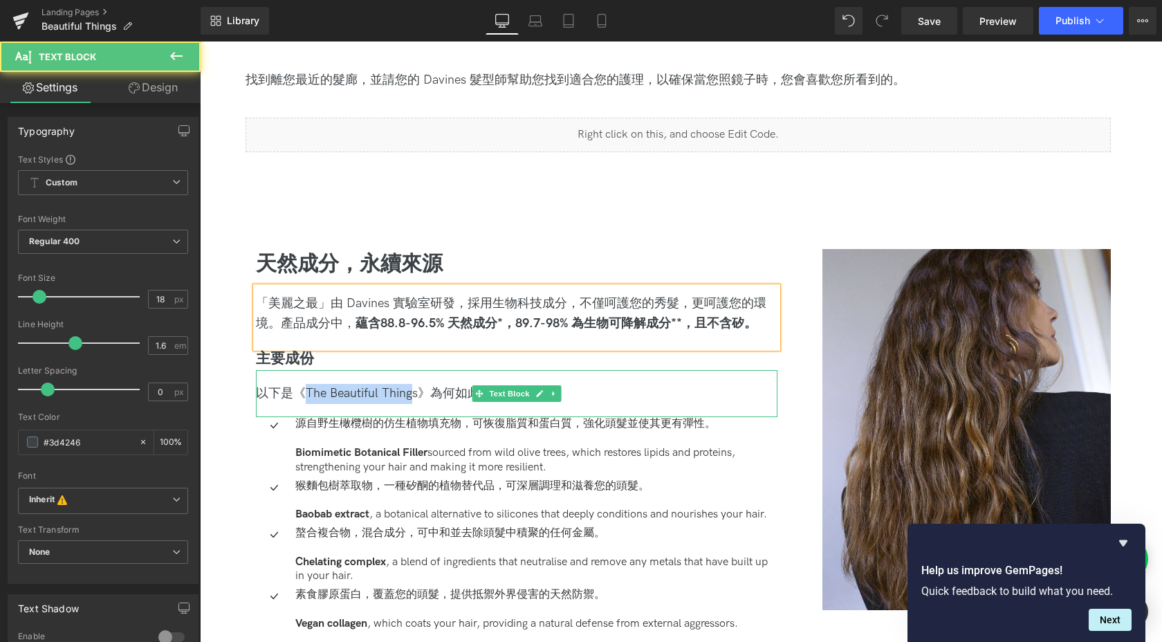
drag, startPoint x: 297, startPoint y: 392, endPoint x: 410, endPoint y: 389, distance: 112.1
click at [410, 389] on span "以下是《The Beautiful Things》為何如此有效的原因：" at bounding box center [405, 393] width 299 height 15
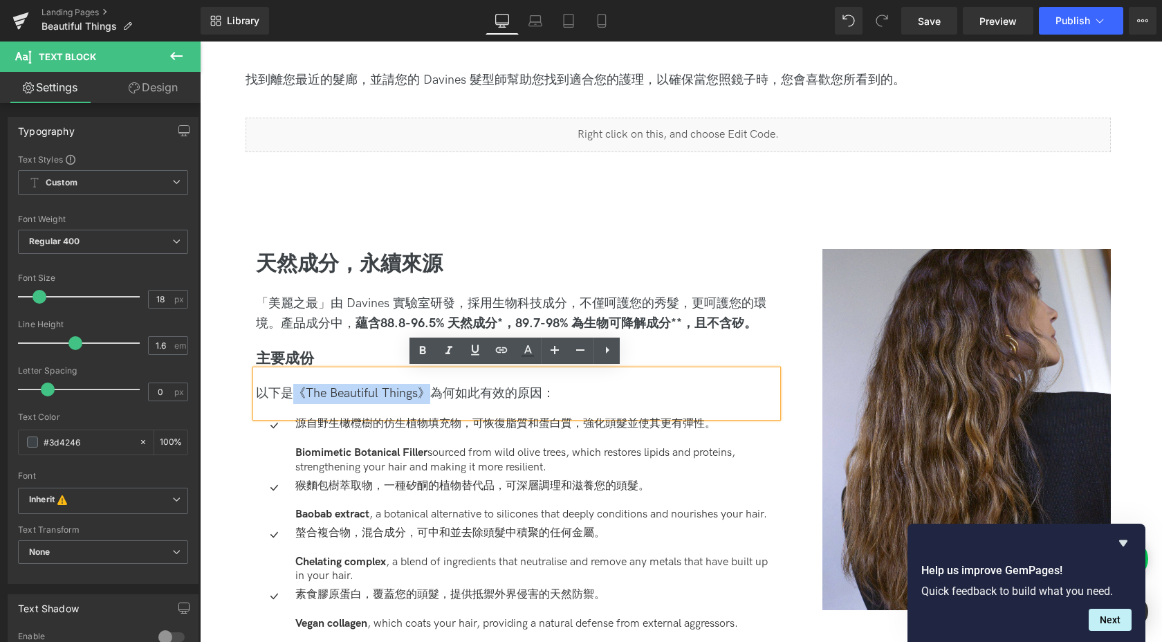
drag, startPoint x: 432, startPoint y: 390, endPoint x: 291, endPoint y: 386, distance: 141.2
click at [291, 386] on span "以下是《The Beautiful Things》為何如此有效的原因：" at bounding box center [405, 393] width 299 height 15
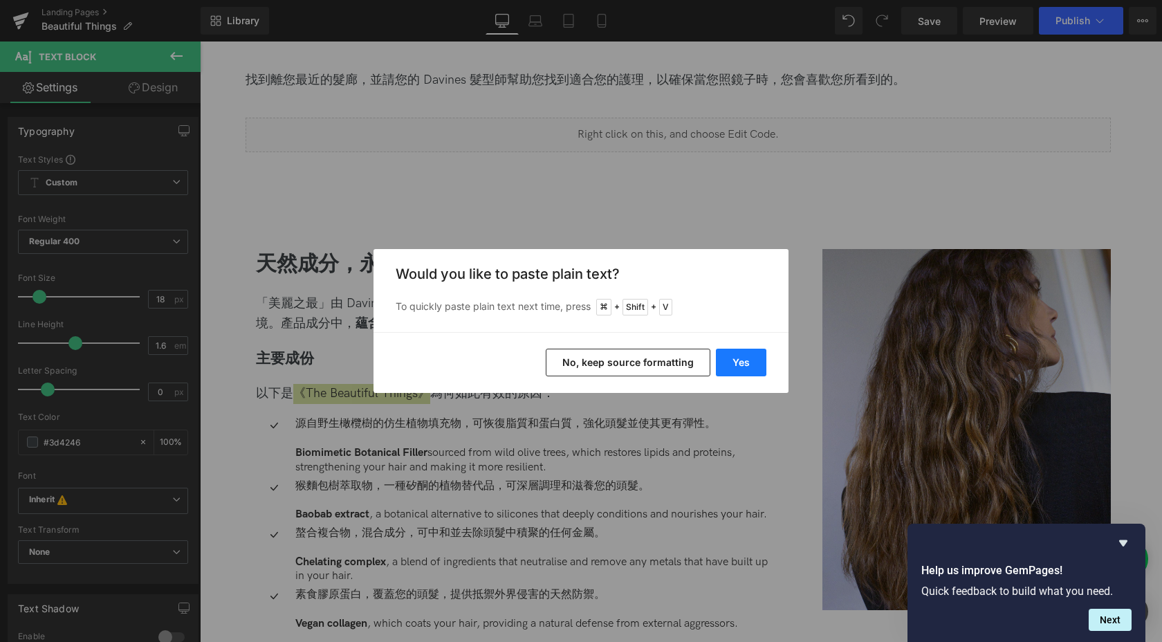
click at [753, 357] on button "Yes" at bounding box center [741, 363] width 50 height 28
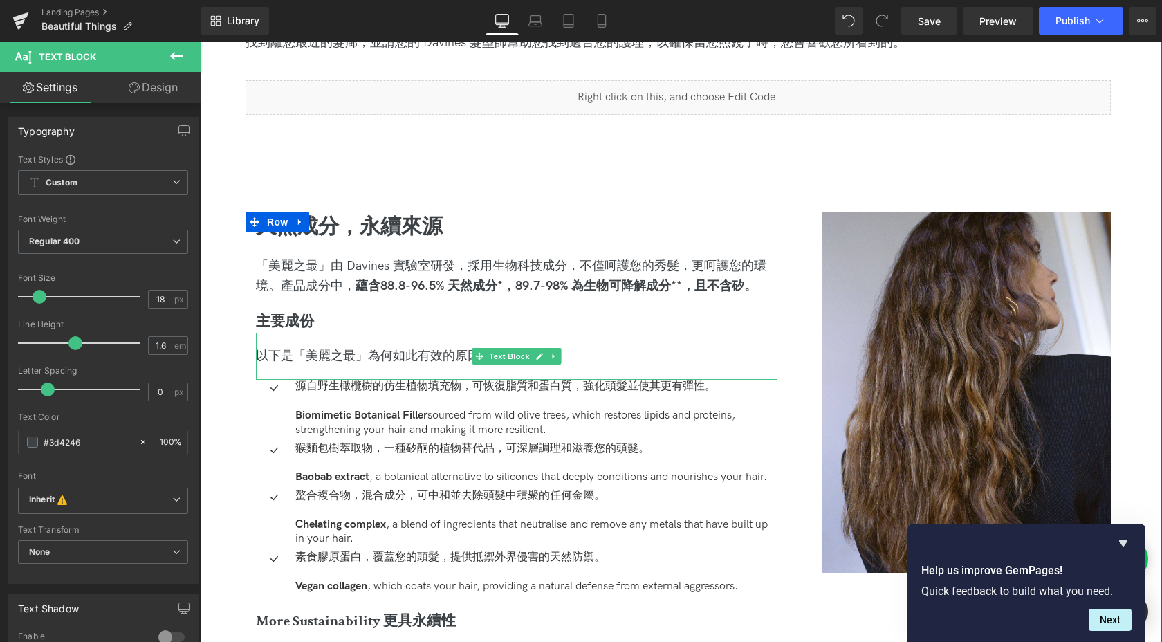
scroll to position [1233, 0]
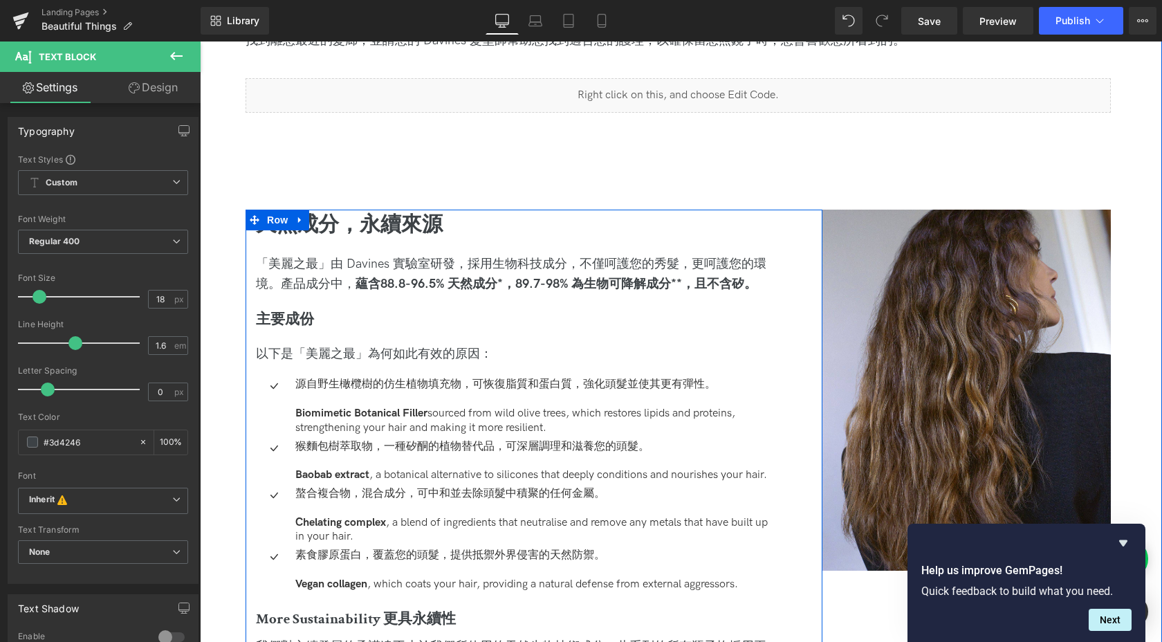
click at [200, 42] on div at bounding box center [200, 42] width 0 height 0
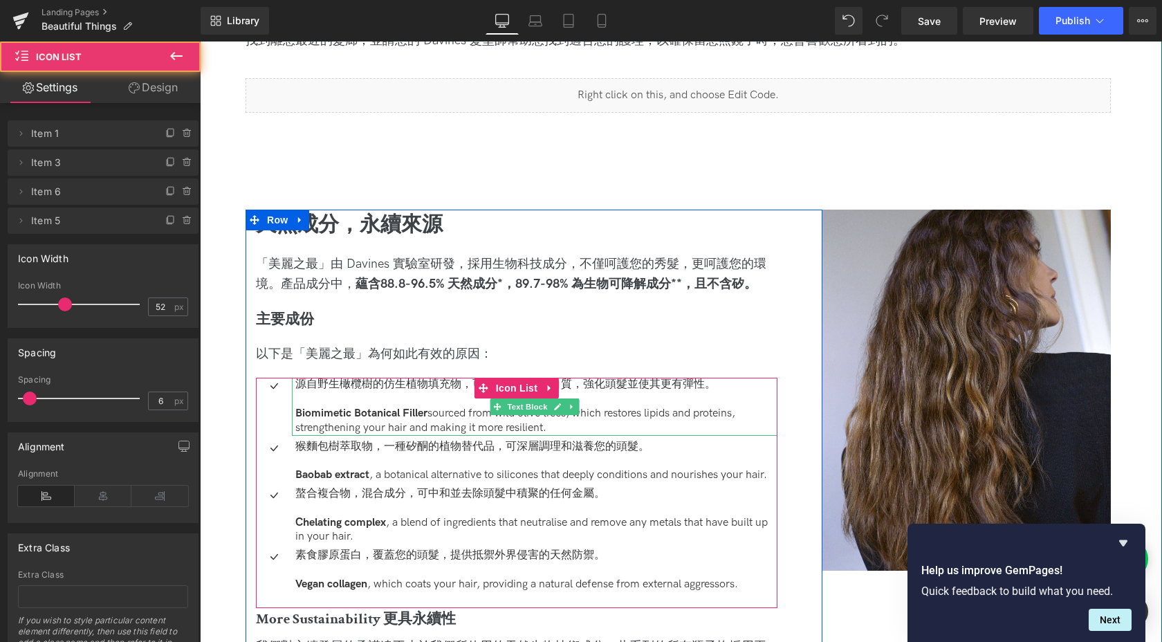
click at [374, 400] on p at bounding box center [536, 399] width 482 height 15
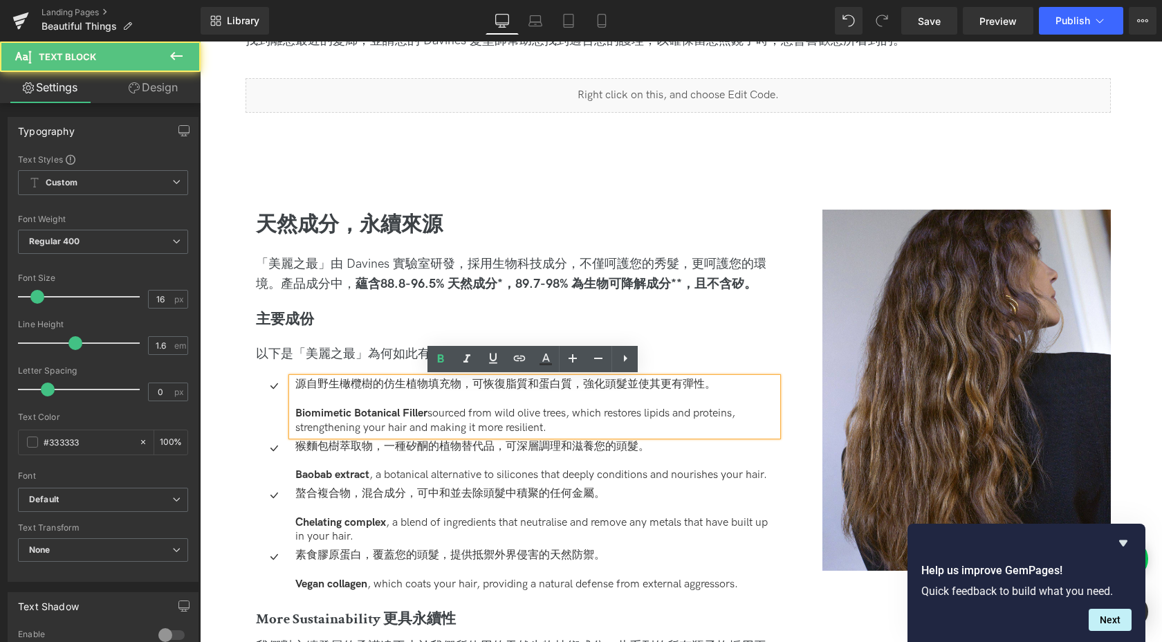
click at [340, 383] on p "源自野生橄欖樹的仿生植物填充物，可恢復脂質和蛋白質，強化頭髮並使其更有彈性。" at bounding box center [536, 385] width 482 height 15
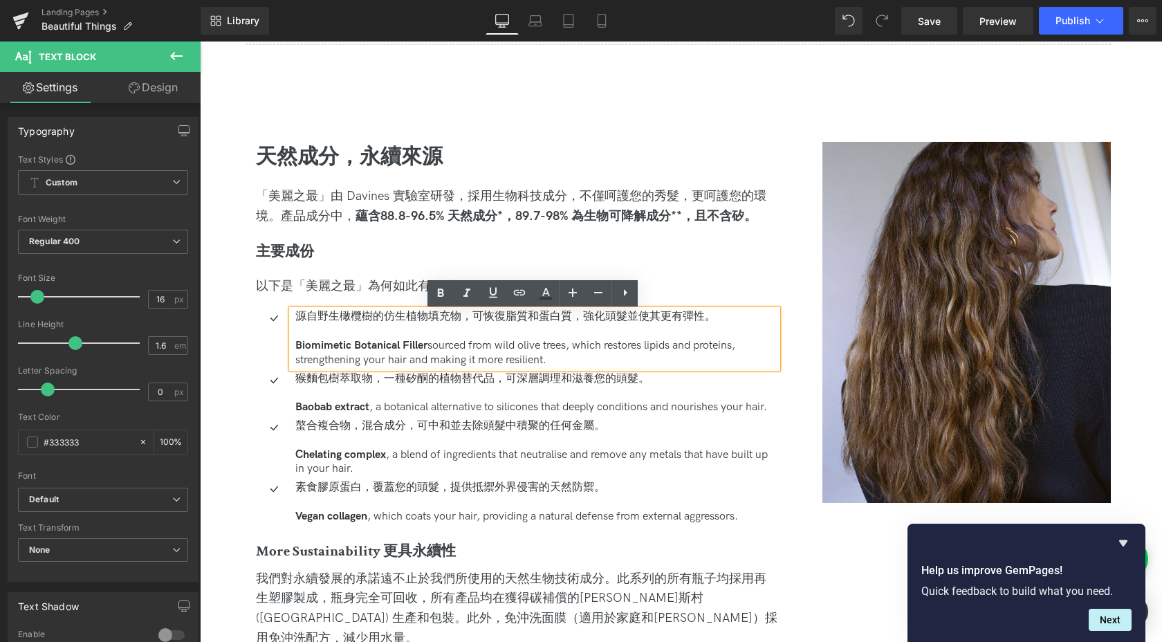
scroll to position [1303, 0]
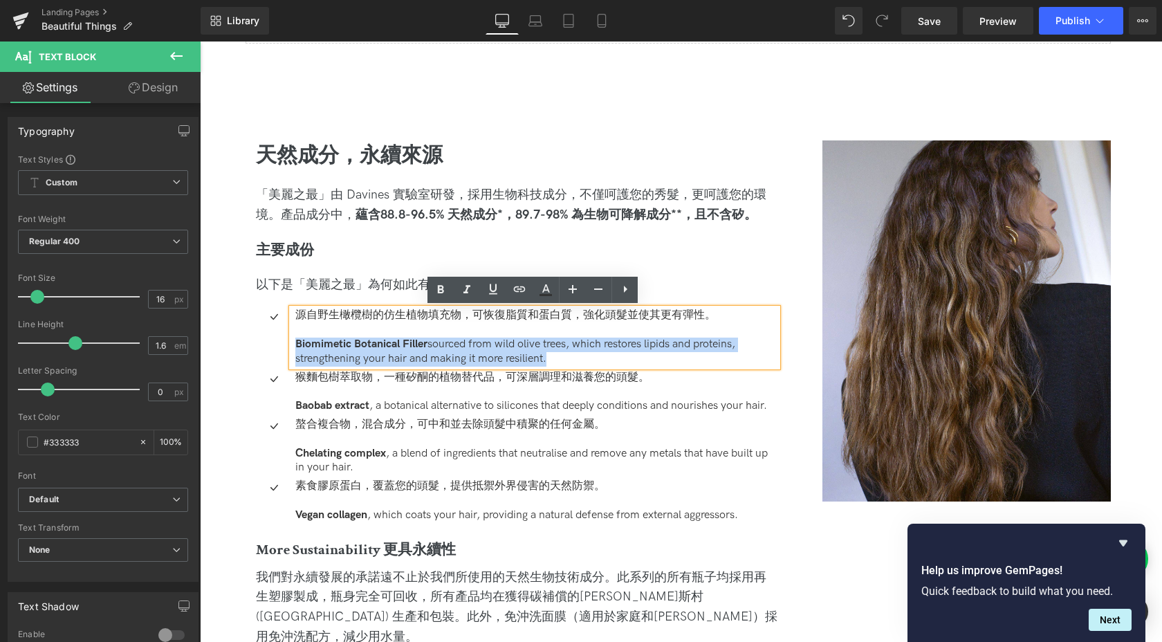
drag, startPoint x: 607, startPoint y: 356, endPoint x: 267, endPoint y: 345, distance: 340.5
click at [267, 345] on div "源自野生橄欖樹的仿生植物填充物，可恢復脂質和蛋白質，強化頭髮並使其更有彈性。 Biomimetic Botanical Filler sourced from…" at bounding box center [517, 337] width 522 height 57
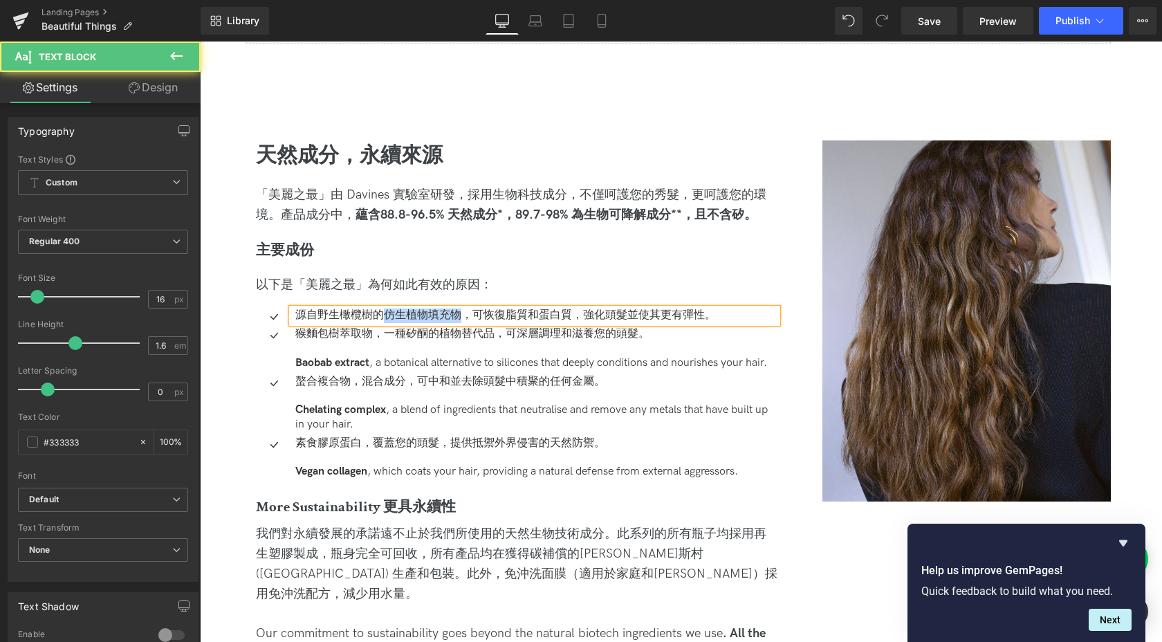
drag, startPoint x: 383, startPoint y: 314, endPoint x: 459, endPoint y: 316, distance: 76.8
click at [459, 316] on p "源自野生橄欖樹的仿生植物填充物，可恢復脂質和蛋白質，強化頭髮並使其更有彈性。" at bounding box center [536, 316] width 482 height 15
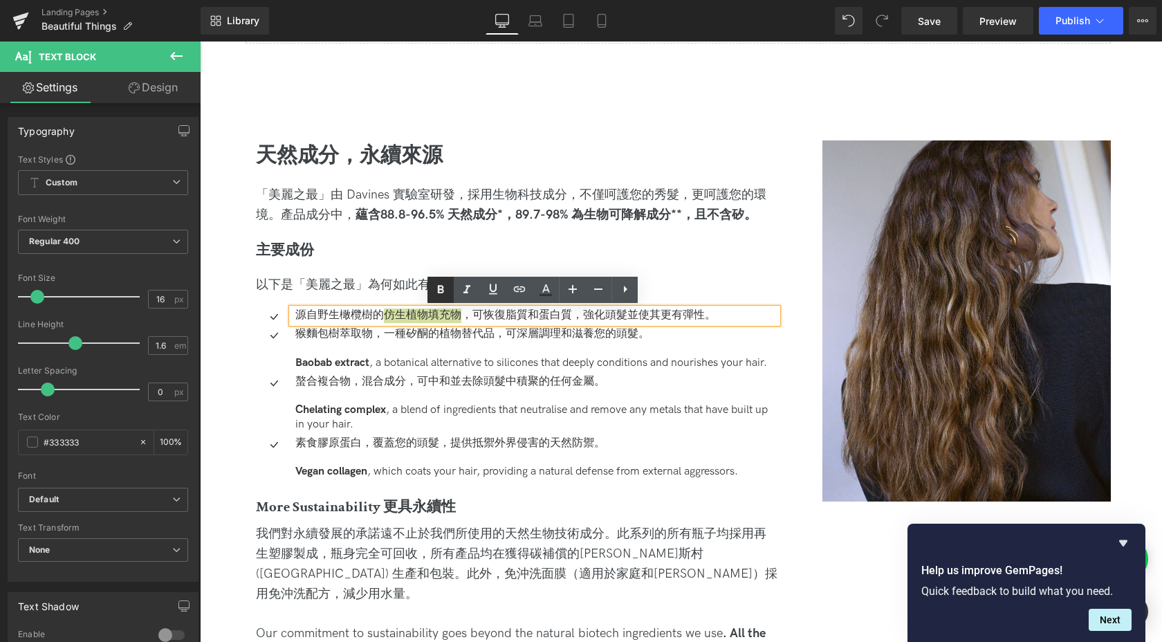
click at [445, 286] on icon at bounding box center [440, 290] width 17 height 17
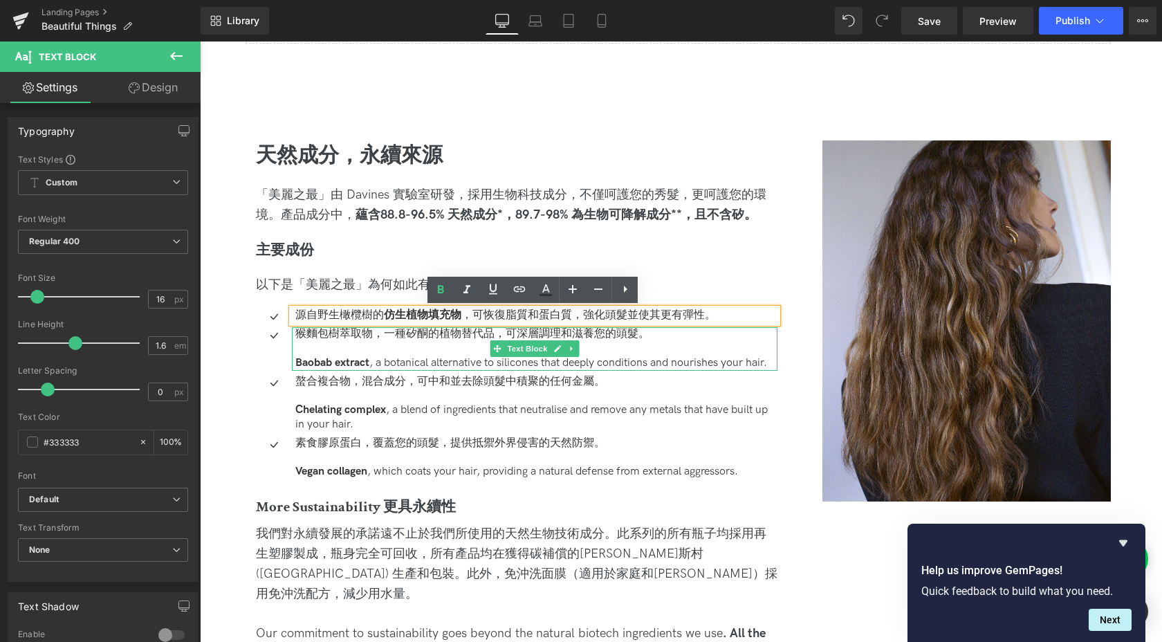
click at [369, 335] on p "猴麵包樹萃取物，一種矽酮的植物替代品，可深層調理和滋養您的頭髮。" at bounding box center [536, 334] width 482 height 15
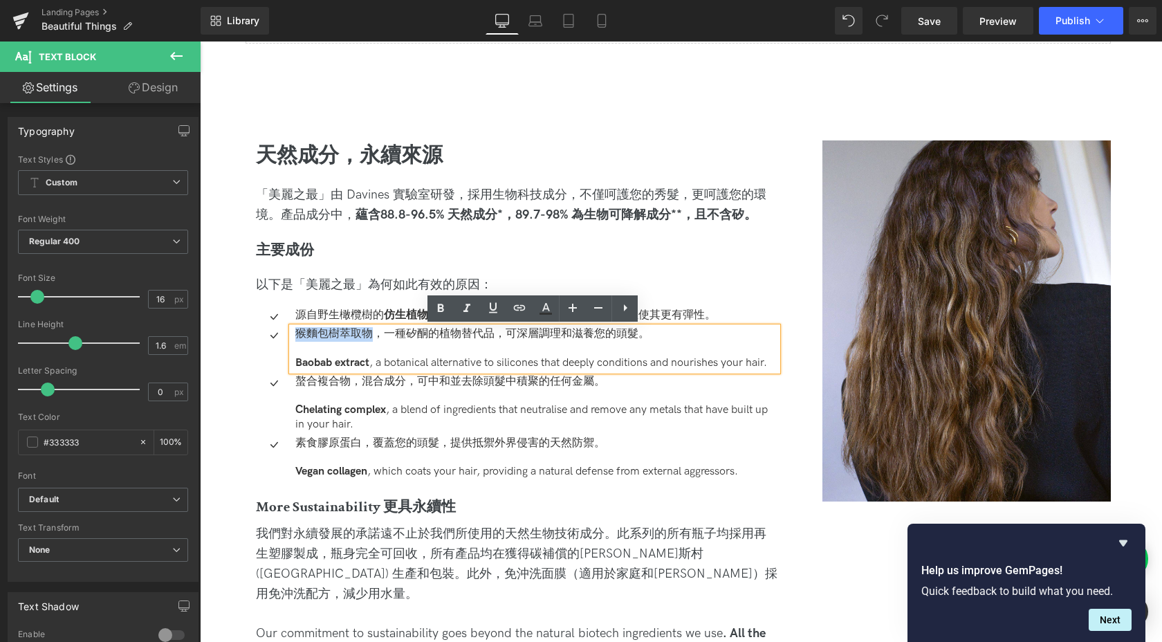
drag, startPoint x: 369, startPoint y: 334, endPoint x: 282, endPoint y: 331, distance: 87.2
click at [282, 331] on li "Icon 猴麵包樹萃取物，一種矽酮的植物替代品，可深層調理和滋養您的頭髮。 Baobab extract , a botanical alternative …" at bounding box center [517, 348] width 522 height 43
click at [439, 308] on icon at bounding box center [441, 308] width 6 height 8
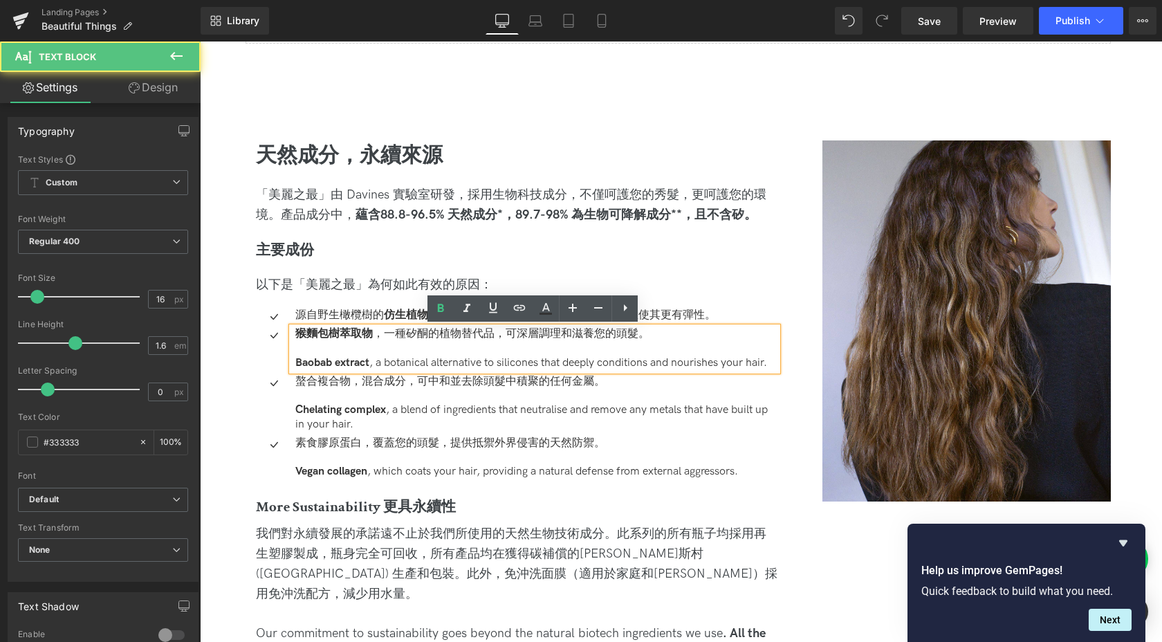
click at [425, 338] on p "猴麵包樹萃取物 ，一種矽酮的植物替代品，可深層調理和滋養您的頭髮。" at bounding box center [536, 334] width 482 height 15
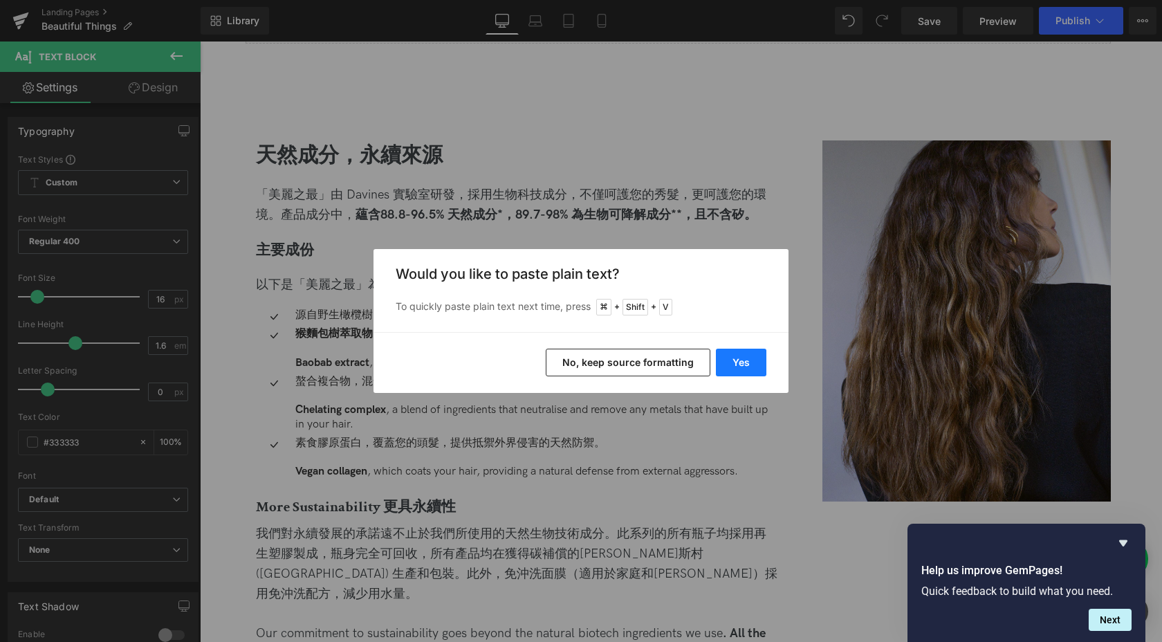
click at [748, 357] on button "Yes" at bounding box center [741, 363] width 50 height 28
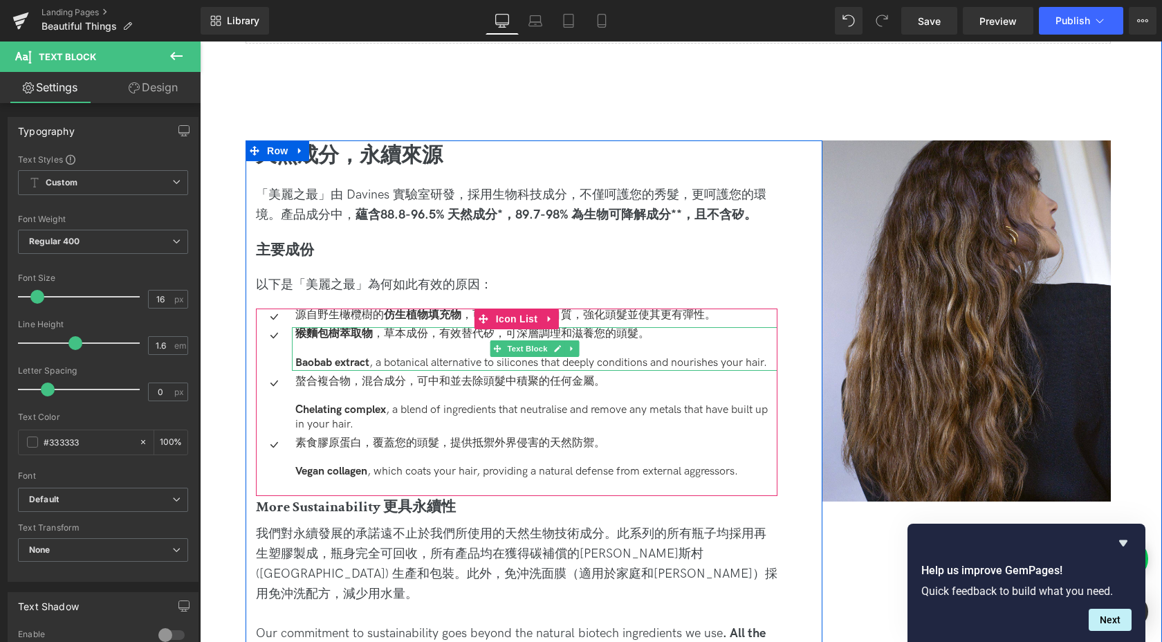
click at [644, 347] on p at bounding box center [536, 349] width 482 height 15
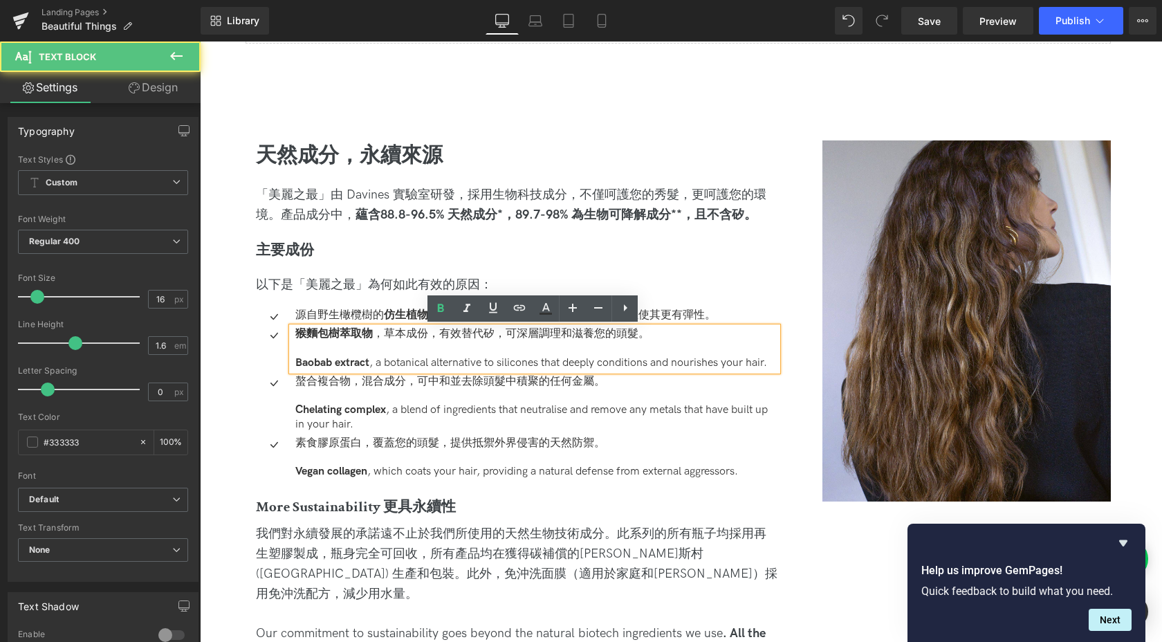
click at [682, 359] on p "Baobab extract , a botanical alternative to silicones that deeply conditions an…" at bounding box center [536, 363] width 482 height 15
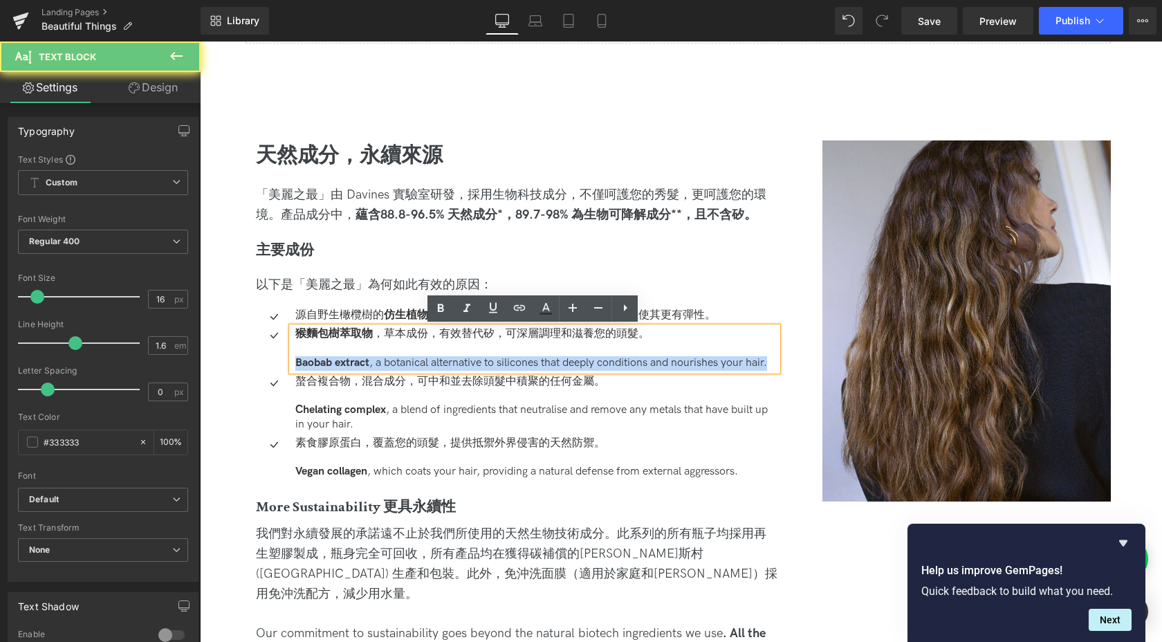
click at [682, 359] on p "Baobab extract , a botanical alternative to silicones that deeply conditions an…" at bounding box center [536, 363] width 482 height 15
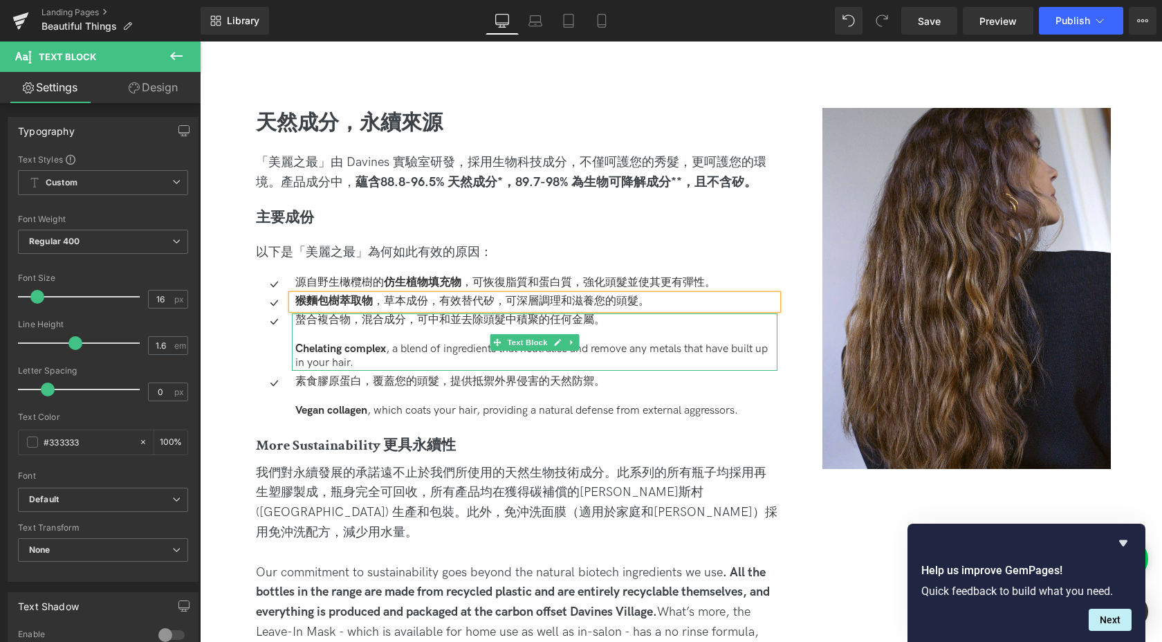
scroll to position [1339, 0]
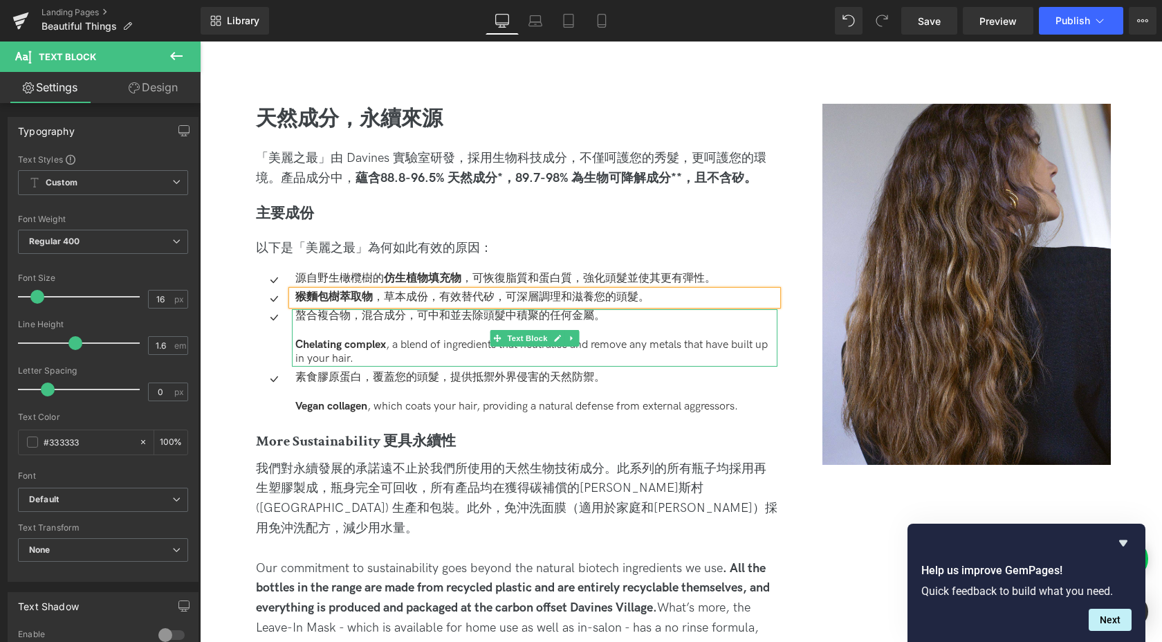
click at [359, 333] on p at bounding box center [536, 331] width 482 height 15
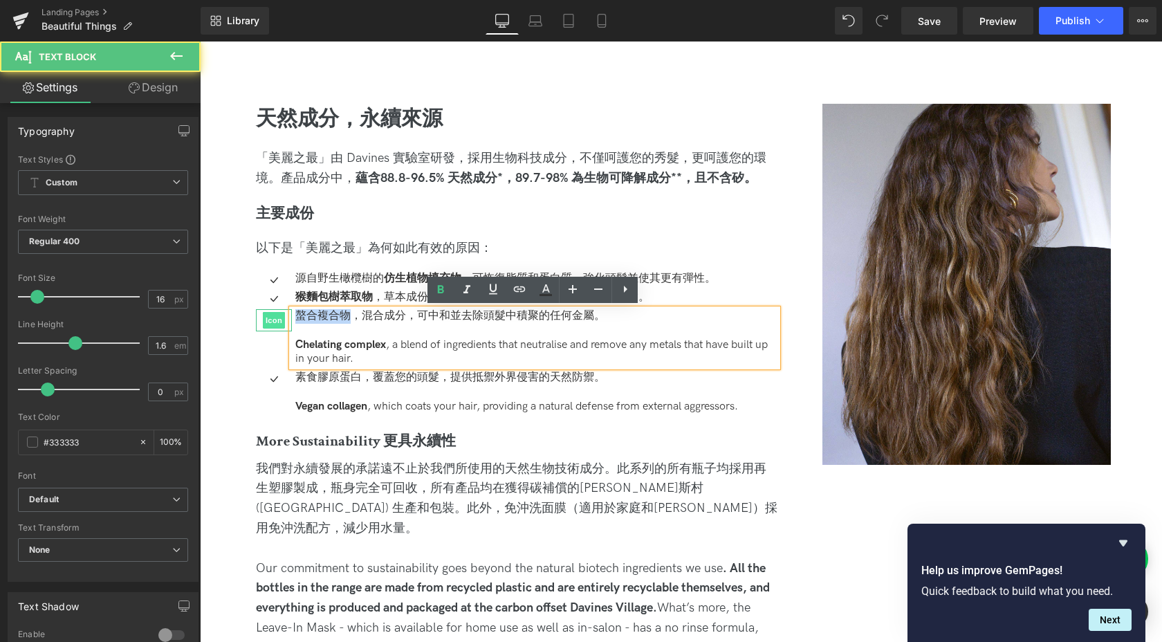
drag, startPoint x: 349, startPoint y: 314, endPoint x: 277, endPoint y: 313, distance: 71.3
click at [277, 313] on li "Icon 螯合複合物，混合成分，可中和並去除頭髮中積聚的任何金屬。 Chelating complex , a blend of ingredients th…" at bounding box center [517, 337] width 522 height 57
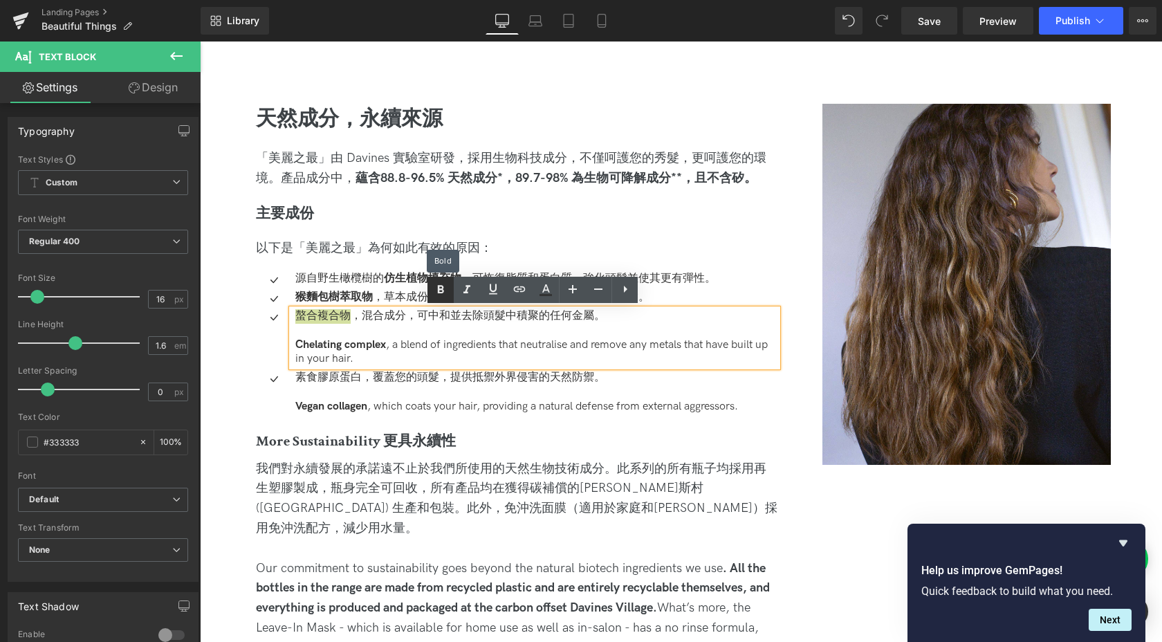
click at [439, 296] on icon at bounding box center [440, 290] width 17 height 17
click at [376, 328] on p at bounding box center [536, 331] width 482 height 15
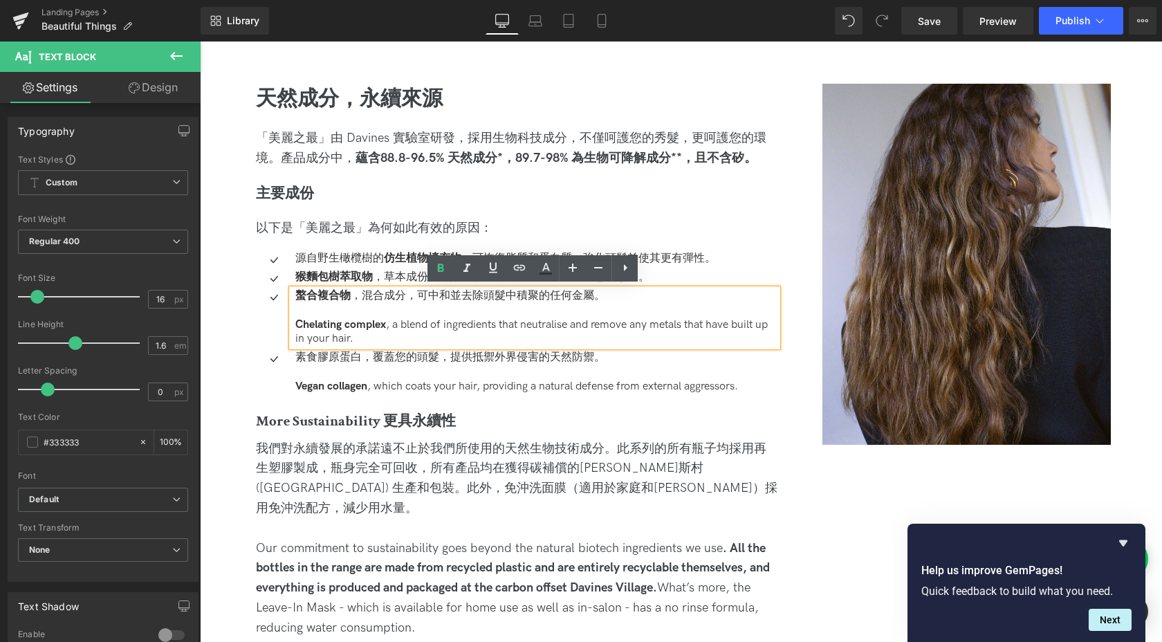
scroll to position [1361, 0]
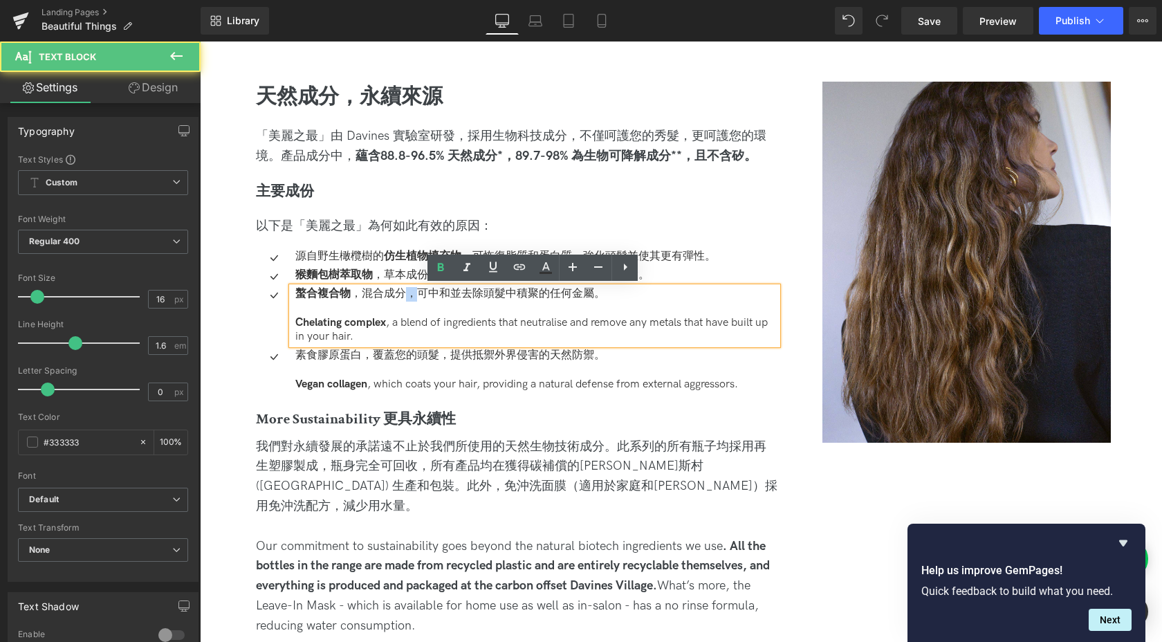
drag, startPoint x: 412, startPoint y: 295, endPoint x: 401, endPoint y: 295, distance: 11.8
click at [401, 295] on p "螯合複合物 ，混合成分，可中和並去除頭髮中積聚的任何金屬。" at bounding box center [536, 294] width 482 height 15
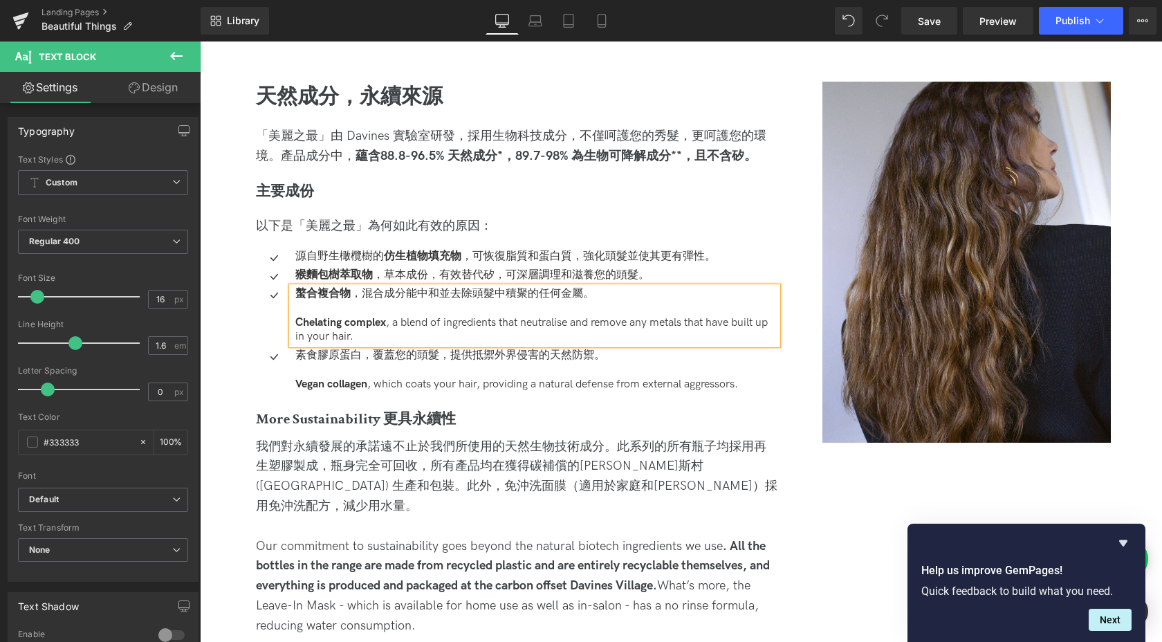
drag, startPoint x: 604, startPoint y: 294, endPoint x: 724, endPoint y: 347, distance: 130.7
click at [724, 344] on div "螯合複合物 ，混合成分能中和並去除頭髮中積聚的任何金屬。 Chelating complex , a blend of ingredients that ne…" at bounding box center [535, 315] width 486 height 57
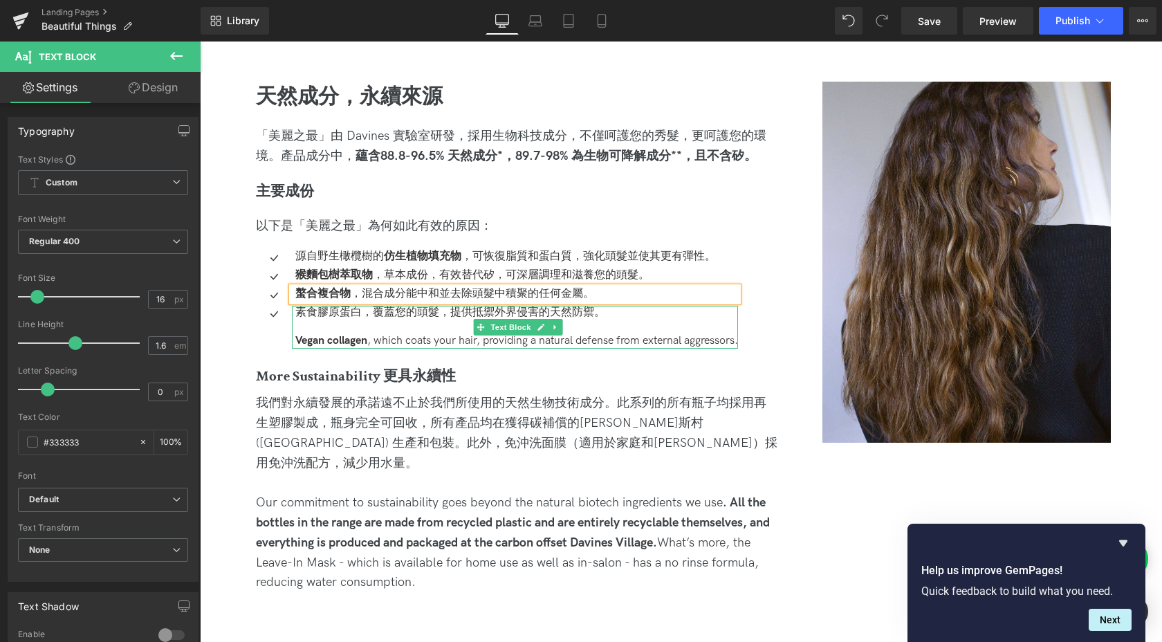
click at [374, 317] on p "素食膠原蛋白，覆蓋您的頭髮，提供抵禦外界侵害的天然防禦。" at bounding box center [516, 313] width 443 height 15
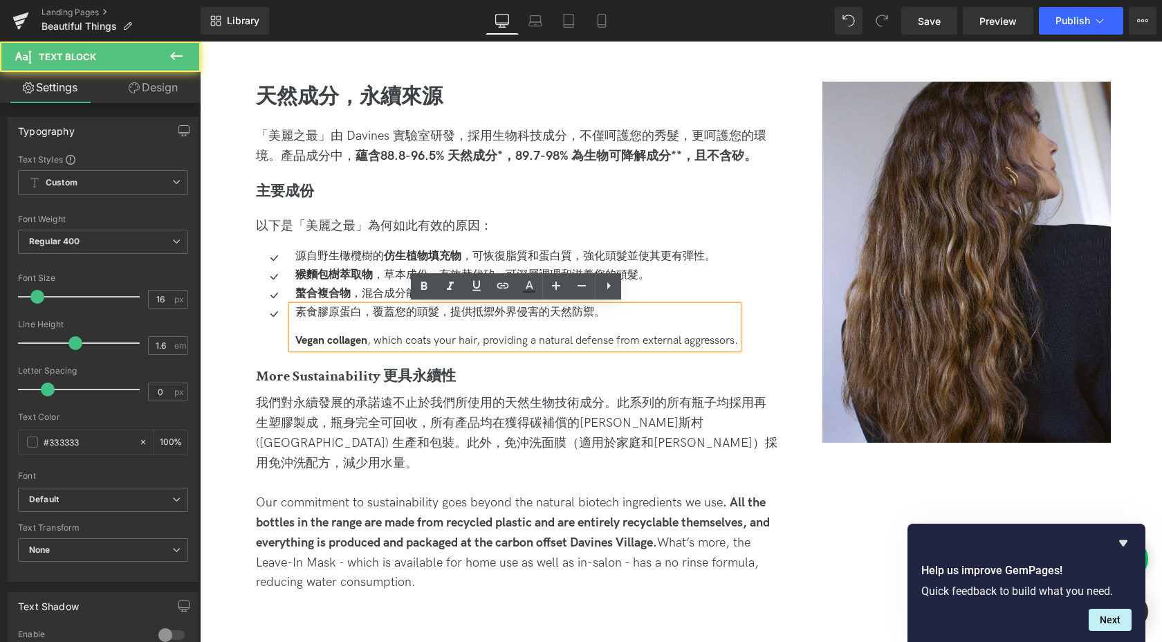
scroll to position [1377, 0]
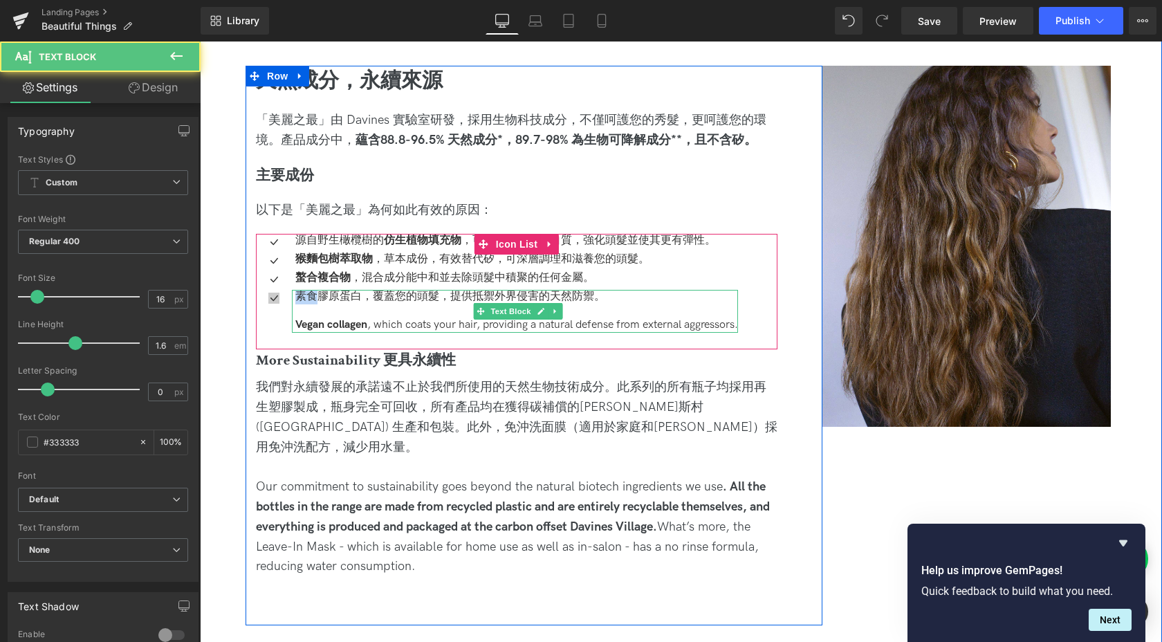
drag, startPoint x: 318, startPoint y: 297, endPoint x: 268, endPoint y: 296, distance: 49.8
click at [268, 296] on li "Icon 素食膠原蛋白，覆蓋您的頭髮，提供抵禦外界侵害的天然防禦。 Vegan collagen , which coats your hair, provi…" at bounding box center [497, 311] width 482 height 43
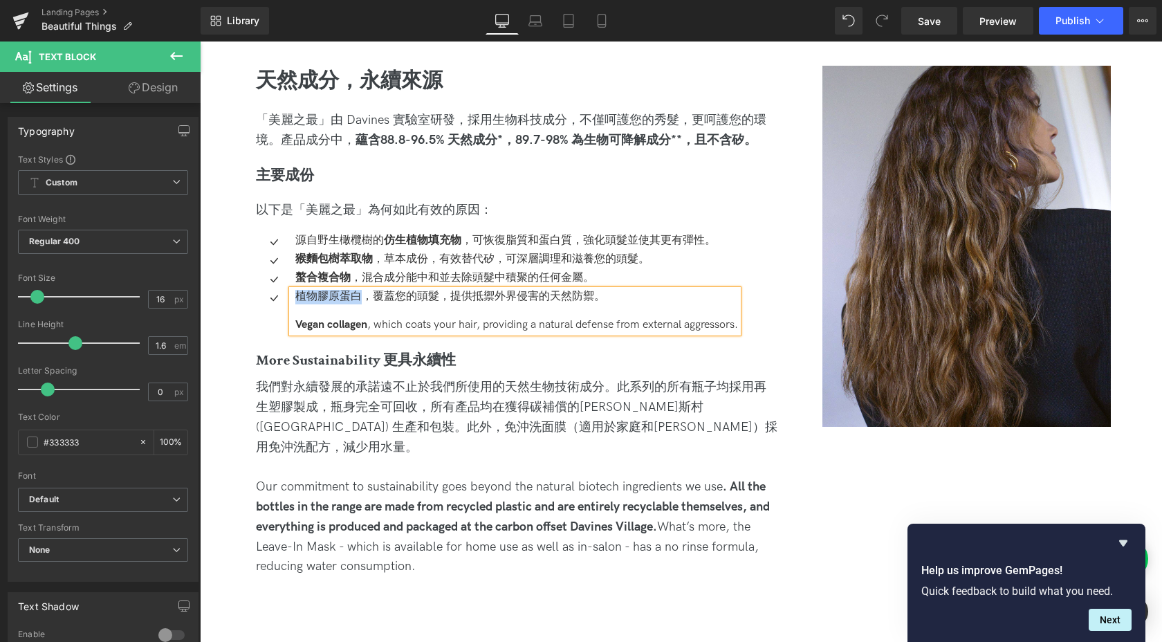
click at [331, 303] on p "植物膠原蛋白，覆蓋您的頭髮，提供抵禦外界侵害的天然防禦。" at bounding box center [516, 297] width 443 height 15
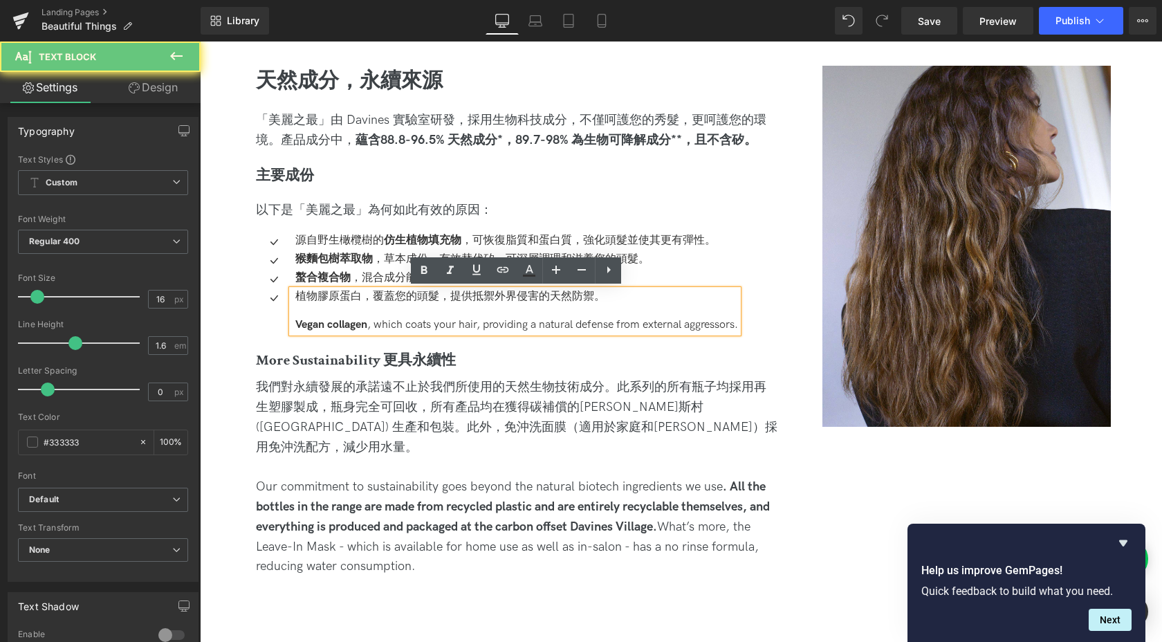
click at [326, 297] on p "植物膠原蛋白，覆蓋您的頭髮，提供抵禦外界侵害的天然防禦。" at bounding box center [516, 297] width 443 height 15
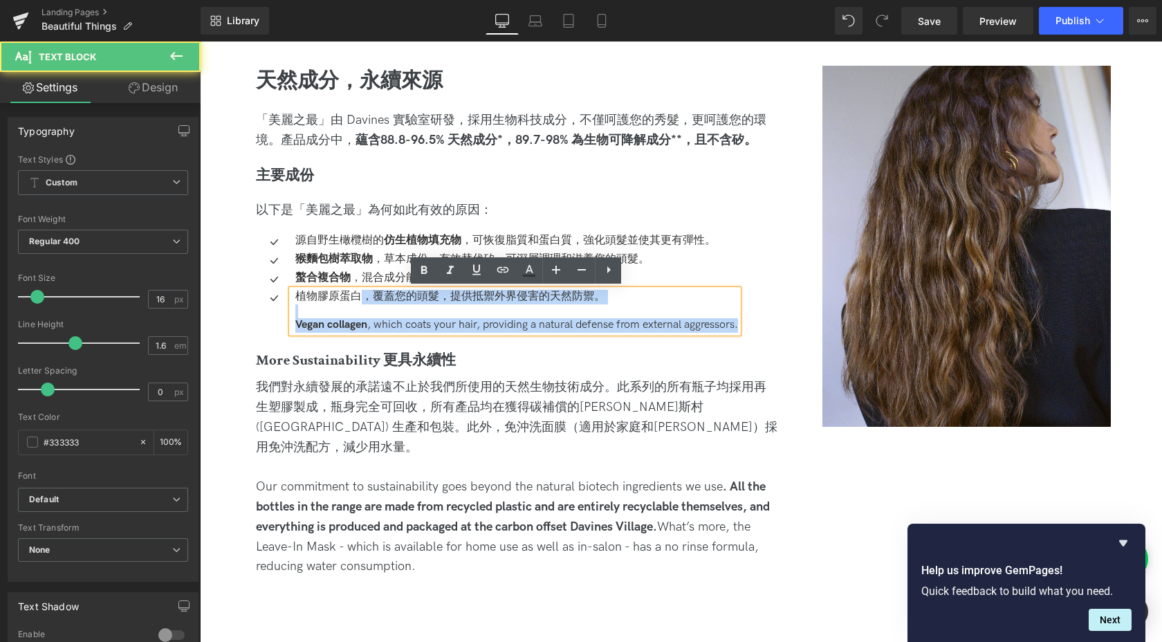
drag, startPoint x: 360, startPoint y: 296, endPoint x: 287, endPoint y: 295, distance: 72.6
click at [292, 295] on div "植物膠原蛋白，覆蓋您的頭髮，提供抵禦外界侵害的天然防禦。 Vegan collagen , which coats your hair, providing …" at bounding box center [515, 311] width 446 height 43
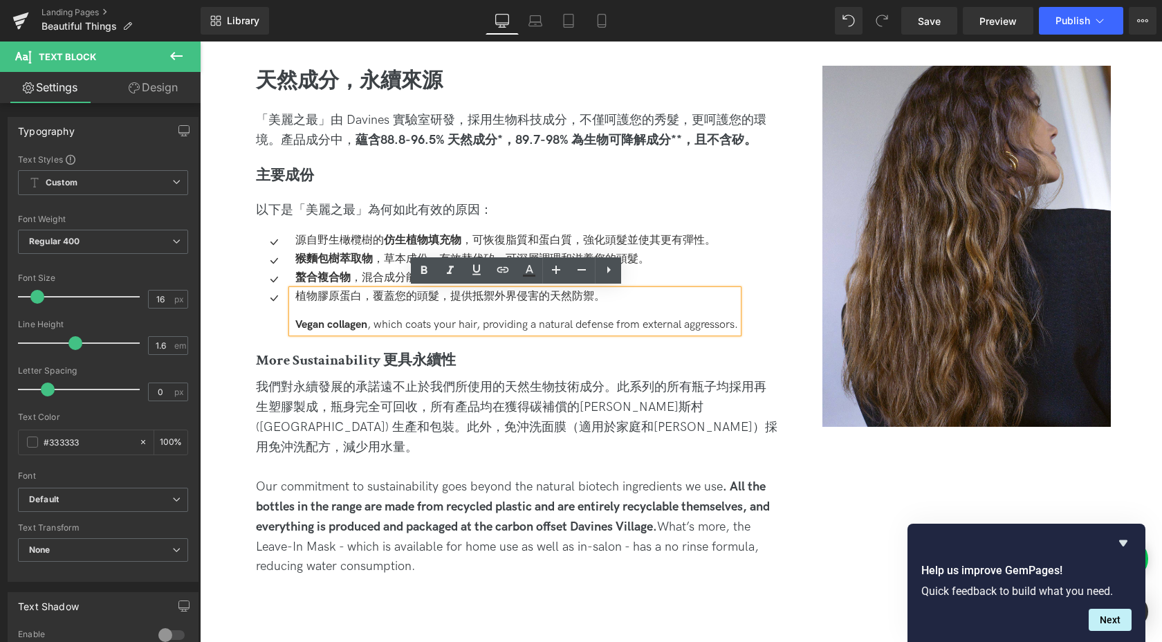
click at [329, 291] on p "植物膠原蛋白，覆蓋您的頭髮，提供抵禦外界侵害的天然防禦。" at bounding box center [516, 297] width 443 height 15
drag, startPoint x: 358, startPoint y: 291, endPoint x: 297, endPoint y: 289, distance: 60.2
click at [297, 290] on p "植物膠原蛋白，覆蓋您的頭髮，提供抵禦外界侵害的天然防禦。" at bounding box center [516, 297] width 443 height 15
click at [430, 268] on icon at bounding box center [424, 270] width 17 height 17
click at [389, 300] on p "植物膠原蛋白 ，覆蓋您的頭髮，提供抵禦外界侵害的天然防禦。" at bounding box center [516, 297] width 443 height 15
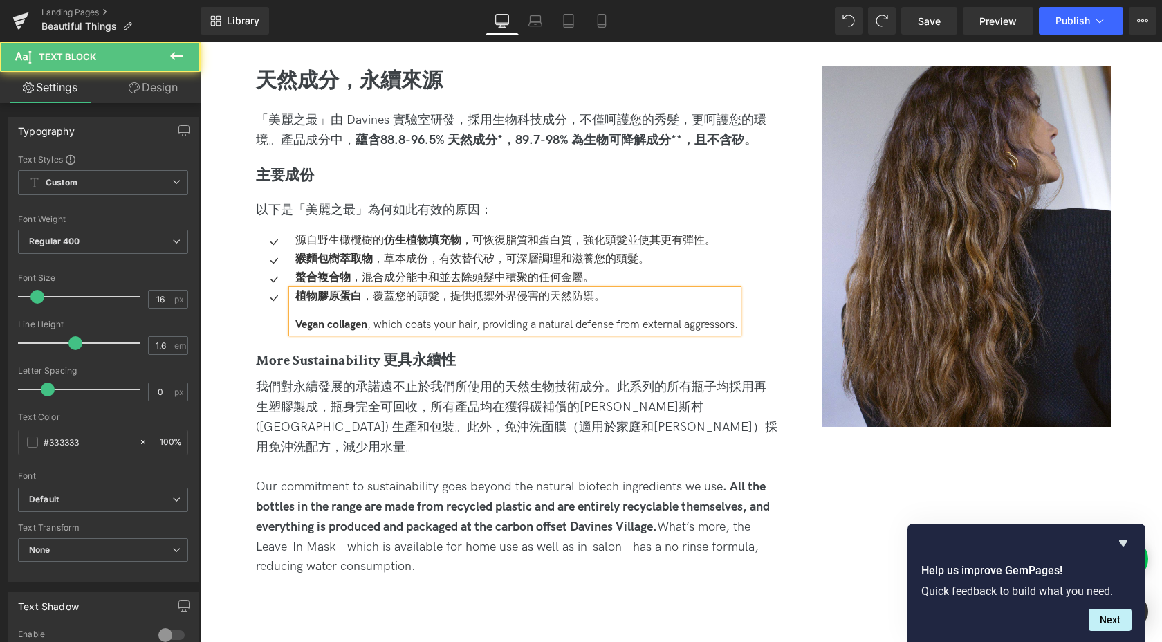
click at [388, 293] on p "植物膠原蛋白 ，覆蓋您的頭髮，提供抵禦外界侵害的天然防禦。" at bounding box center [516, 297] width 443 height 15
click at [454, 331] on p "Vegan collagen , which coats your hair, providing a natural defense from extern…" at bounding box center [516, 325] width 443 height 15
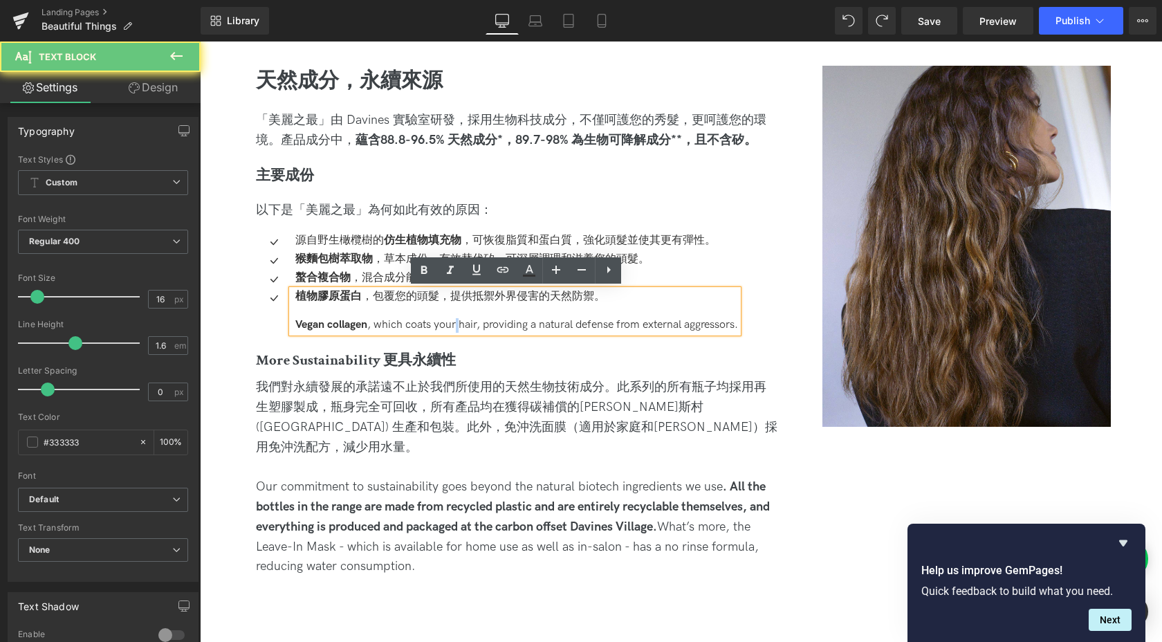
click at [454, 331] on p "Vegan collagen , which coats your hair, providing a natural defense from extern…" at bounding box center [516, 325] width 443 height 15
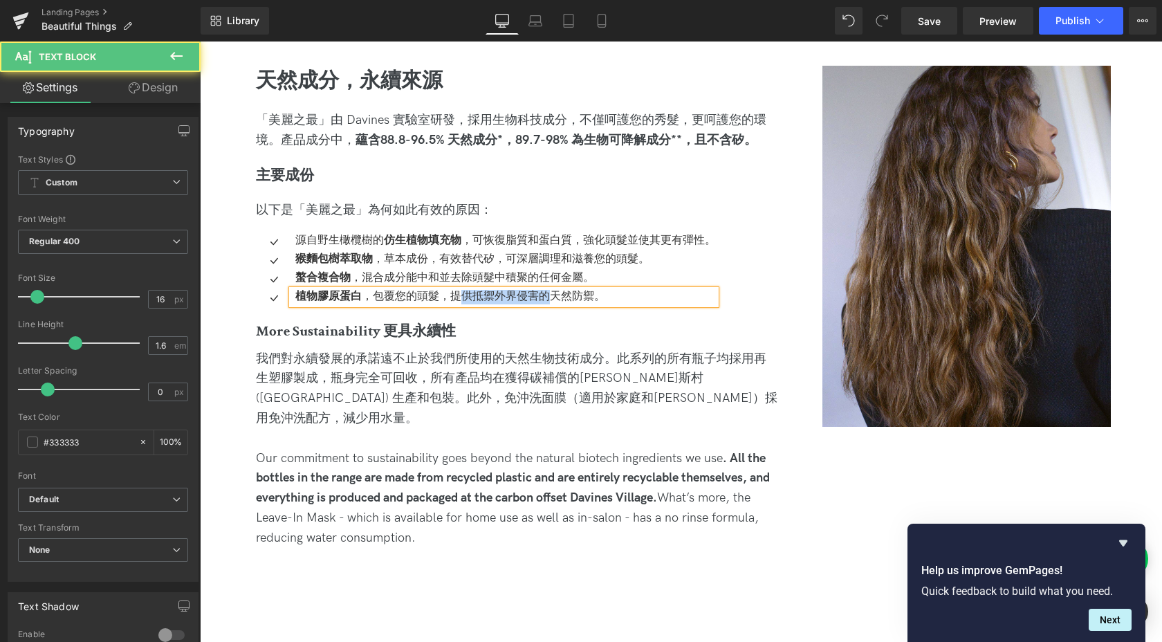
drag, startPoint x: 455, startPoint y: 295, endPoint x: 547, endPoint y: 294, distance: 92.0
click at [547, 294] on p "植物膠原蛋白 ，包覆您的頭髮，提供抵禦外界侵害的天然防禦。" at bounding box center [505, 297] width 421 height 15
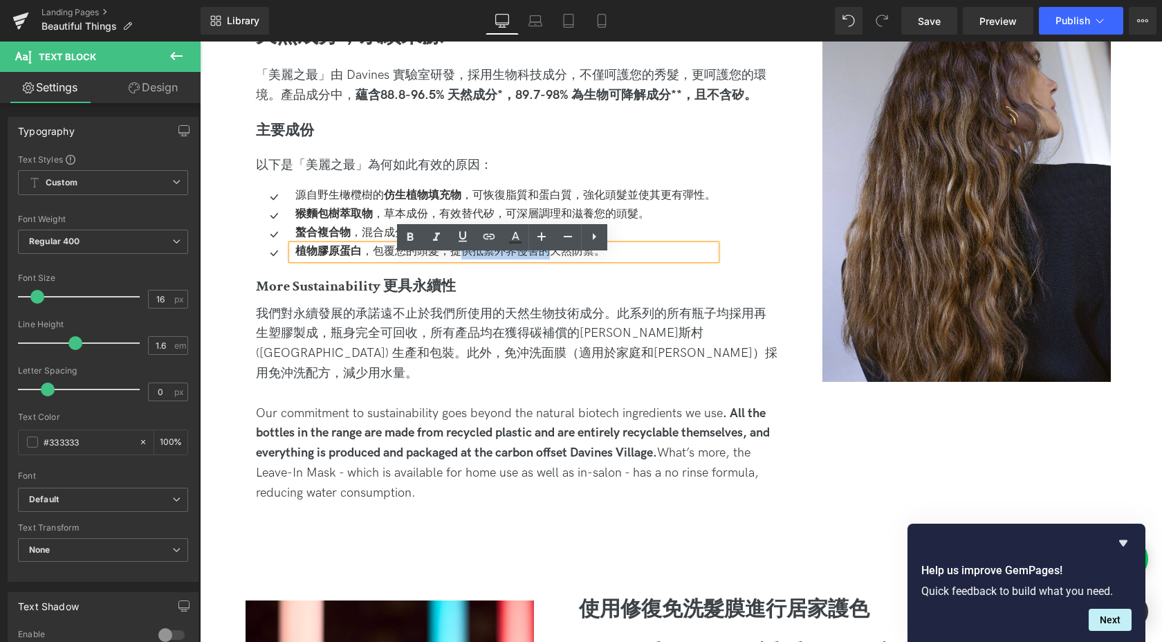
scroll to position [1436, 0]
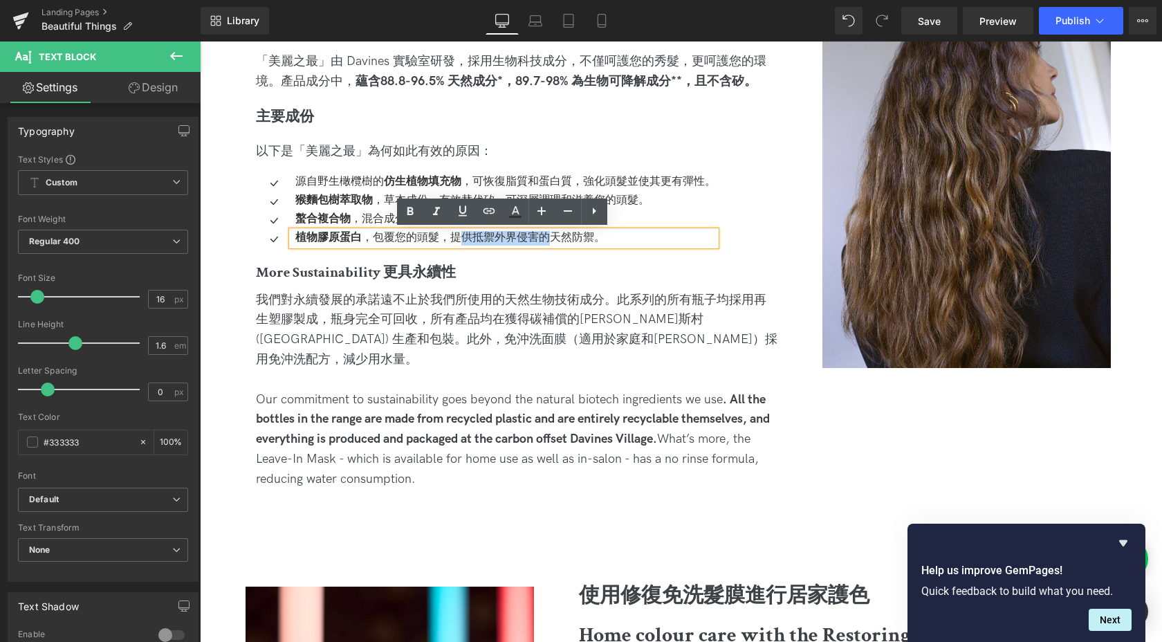
click at [384, 275] on span "More Sustainability 更具永續性" at bounding box center [356, 272] width 200 height 19
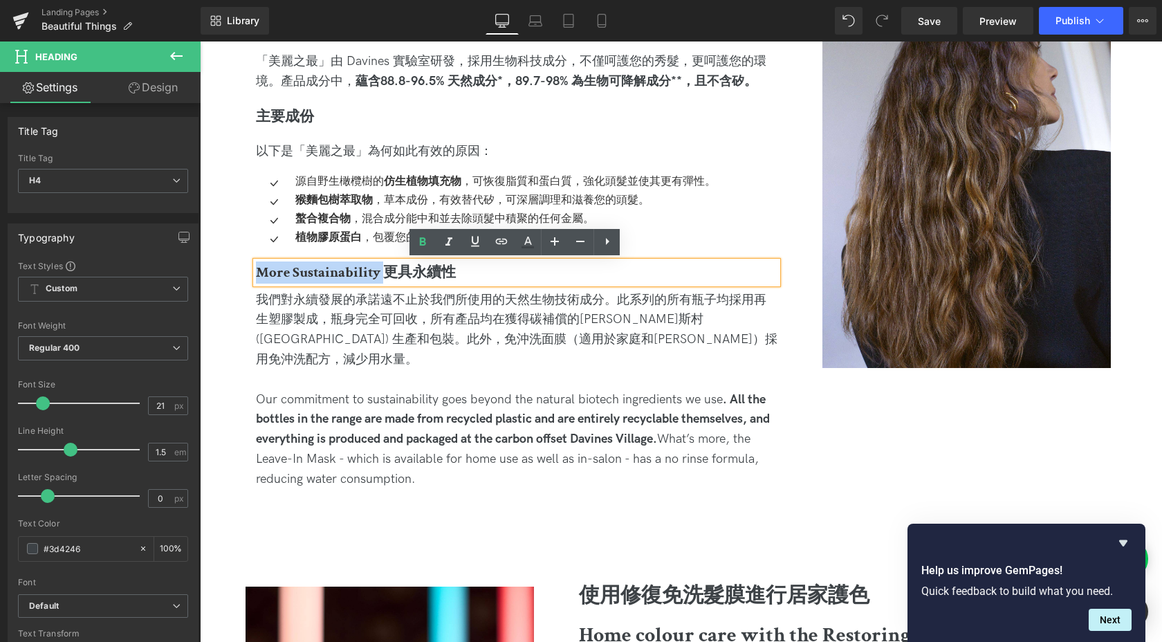
drag, startPoint x: 384, startPoint y: 273, endPoint x: 228, endPoint y: 273, distance: 156.3
click at [228, 273] on div "Image 天然成分，永續來源 Heading 「美麗之最」由 [PERSON_NAME] 實驗室研發，採用生物科技成分，不僅呵護您的秀髮，更呵護您的環境。產…" at bounding box center [678, 271] width 962 height 627
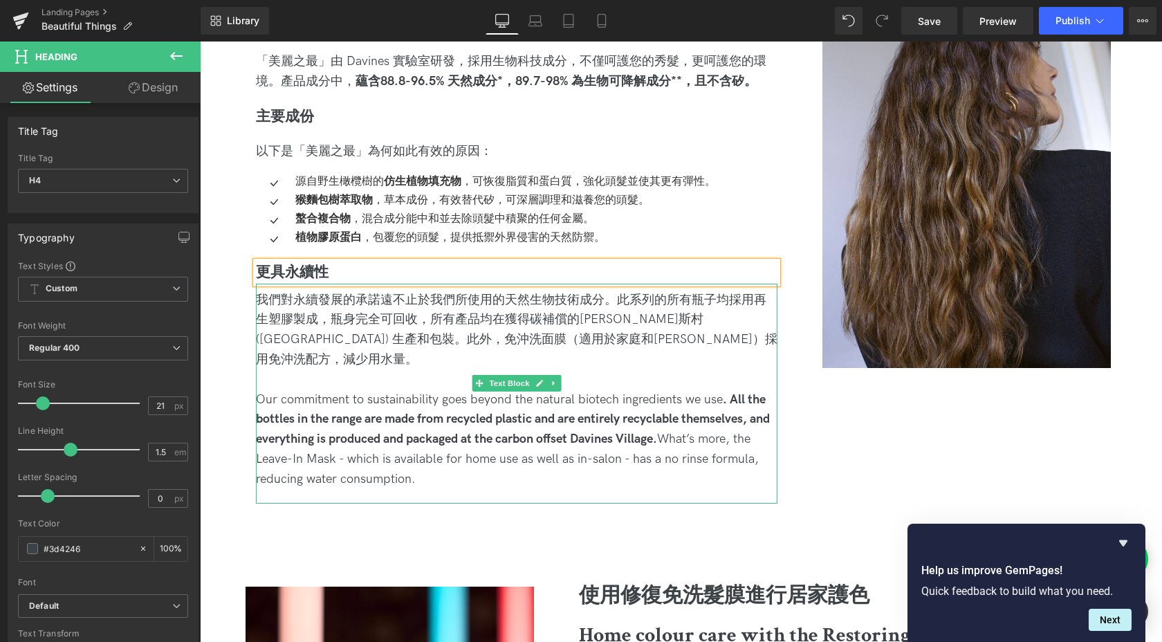
click at [312, 318] on div "我們對永續發展的承諾遠不止於我們所使用的天然生物技術成分。此系列的所有瓶子均採用再生塑膠製成，瓶身完全可回收，所有產品均在獲得碳補償的[PERSON_NAME…" at bounding box center [517, 331] width 522 height 80
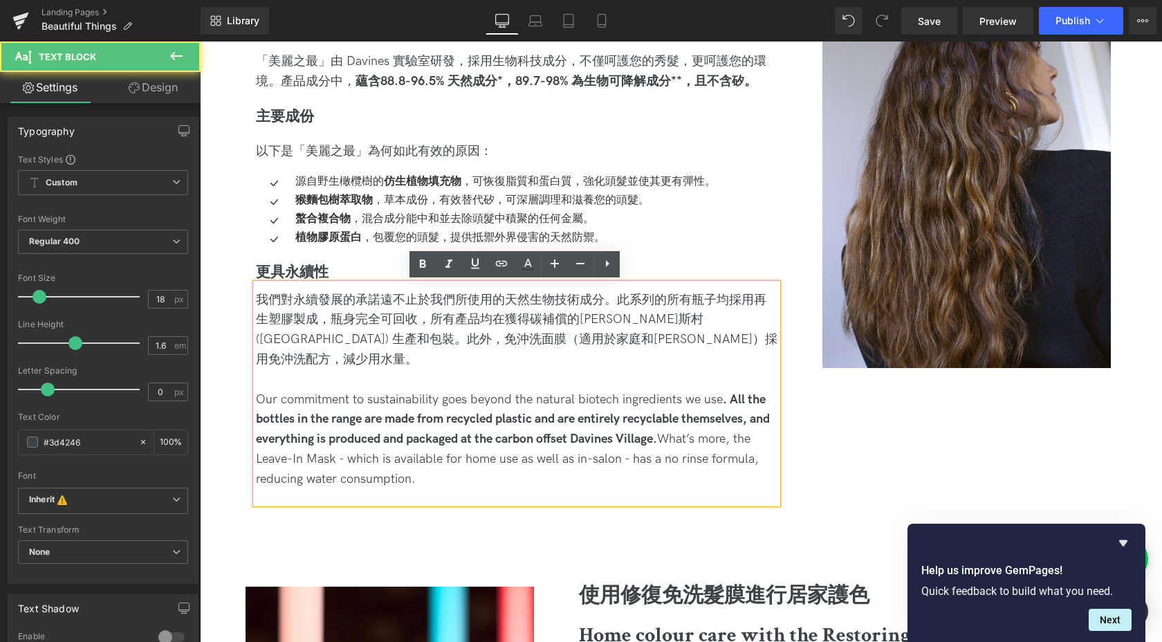
scroll to position [1467, 0]
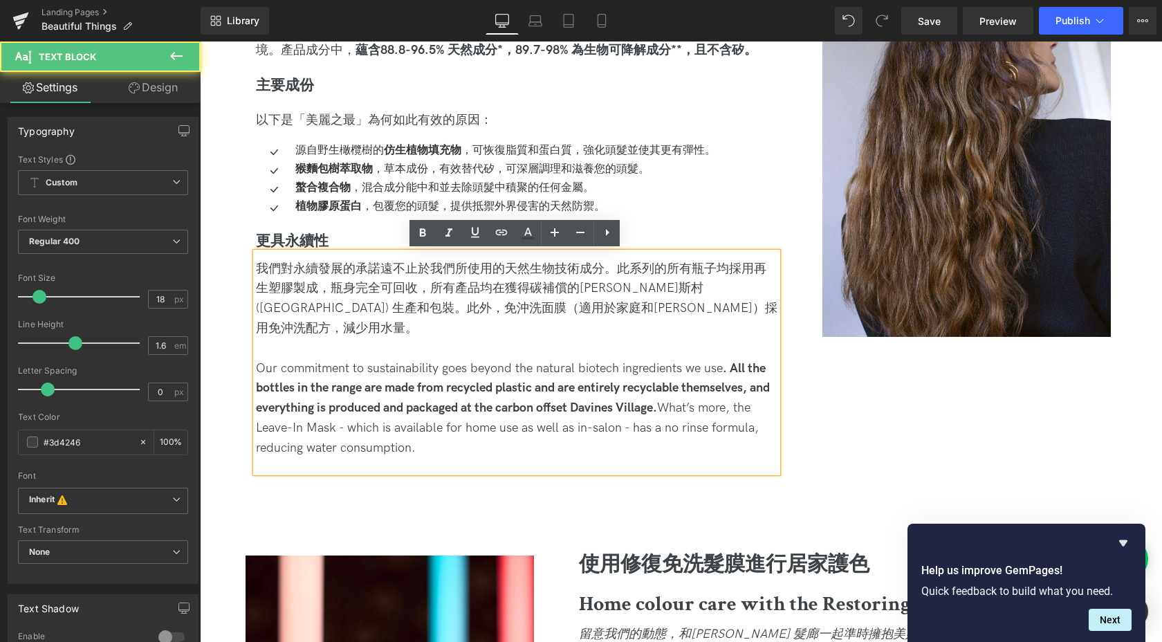
drag, startPoint x: 475, startPoint y: 433, endPoint x: 229, endPoint y: 352, distance: 259.2
click at [229, 352] on div "Image 天然成分，永續來源 Heading 「美麗之最」由 [PERSON_NAME] 實驗室研發，採用生物科技成分，不僅呵護您的秀髮，更呵護您的環境。產…" at bounding box center [678, 240] width 962 height 627
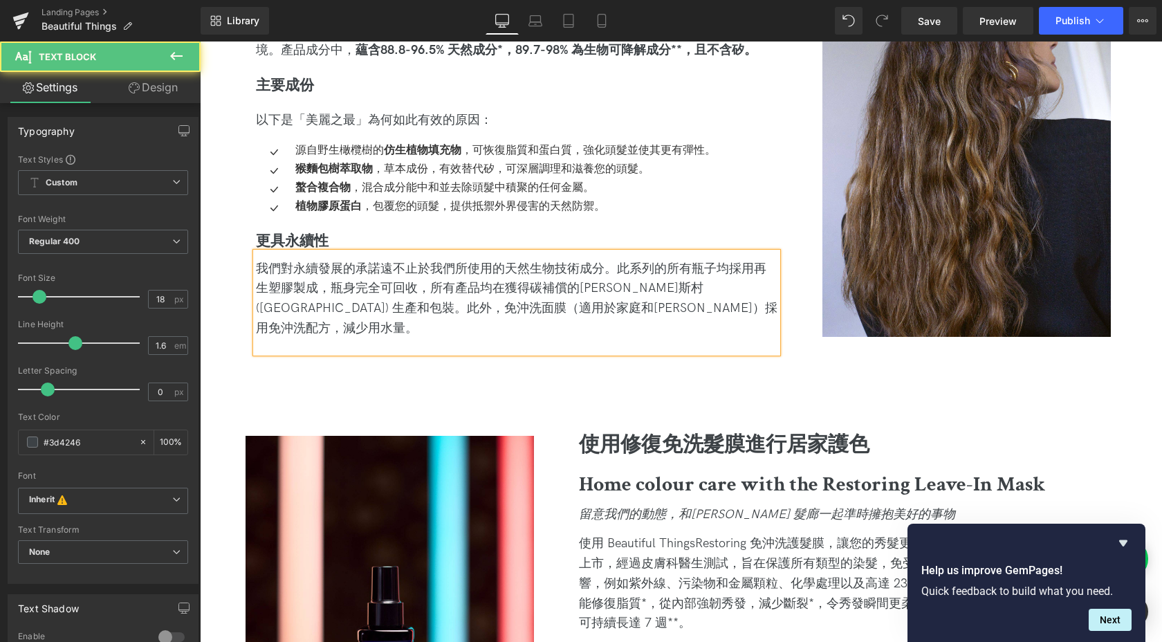
click at [712, 266] on div "我們對永續發展的承諾遠不止於我們所使用的天然生物技術成分。此系列的所有瓶子均採用再生塑膠製成，瓶身完全可回收，所有產品均在獲得碳補償的[PERSON_NAME…" at bounding box center [517, 299] width 522 height 80
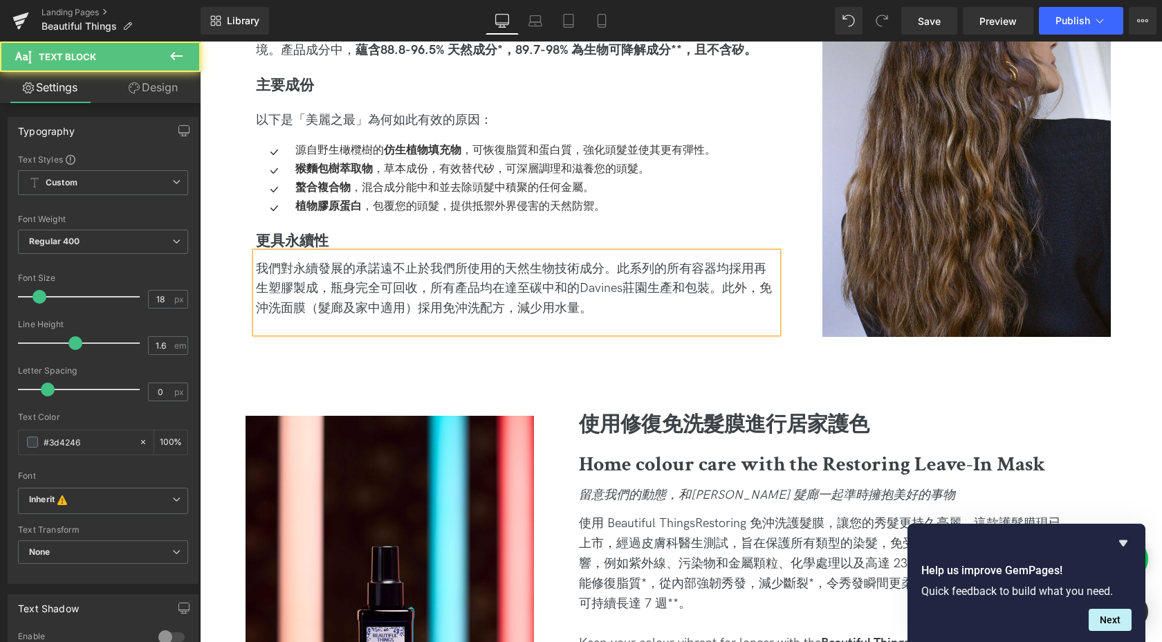
click at [761, 289] on div "我們對永續發展的承諾遠不止於我們所使用的天然生物技術成分。此系列的所有容器均採用再生塑膠製成，瓶身完全可回收，所有產品均在達至碳中和的Davines莊園生產和…" at bounding box center [517, 288] width 522 height 59
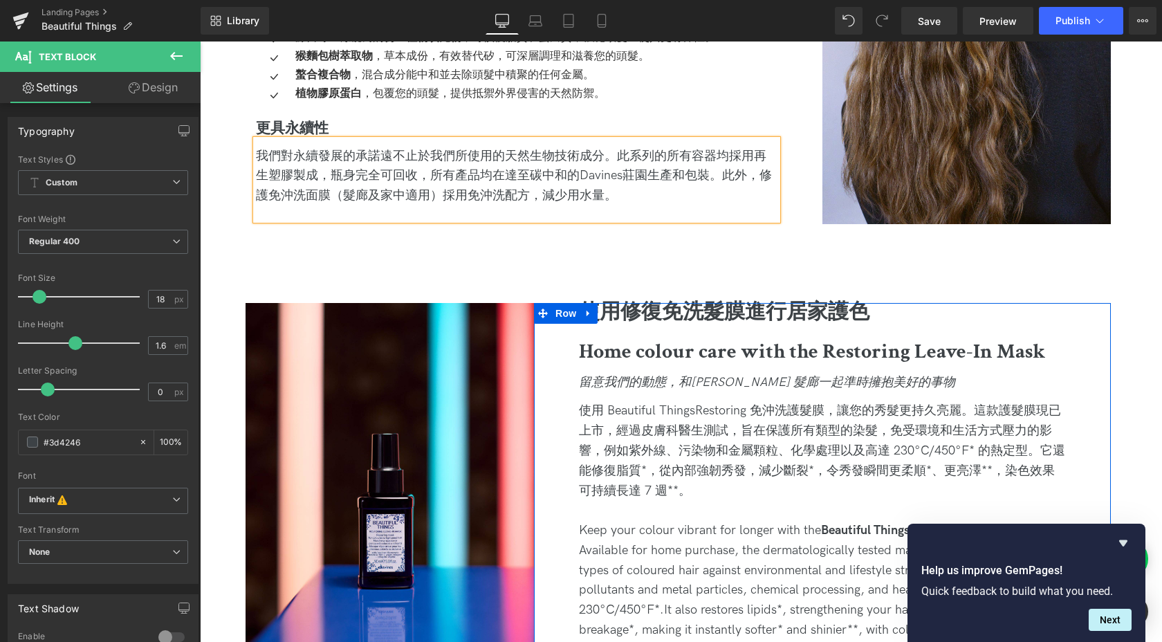
scroll to position [1590, 0]
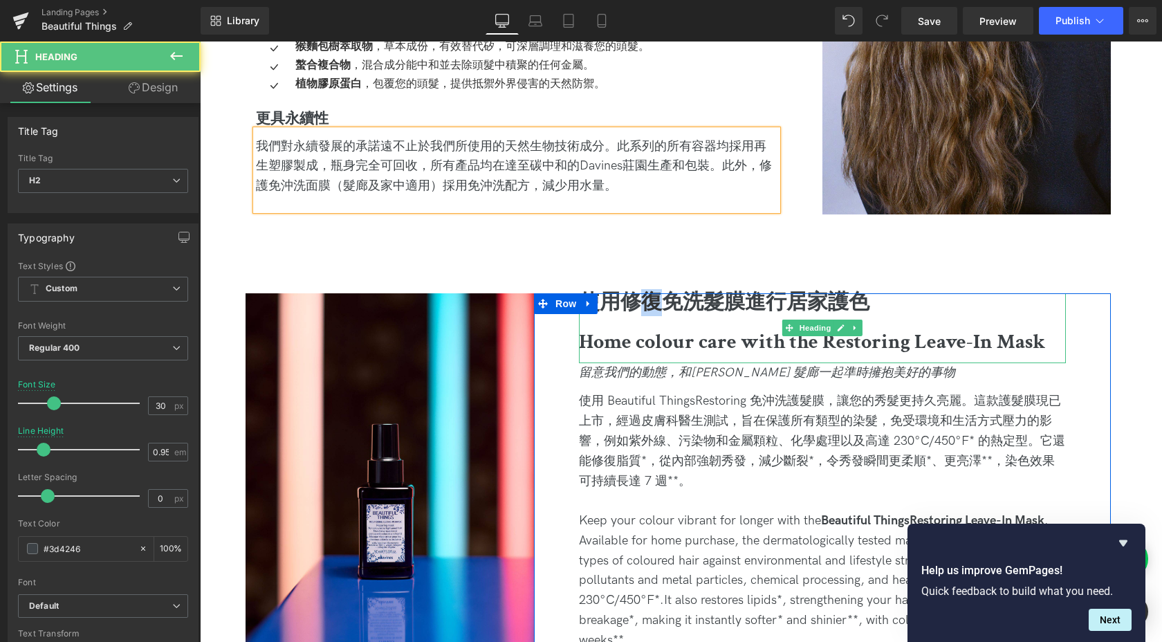
click at [641, 302] on b "使用修復免洗髮膜進行居家護色" at bounding box center [724, 302] width 291 height 27
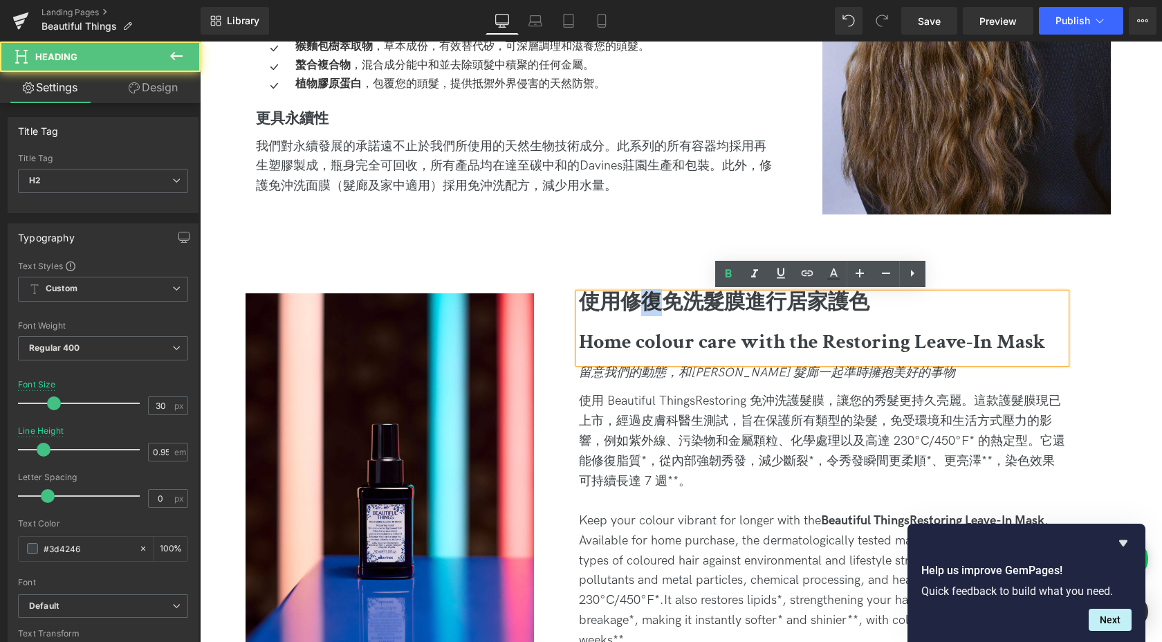
copy b "復"
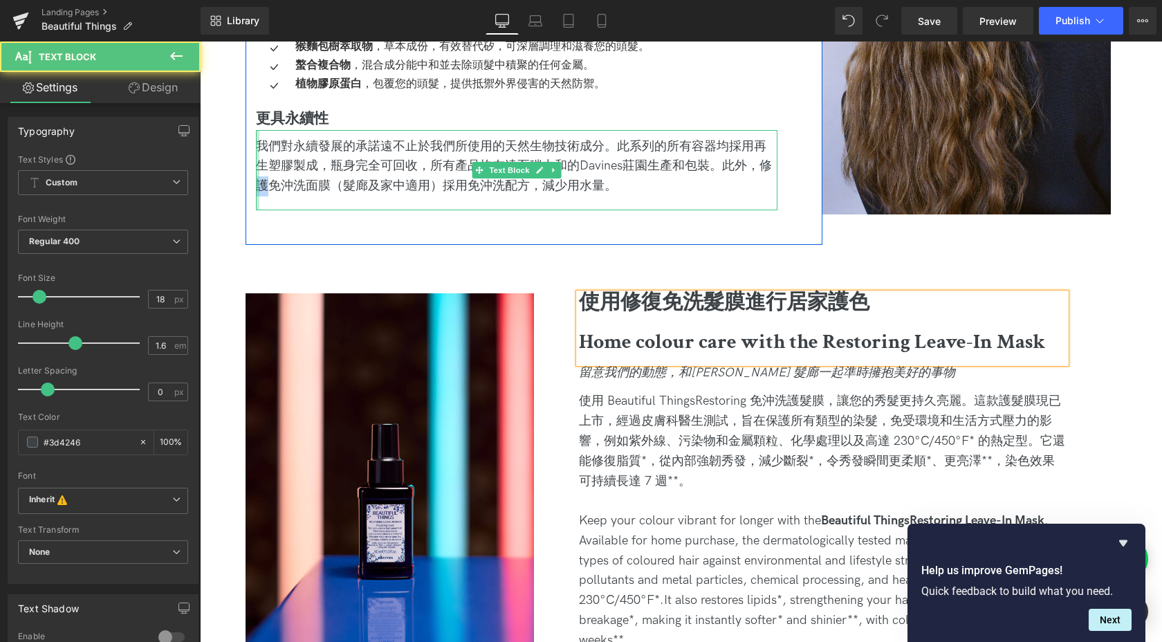
click at [252, 184] on div "Image 天然成分，永續來源 Heading 「美麗之最」由 [PERSON_NAME] 實驗室研發，採用生物科技成分，不僅呵護您的秀髮，更呵護您的環境。產…" at bounding box center [517, 31] width 542 height 357
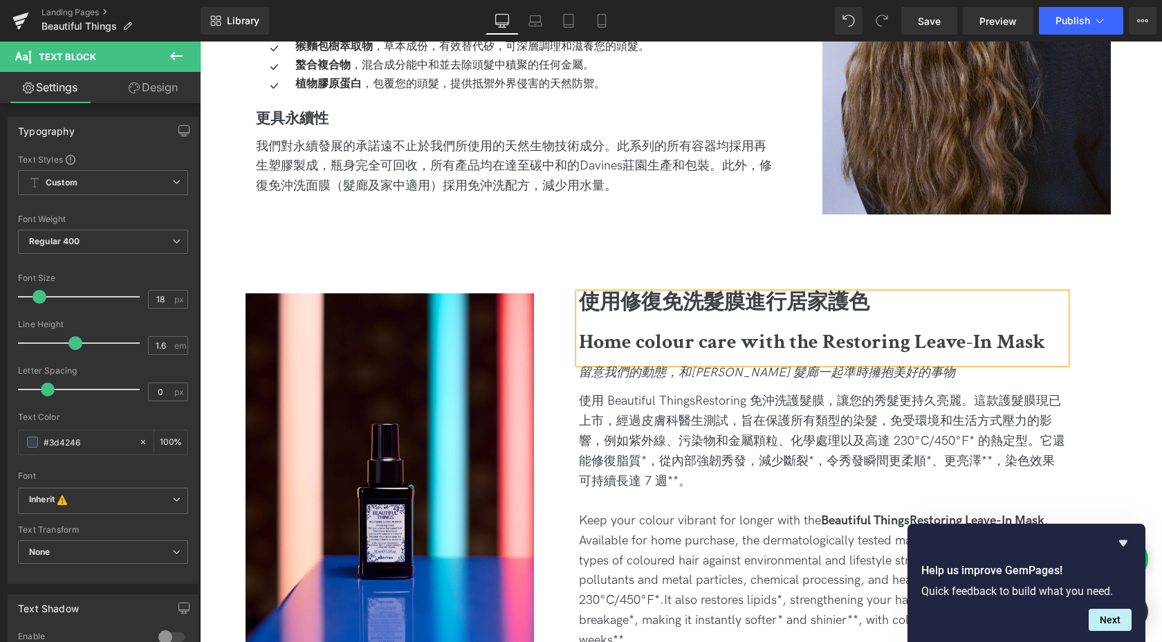
click at [677, 304] on b "使用修復免洗髮膜進行居家護色" at bounding box center [724, 302] width 291 height 27
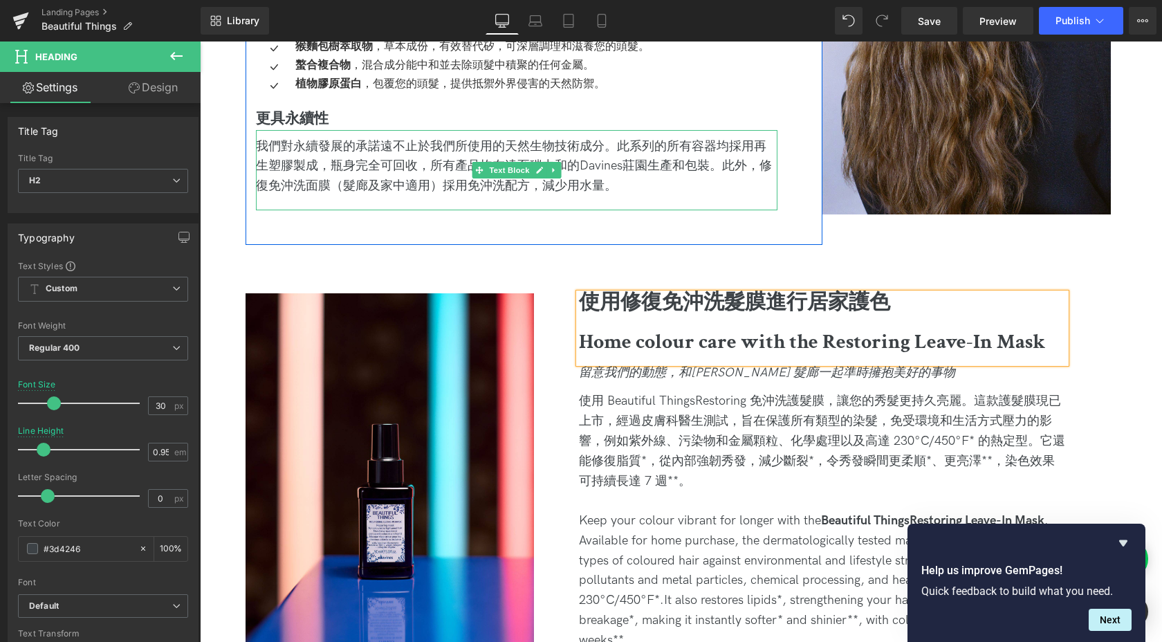
click at [309, 187] on div "我們對永續發展的承諾遠不止於我們所使用的天然生物技術成分。此系列的所有容器均採用再生塑膠製成，瓶身完全可回收，所有產品均在達至碳中和的Davines莊園生產和…" at bounding box center [517, 166] width 522 height 59
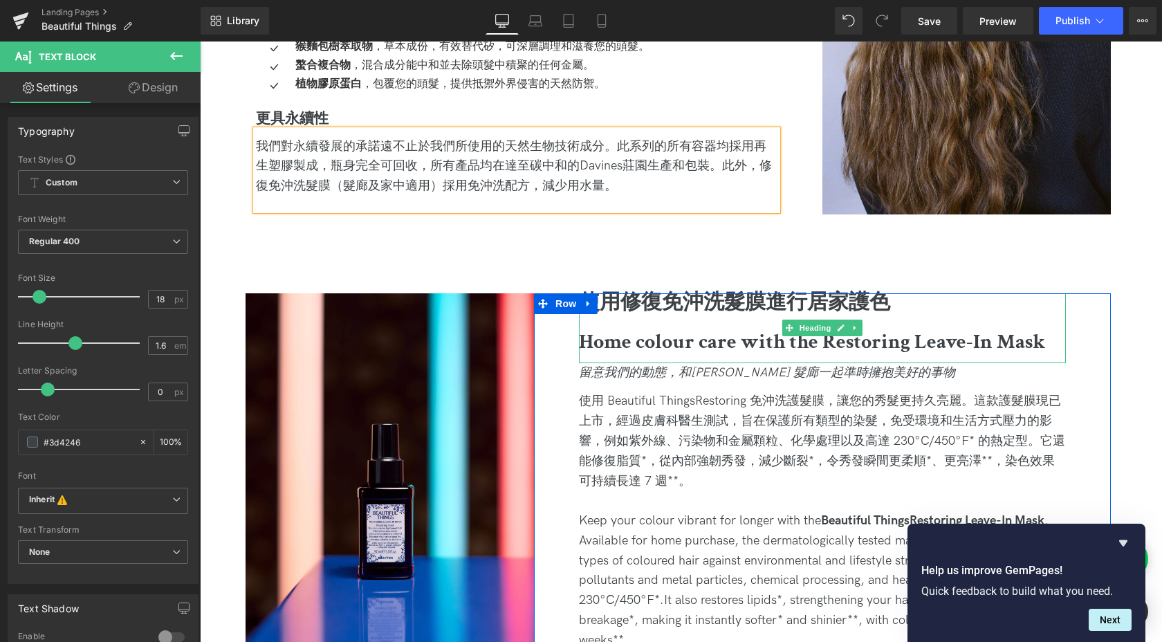
click at [726, 305] on b "使用修復免沖洗髮膜進行居家護色" at bounding box center [734, 302] width 311 height 27
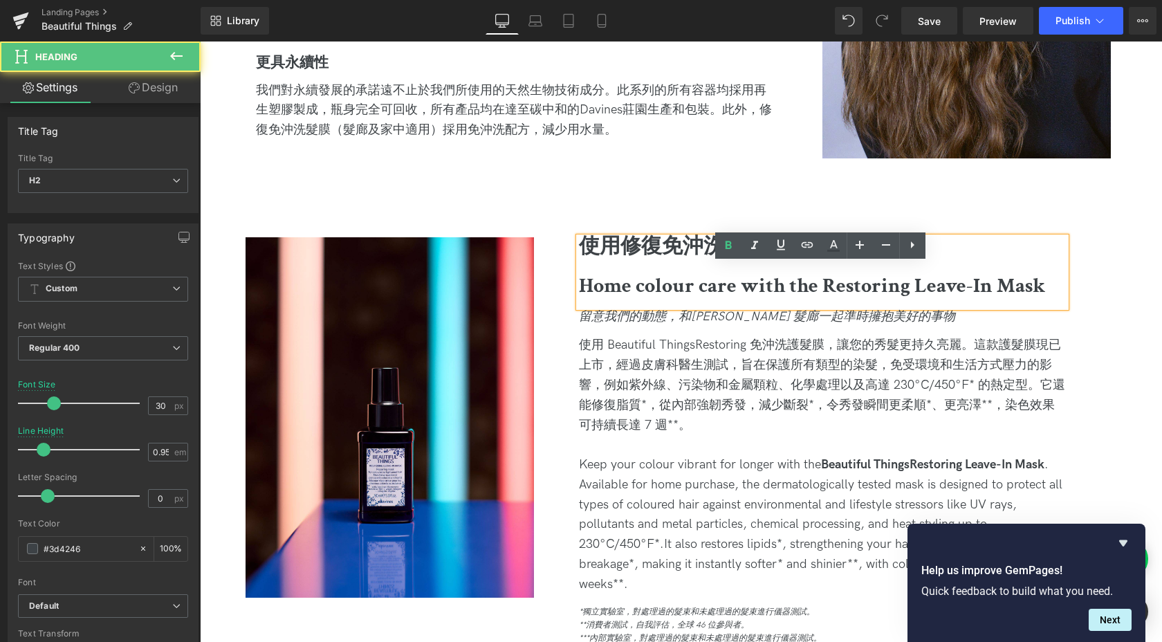
scroll to position [1646, 0]
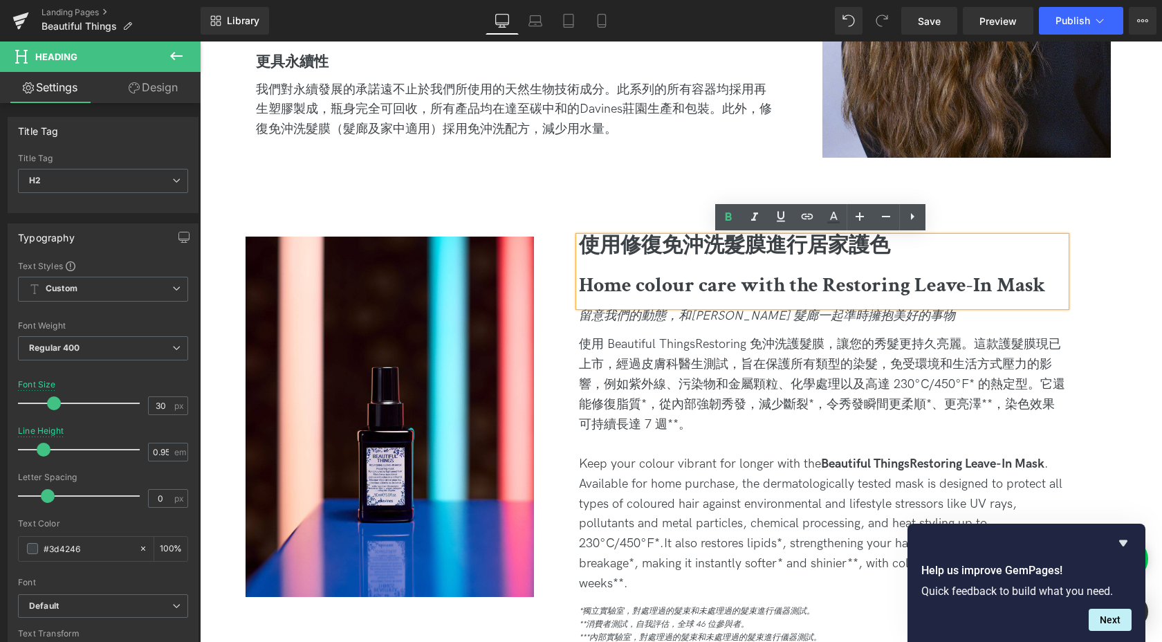
click at [663, 295] on b "Home colour care with the Restoring Leave-In Mask" at bounding box center [812, 285] width 466 height 27
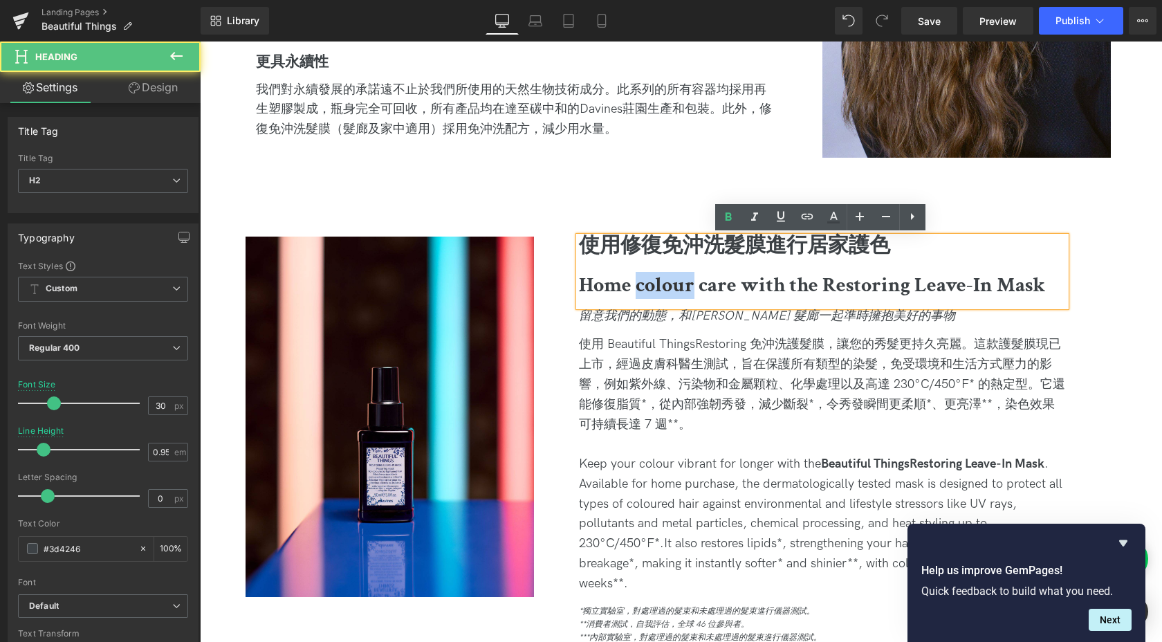
click at [663, 295] on b "Home colour care with the Restoring Leave-In Mask" at bounding box center [812, 285] width 466 height 27
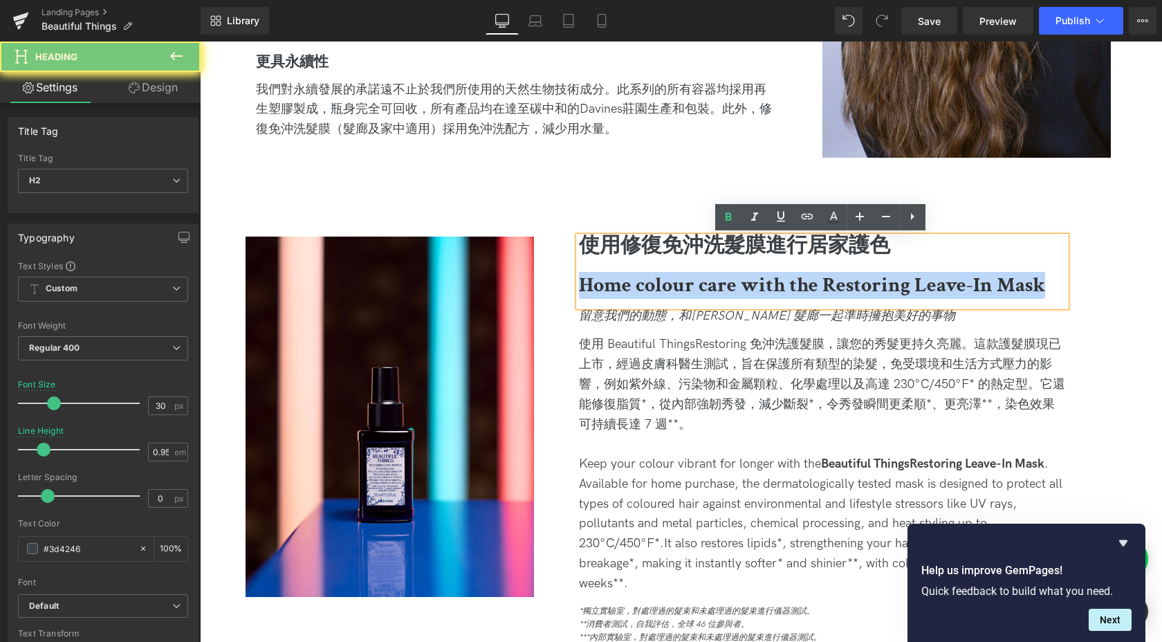
click at [663, 295] on b "Home colour care with the Restoring Leave-In Mask" at bounding box center [812, 285] width 466 height 27
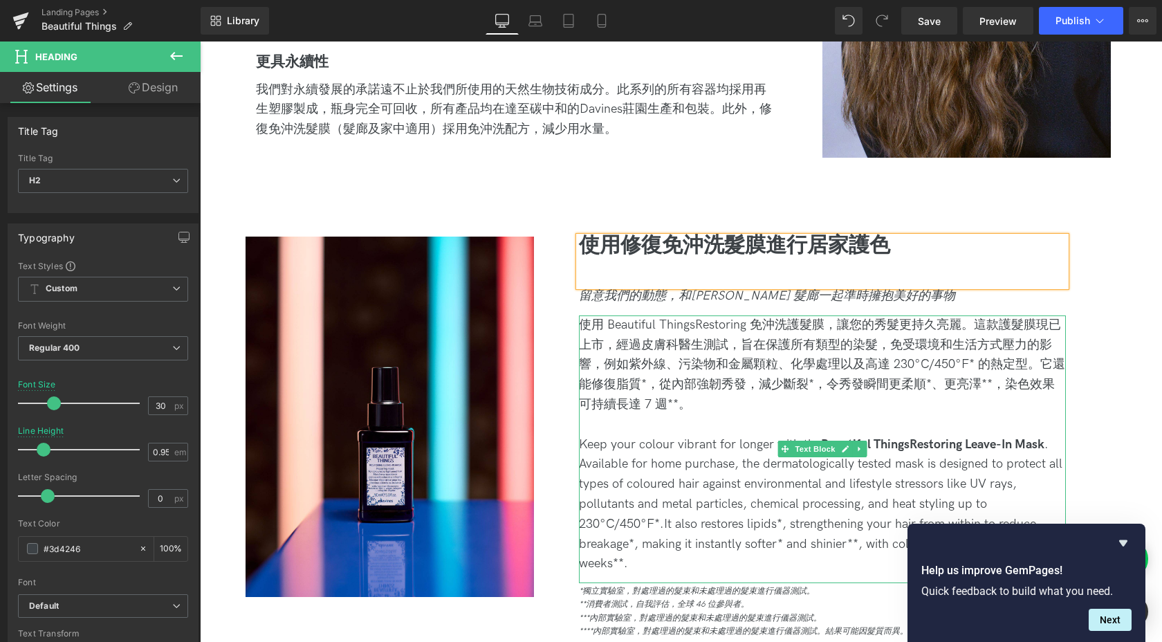
click at [617, 291] on icon "留意我們的動態，和[PERSON_NAME] 髮廊一起準時擁抱美好的事物" at bounding box center [767, 295] width 376 height 15
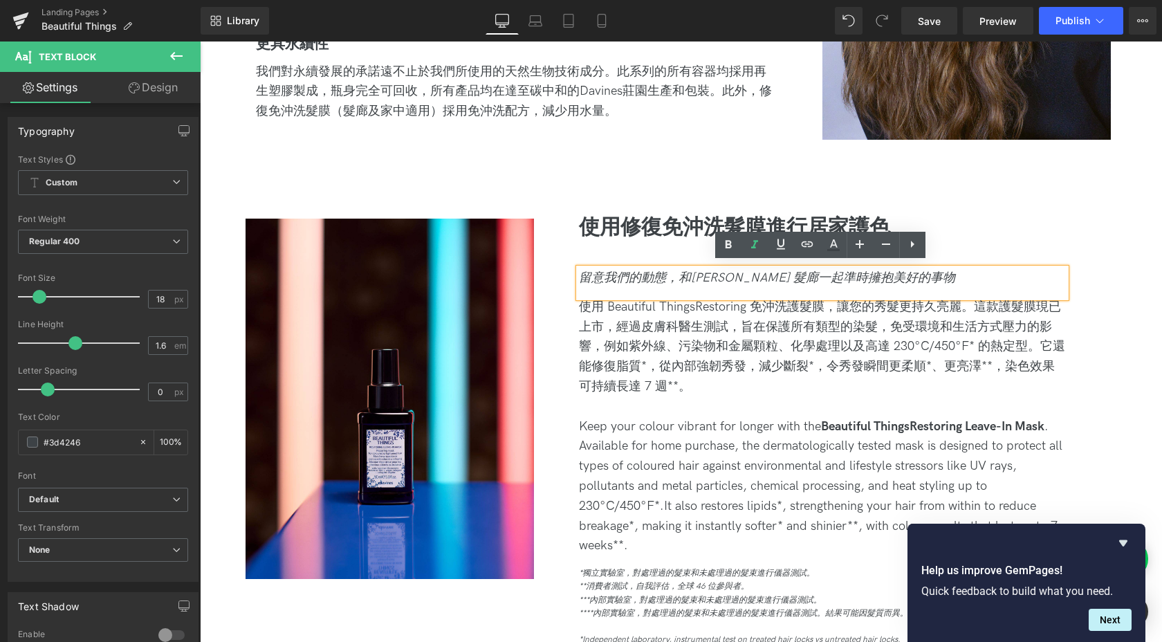
scroll to position [1671, 0]
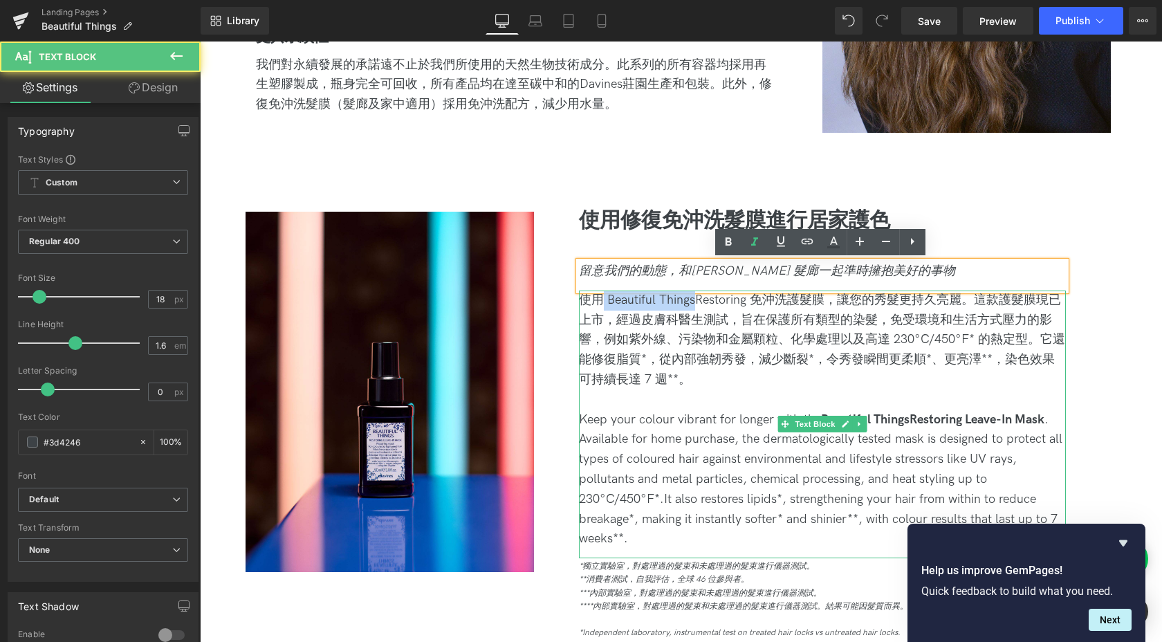
drag, startPoint x: 639, startPoint y: 300, endPoint x: 603, endPoint y: 297, distance: 36.8
click at [603, 297] on span "使用 Beautiful ThingsRestoring 免沖洗護髮膜，讓您的秀髮更持久亮麗。這款護髮膜現已上市，經過皮膚科醫生測試，旨在保護所有類型的染髮，…" at bounding box center [822, 340] width 486 height 94
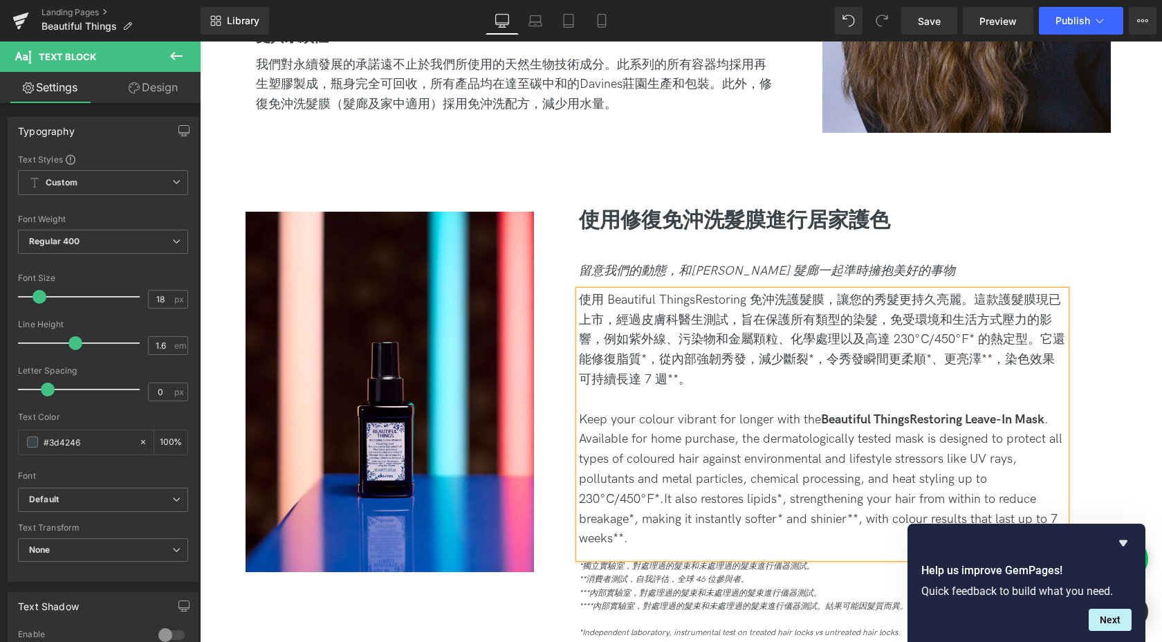
click at [680, 335] on span "使用 Beautiful ThingsRestoring 免沖洗護髮膜，讓您的秀髮更持久亮麗。這款護髮膜現已上市，經過皮膚科醫生測試，旨在保護所有類型的染髮，…" at bounding box center [822, 340] width 486 height 94
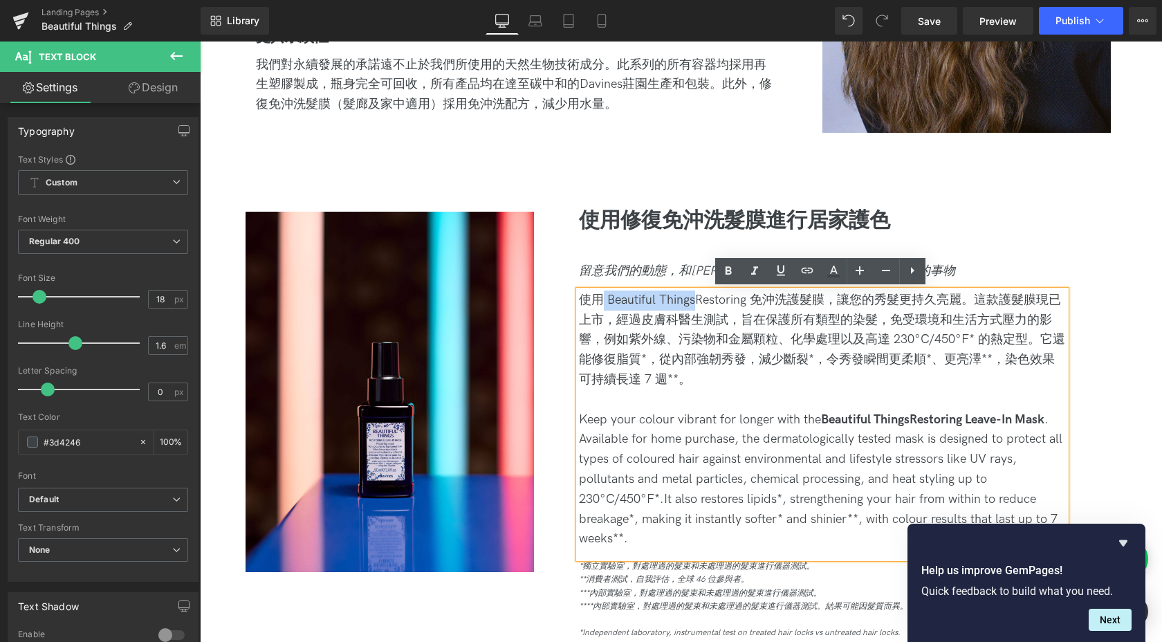
drag, startPoint x: 696, startPoint y: 297, endPoint x: 600, endPoint y: 295, distance: 95.5
click at [600, 295] on span "使用 Beautiful ThingsRestoring 免沖洗護髮膜，讓您的秀髮更持久亮麗。這款護髮膜現已上市，經過皮膚科醫生測試，旨在保護所有類型的染髮，…" at bounding box center [822, 340] width 486 height 94
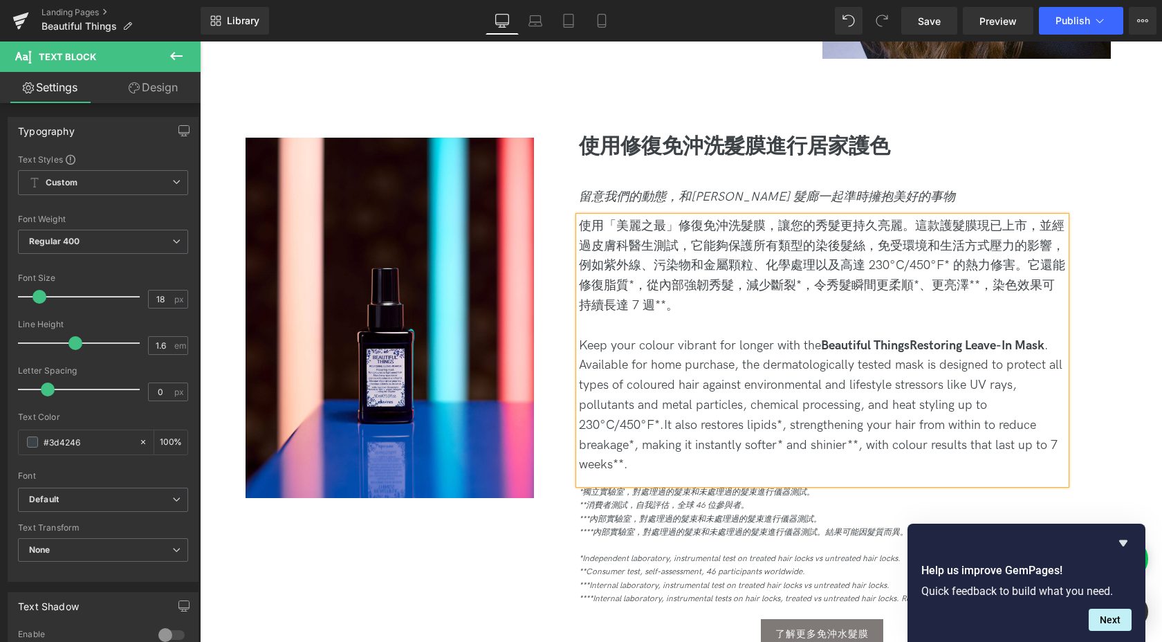
scroll to position [1746, 0]
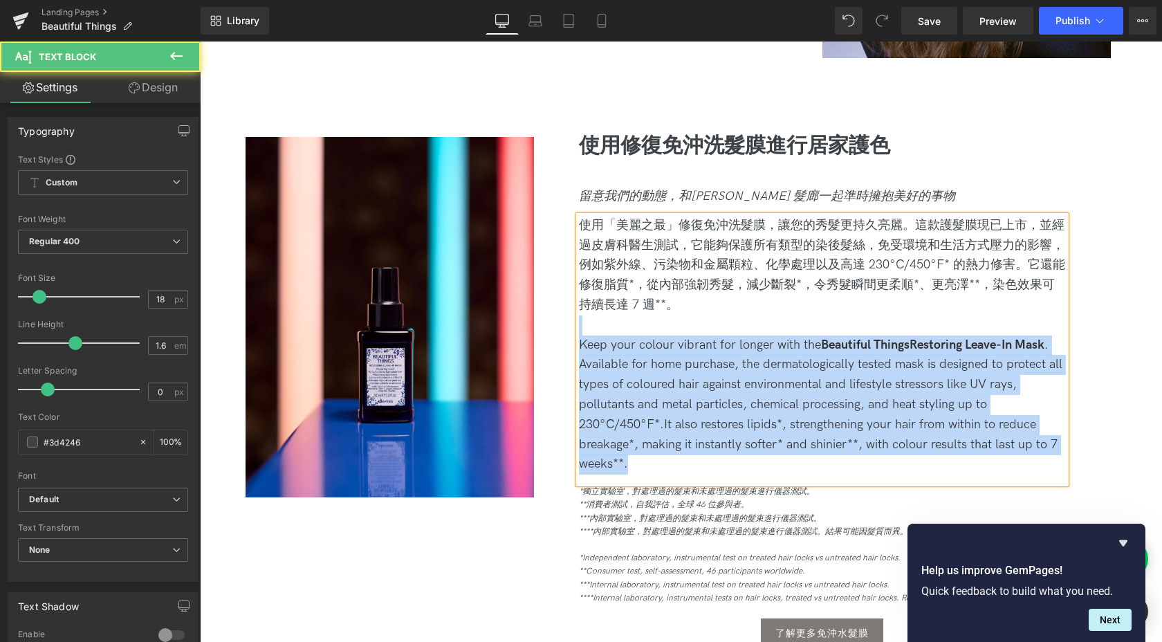
drag, startPoint x: 665, startPoint y: 460, endPoint x: 532, endPoint y: 331, distance: 185.4
click at [534, 331] on div "使用修復免沖洗髮膜進行居家護色 Heading 留意我們的動態，和Davines 髮廊一起準時擁抱美好的事物 Text Block 使用「美麗之最」修復免沖洗…" at bounding box center [822, 413] width 577 height 553
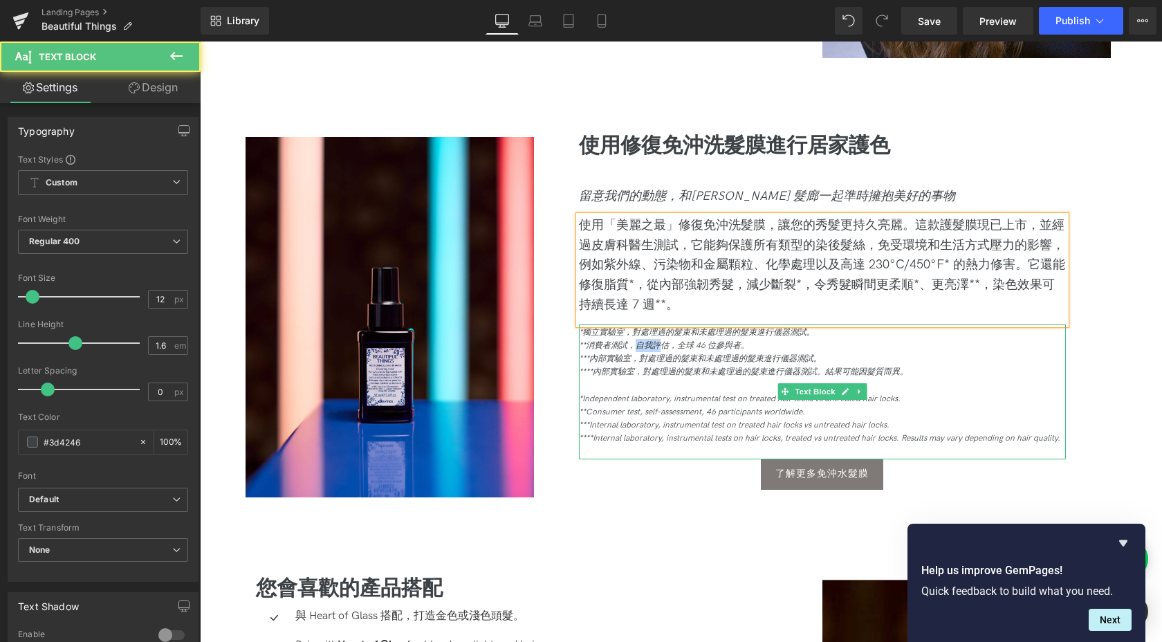
drag, startPoint x: 633, startPoint y: 344, endPoint x: 661, endPoint y: 344, distance: 27.7
click at [661, 344] on icon "**消費者測試，自我評估，全球 46 位參與者。" at bounding box center [664, 345] width 170 height 10
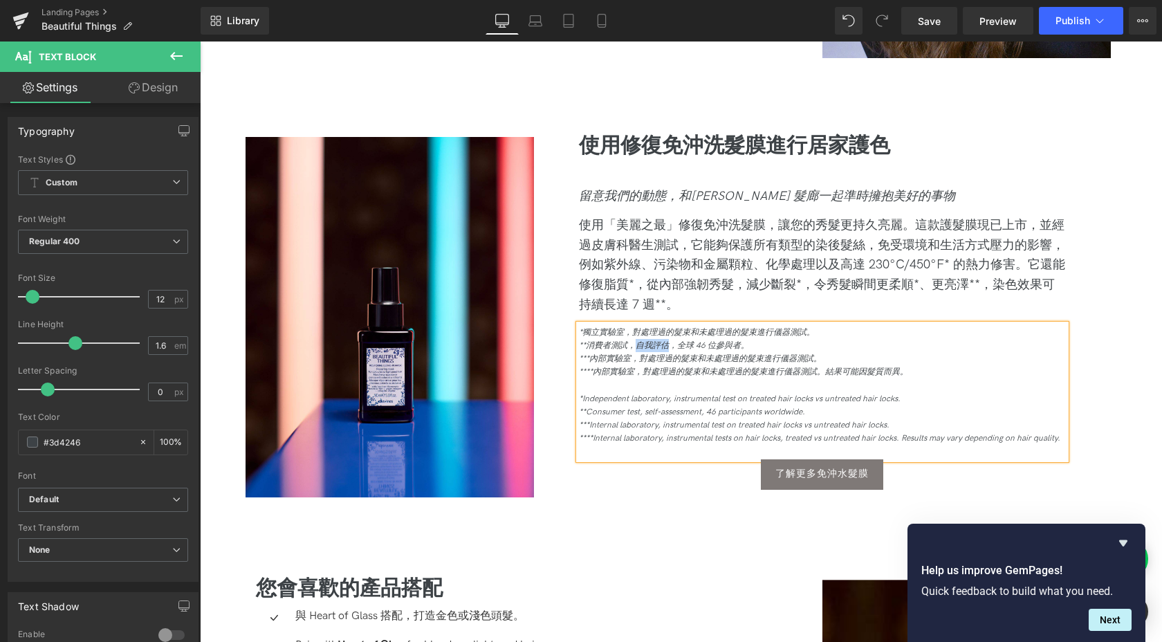
drag, startPoint x: 668, startPoint y: 343, endPoint x: 635, endPoint y: 342, distance: 32.5
click at [635, 342] on icon "**消費者測試，自我評估，全球 46 位參與者。" at bounding box center [664, 345] width 170 height 10
drag, startPoint x: 638, startPoint y: 357, endPoint x: 730, endPoint y: 354, distance: 92.0
click at [730, 354] on icon "***內部實驗室，對護理後髮束和未經處理的髮束進行儀器測試。" at bounding box center [696, 358] width 234 height 10
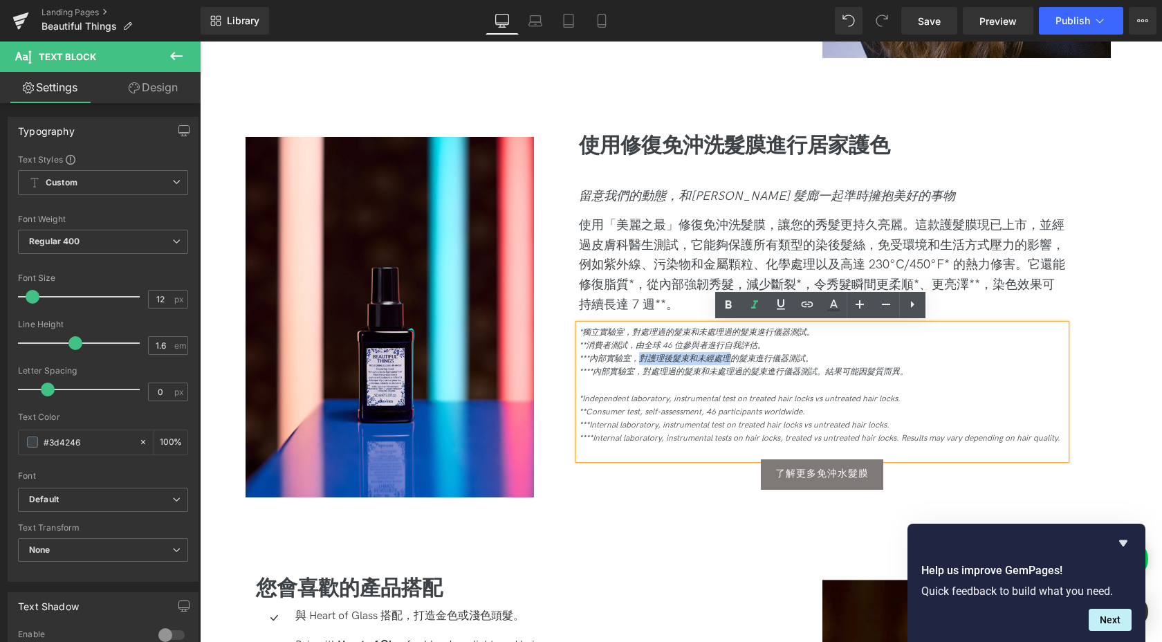
copy icon "對護理後髮束和未經處理"
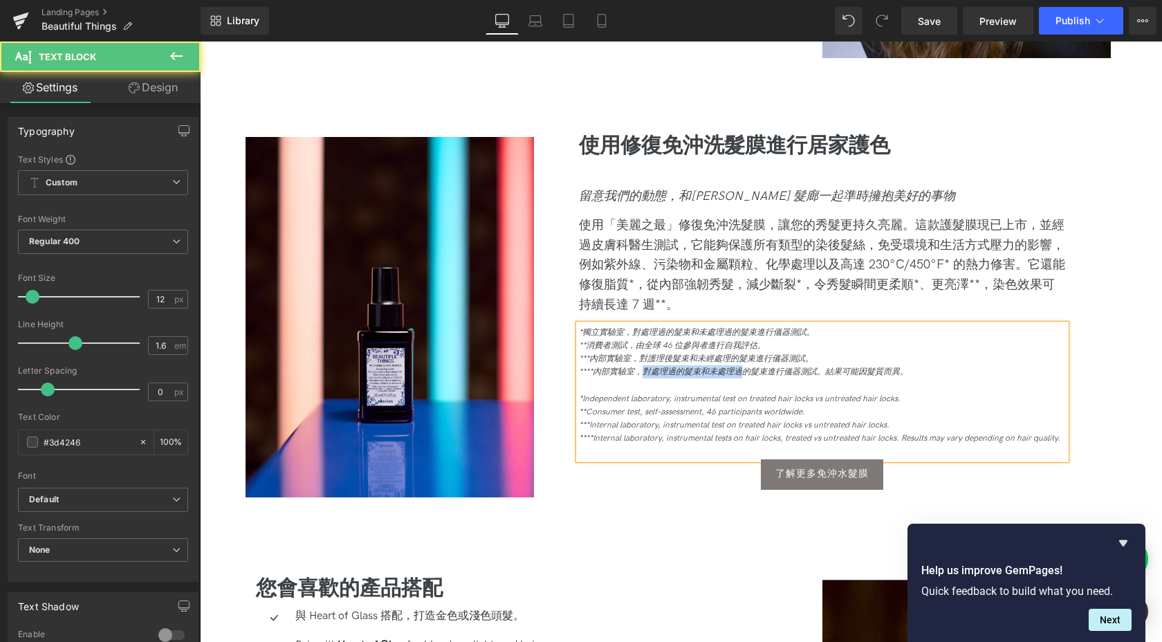
drag, startPoint x: 744, startPoint y: 371, endPoint x: 644, endPoint y: 367, distance: 100.4
click at [644, 367] on icon "****內部實驗室，對處理過的髮束和未處理過的髮束進行儀器測試。結果可能因髮質而異。" at bounding box center [743, 372] width 329 height 10
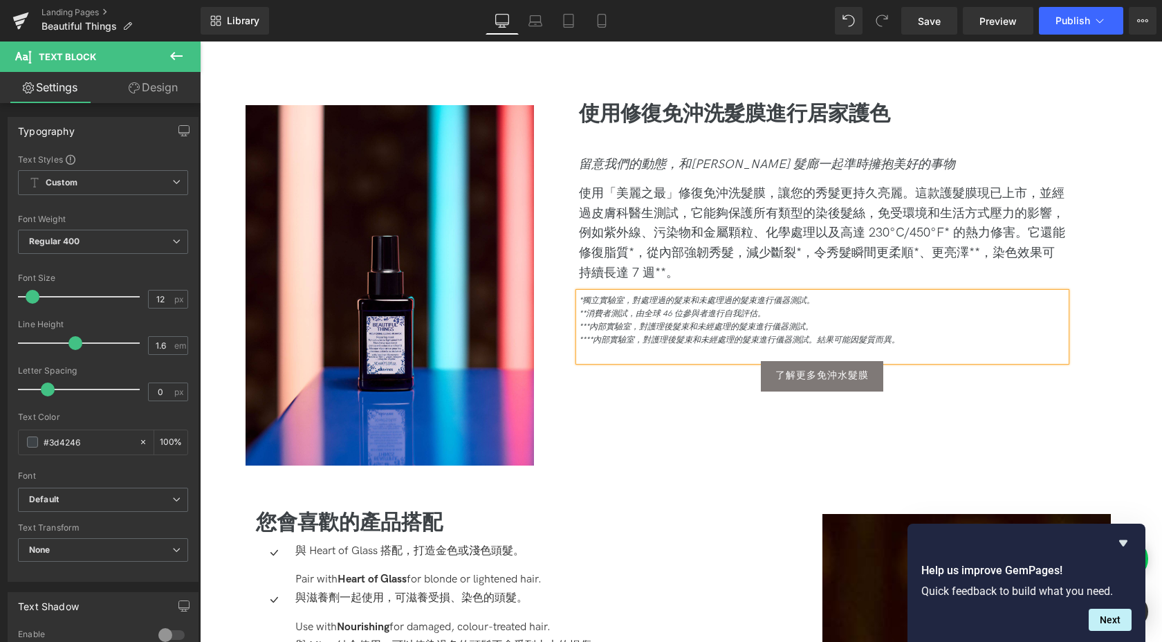
scroll to position [1799, 0]
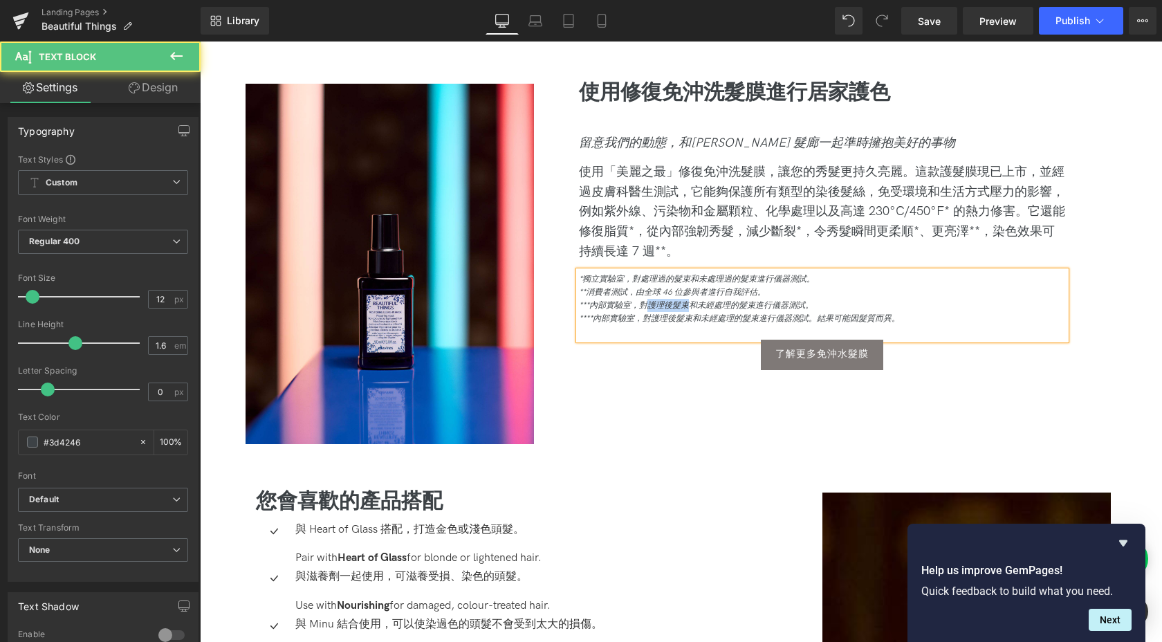
drag, startPoint x: 647, startPoint y: 303, endPoint x: 688, endPoint y: 303, distance: 41.5
click at [688, 303] on icon "***內部實驗室，對護理後髮束和未經處理的髮束進行儀器測試。" at bounding box center [696, 305] width 234 height 10
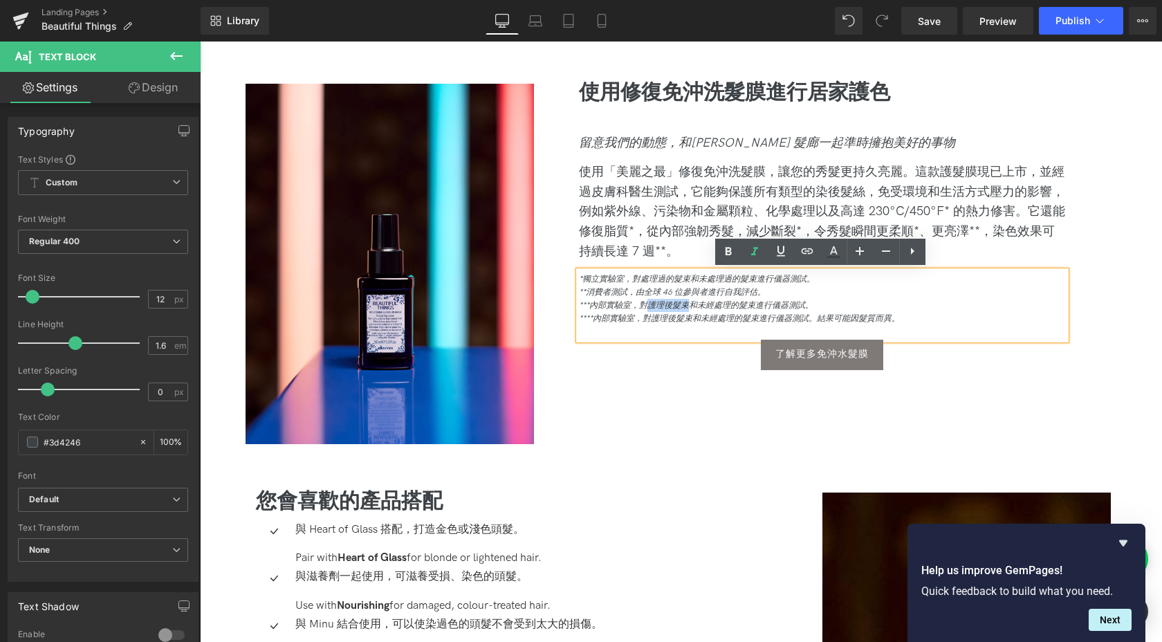
copy icon "護理後髮束"
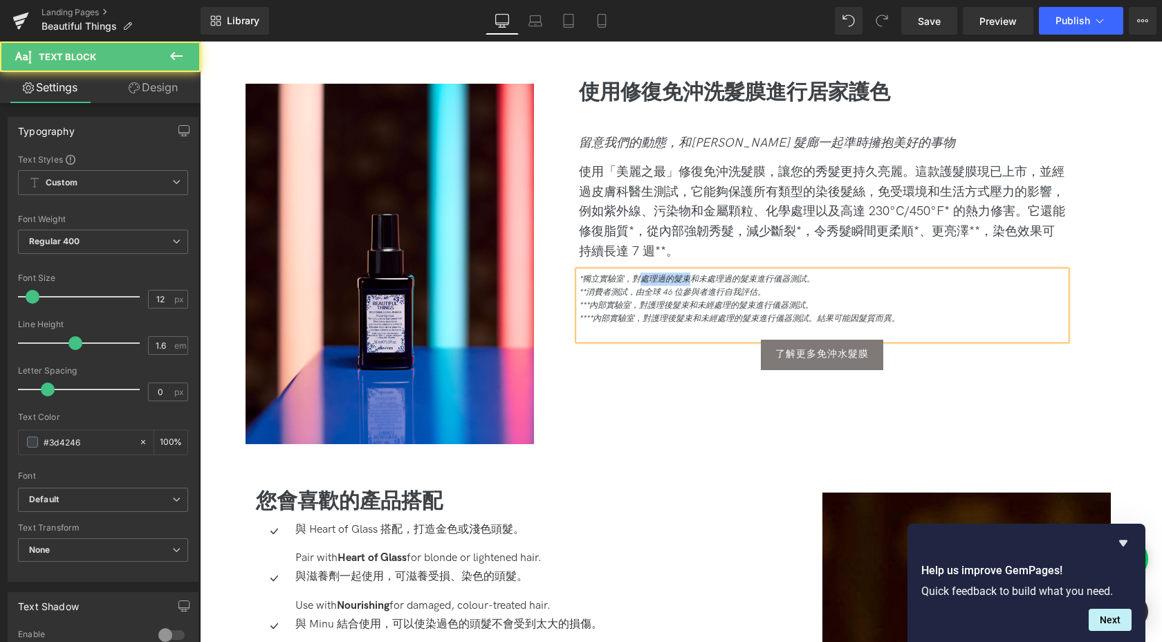
drag, startPoint x: 688, startPoint y: 275, endPoint x: 640, endPoint y: 275, distance: 47.7
click at [640, 275] on icon "*獨立實驗室，對處理過的髮束和未處理過的髮束進行儀器測試。" at bounding box center [697, 279] width 236 height 10
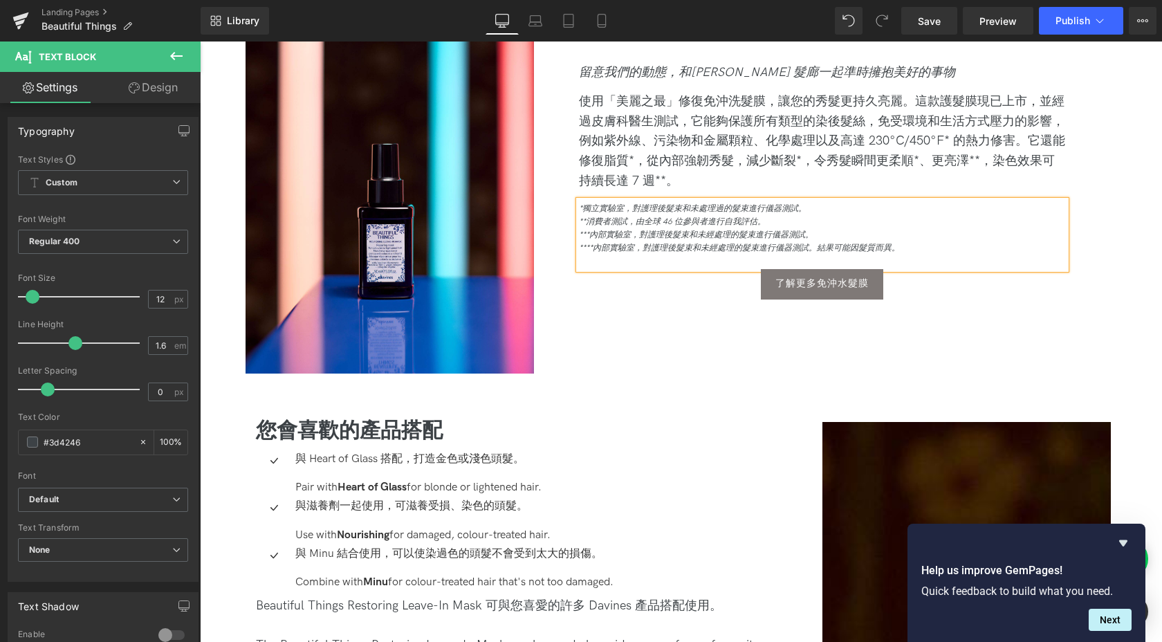
scroll to position [1888, 0]
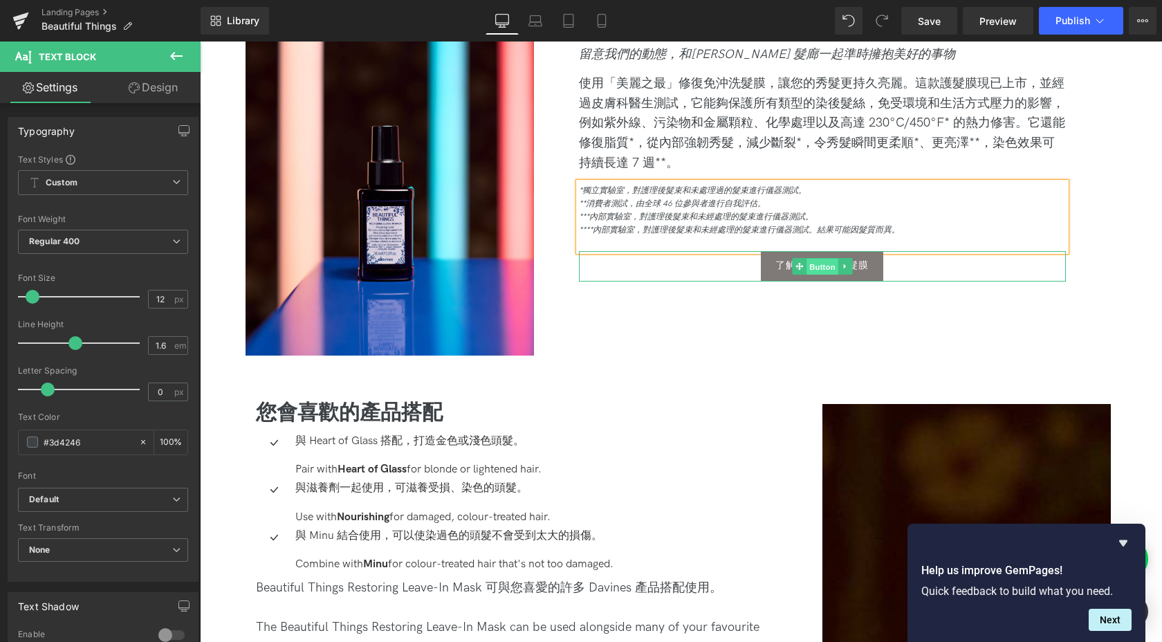
click at [818, 264] on span "Button" at bounding box center [823, 266] width 32 height 17
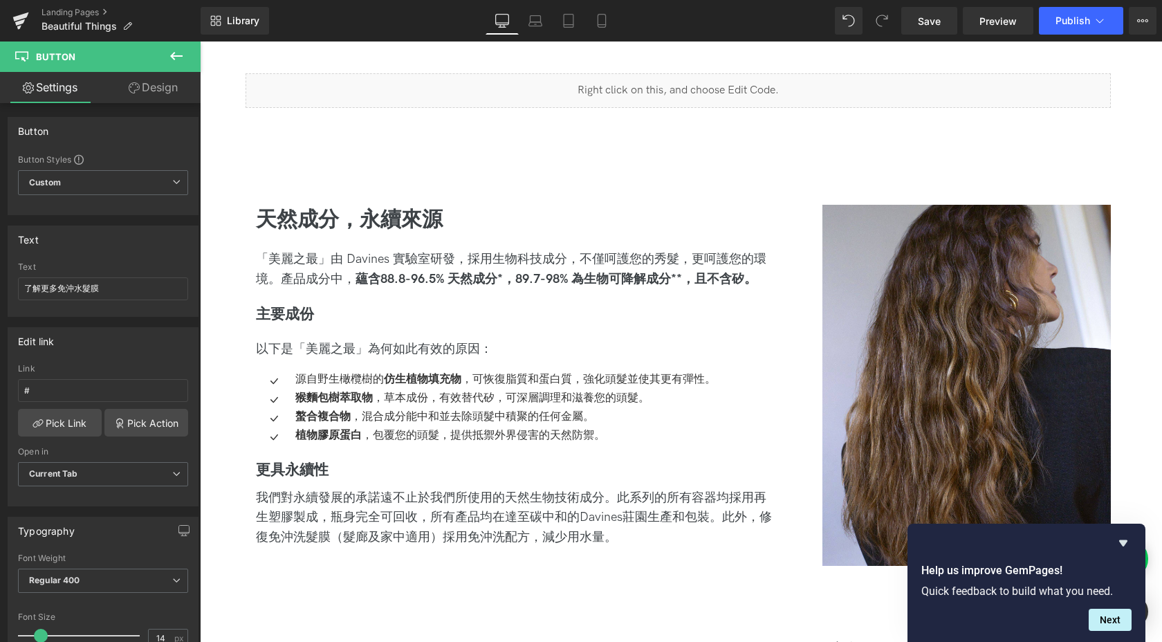
scroll to position [1236, 0]
